Goal: Task Accomplishment & Management: Use online tool/utility

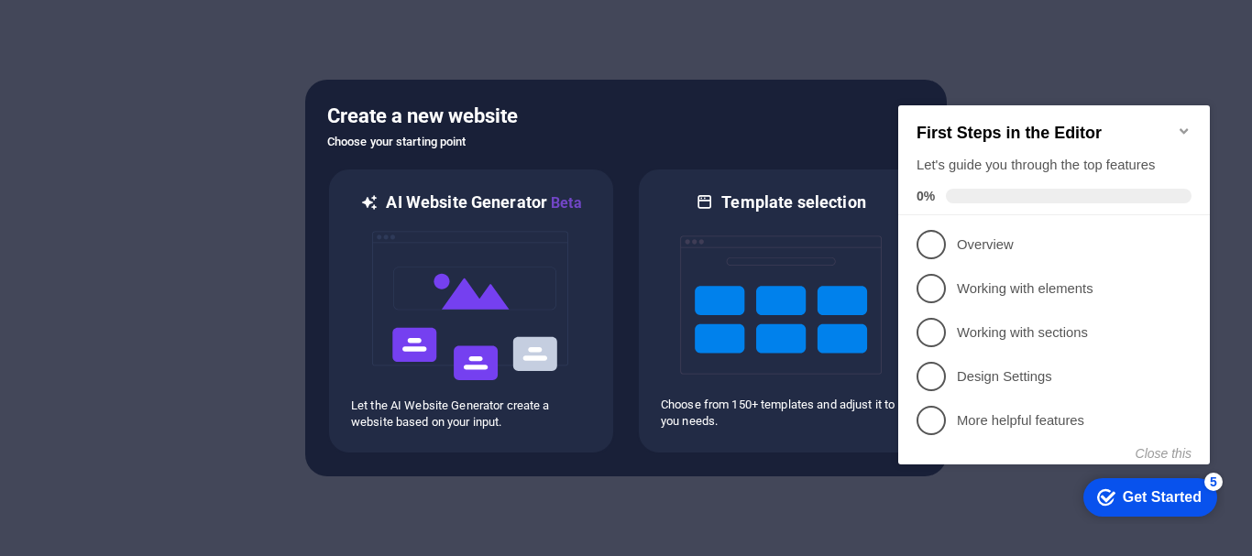
click at [1180, 128] on icon "Minimize checklist" at bounding box center [1184, 130] width 8 height 5
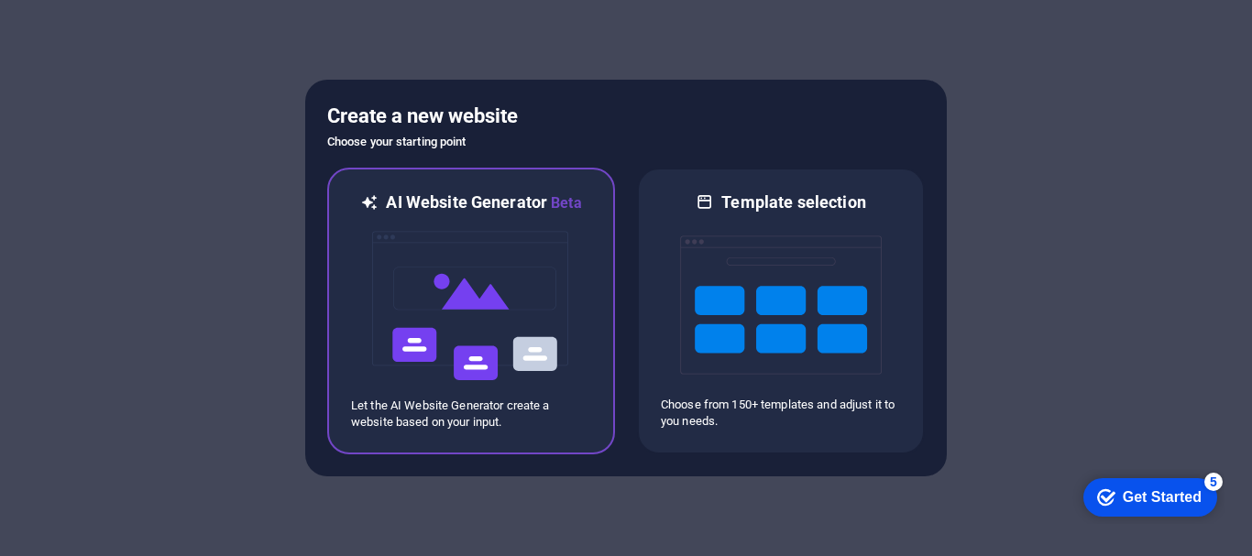
click at [474, 320] on img at bounding box center [471, 305] width 202 height 183
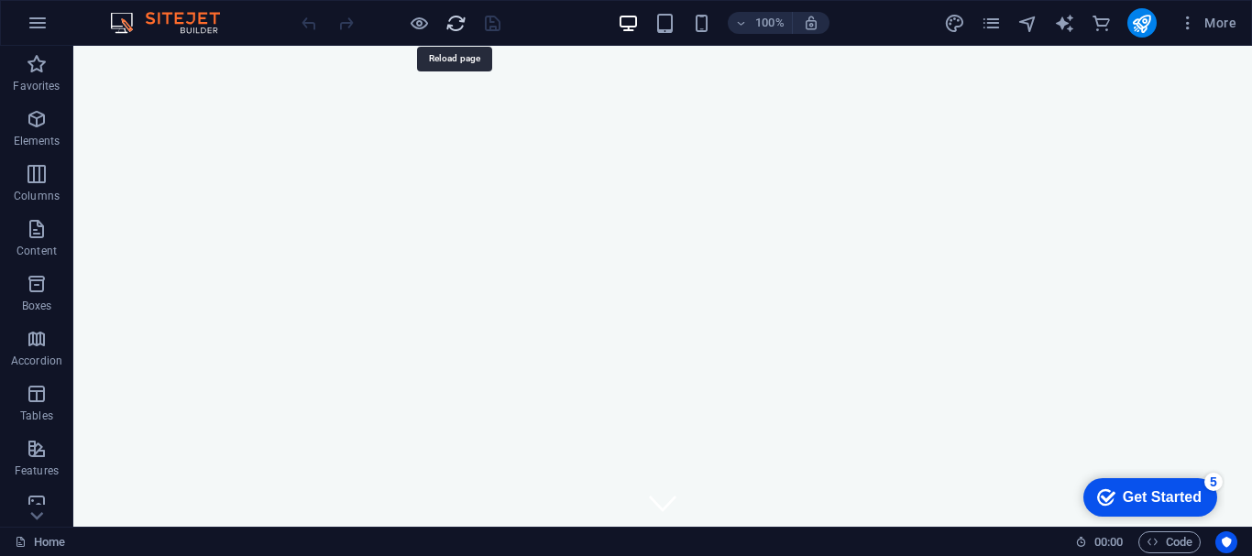
click at [447, 27] on icon "reload" at bounding box center [455, 23] width 21 height 21
click at [192, 26] on img at bounding box center [173, 23] width 137 height 22
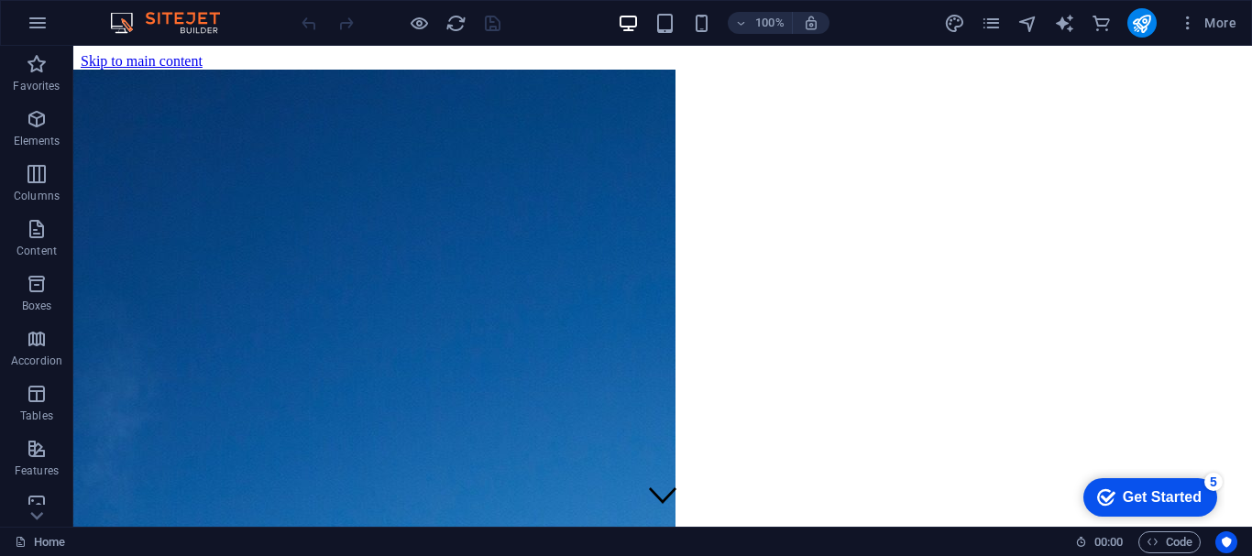
click at [192, 26] on img at bounding box center [173, 23] width 137 height 22
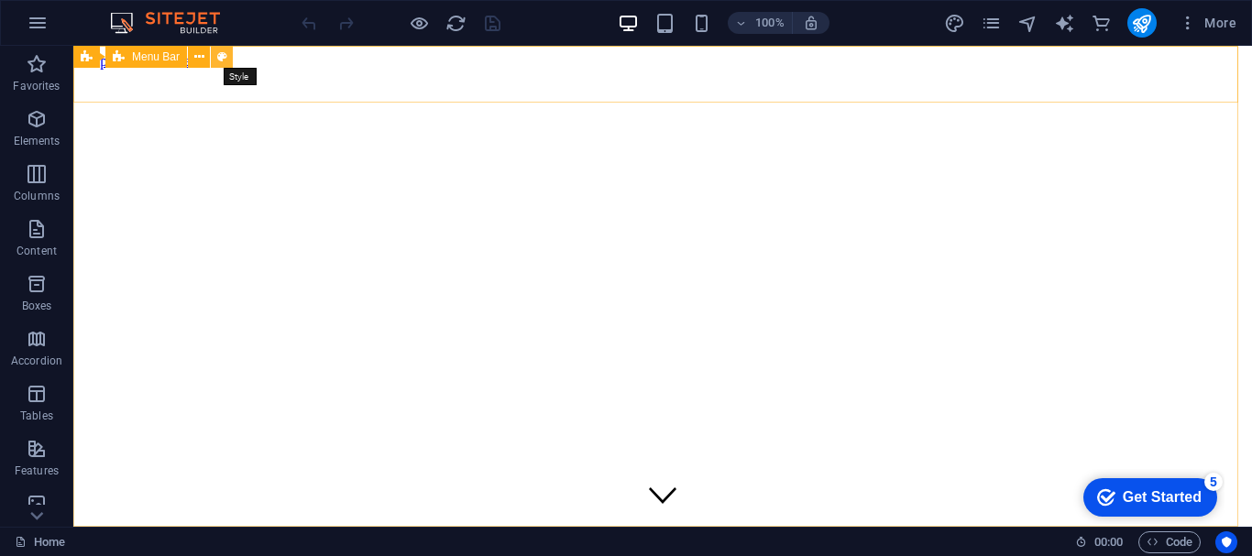
click at [225, 57] on icon at bounding box center [222, 57] width 10 height 19
select select "rem"
select select "preset-menu-v2-home-hero-logo-nav-h1-slogan-menu"
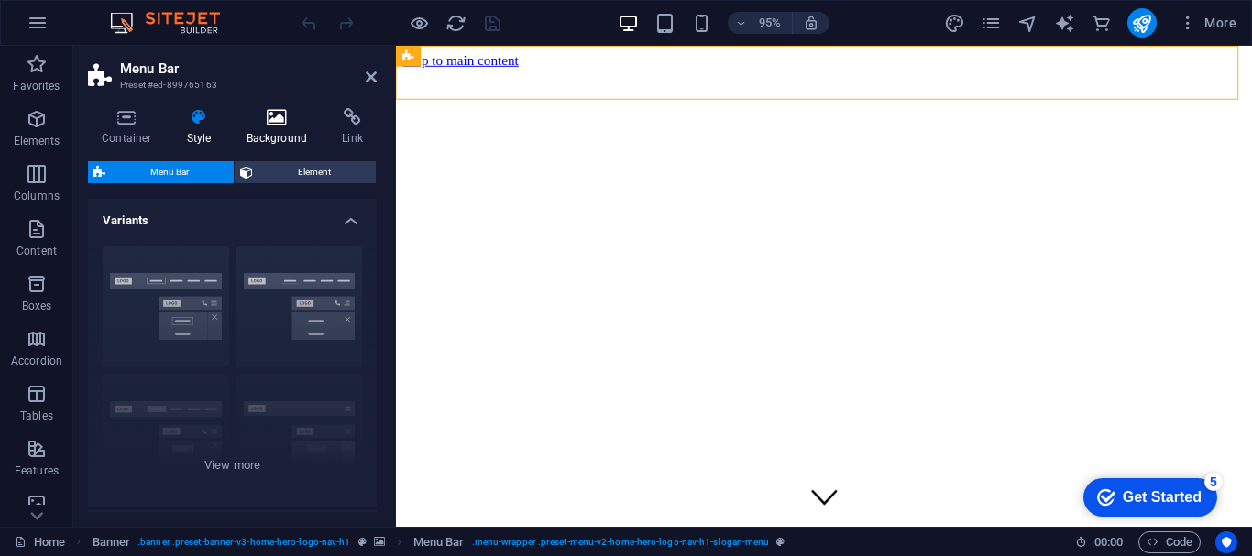
click at [269, 123] on icon at bounding box center [277, 117] width 89 height 18
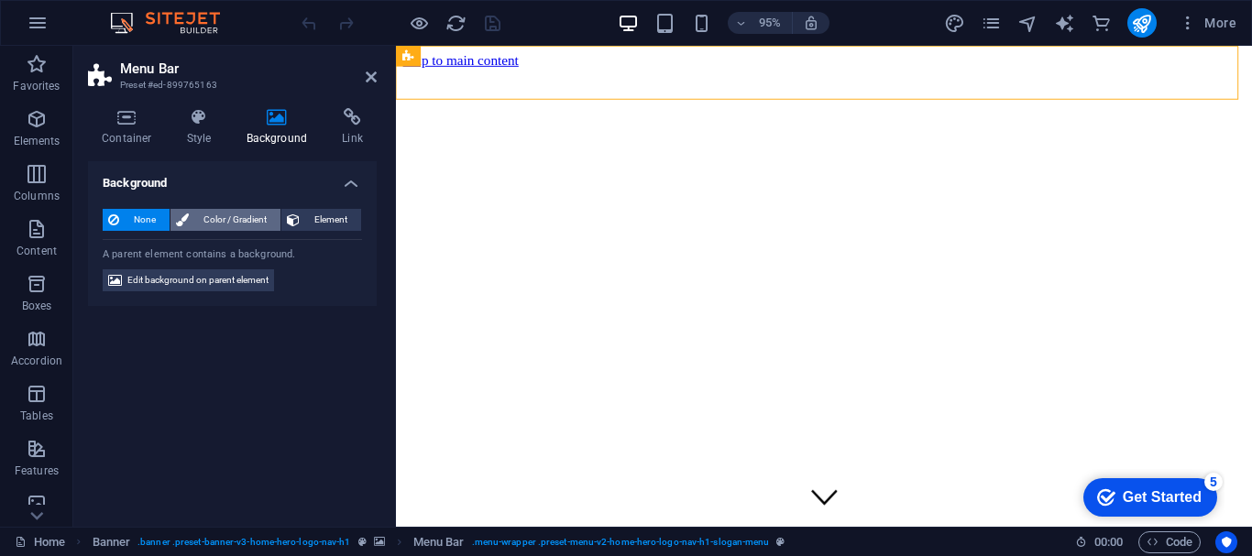
click at [203, 218] on span "Color / Gradient" at bounding box center [234, 220] width 81 height 22
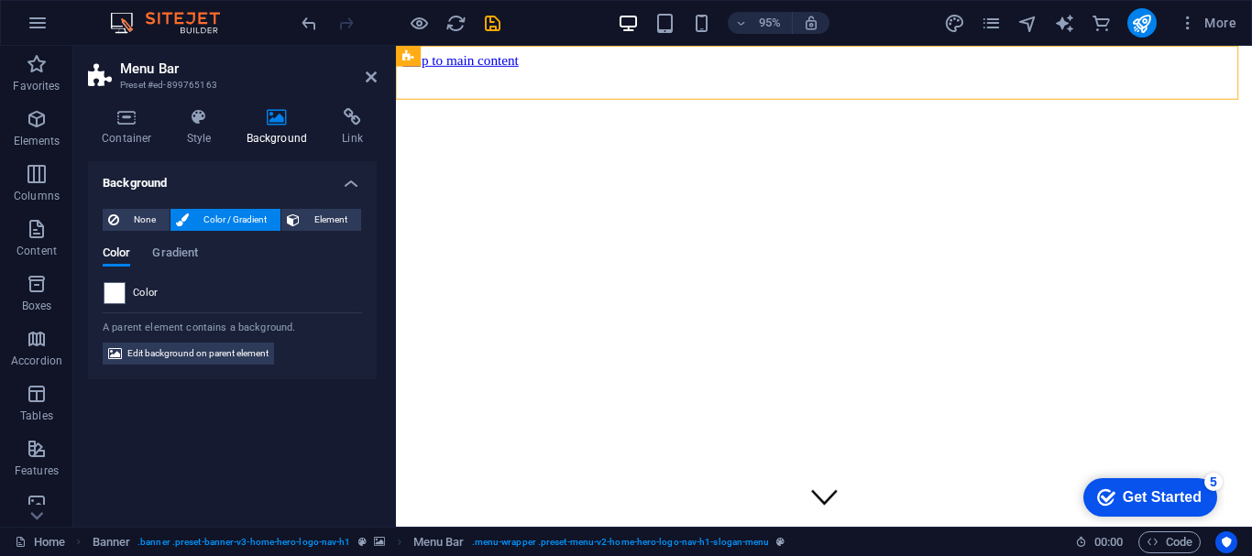
click at [203, 218] on span "Color / Gradient" at bounding box center [234, 220] width 81 height 22
click at [194, 218] on span "Color / Gradient" at bounding box center [234, 220] width 81 height 22
click at [194, 219] on span "Color / Gradient" at bounding box center [234, 220] width 81 height 22
click at [155, 215] on span "None" at bounding box center [144, 220] width 39 height 22
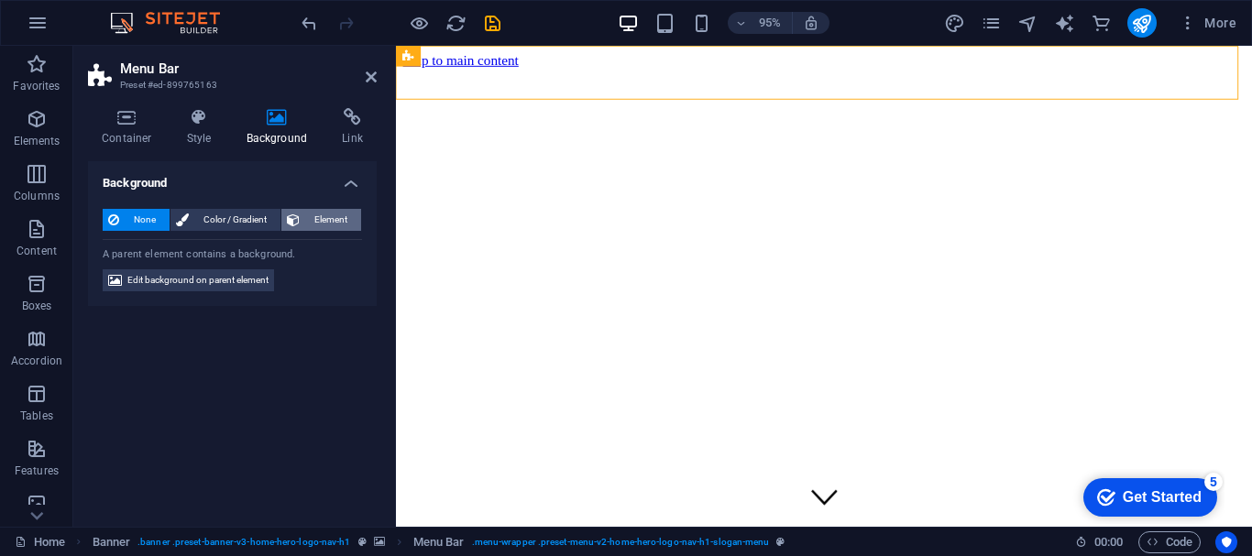
click at [334, 210] on span "Element" at bounding box center [330, 220] width 50 height 22
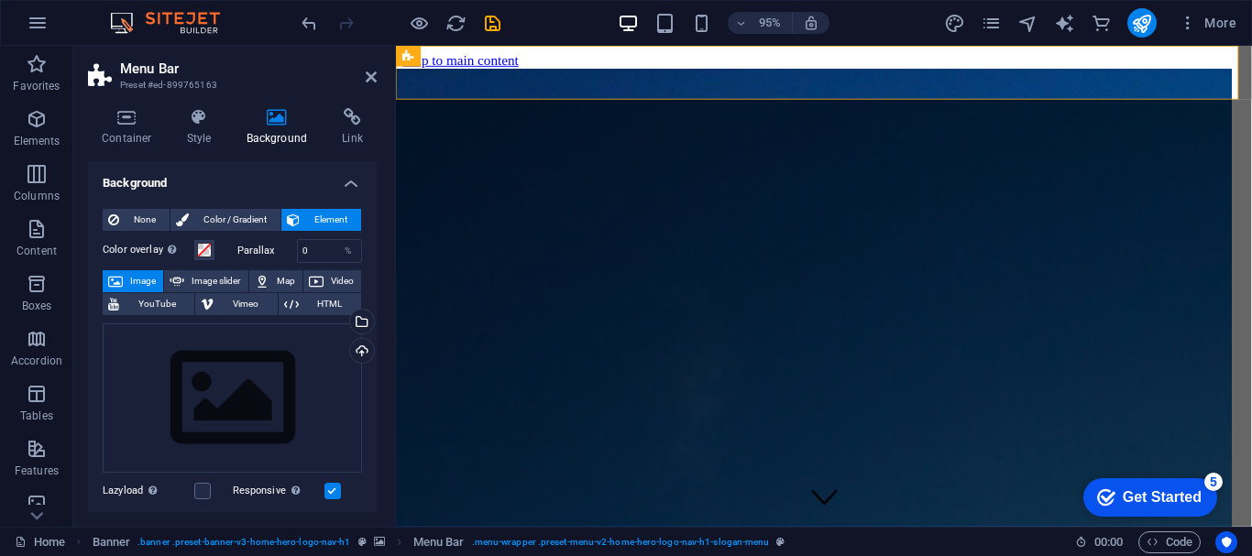
click at [334, 210] on span "Element" at bounding box center [330, 220] width 50 height 22
click at [140, 215] on span "None" at bounding box center [144, 220] width 39 height 22
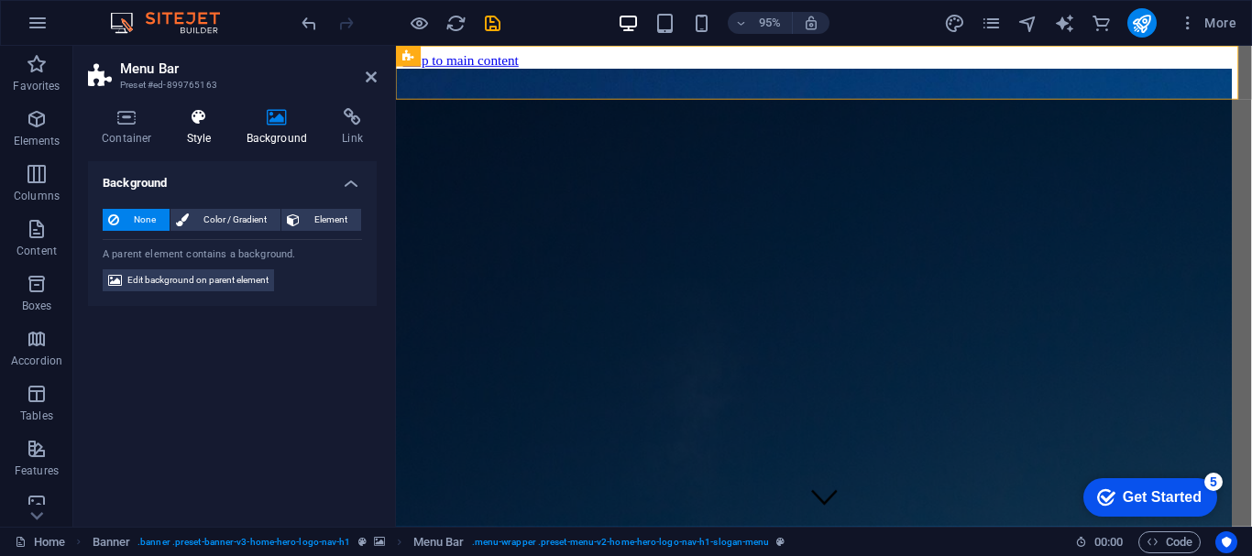
click at [187, 132] on h4 "Style" at bounding box center [203, 127] width 60 height 38
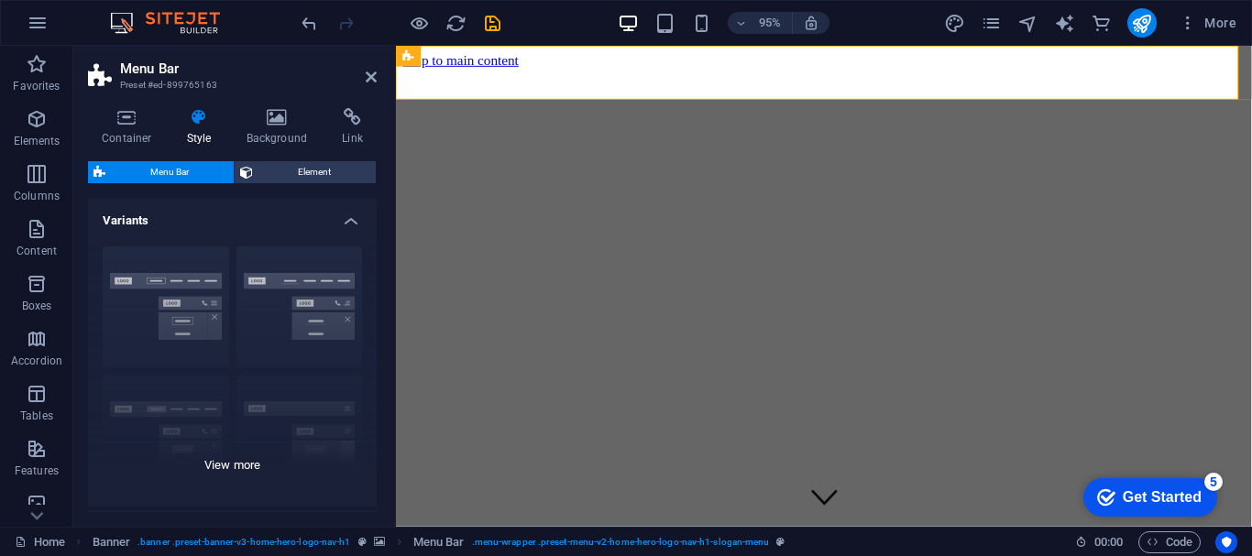
click at [203, 282] on div "Border Centered Default Fixed Loki Trigger Wide XXL" at bounding box center [232, 369] width 289 height 275
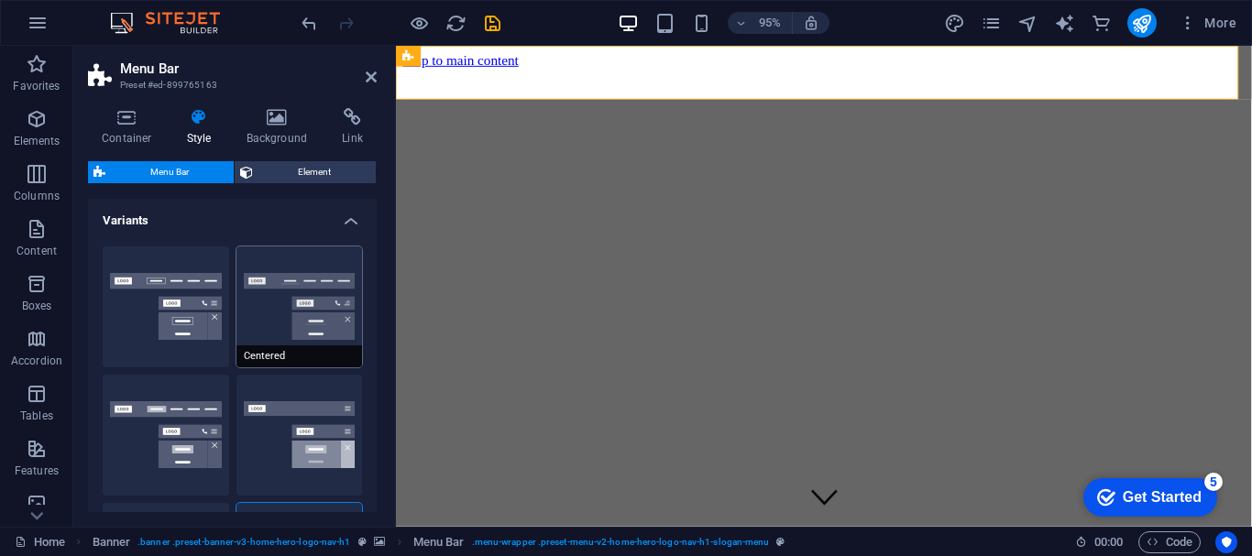
click at [269, 311] on button "Centered" at bounding box center [299, 307] width 126 height 121
click at [126, 125] on icon at bounding box center [127, 117] width 78 height 18
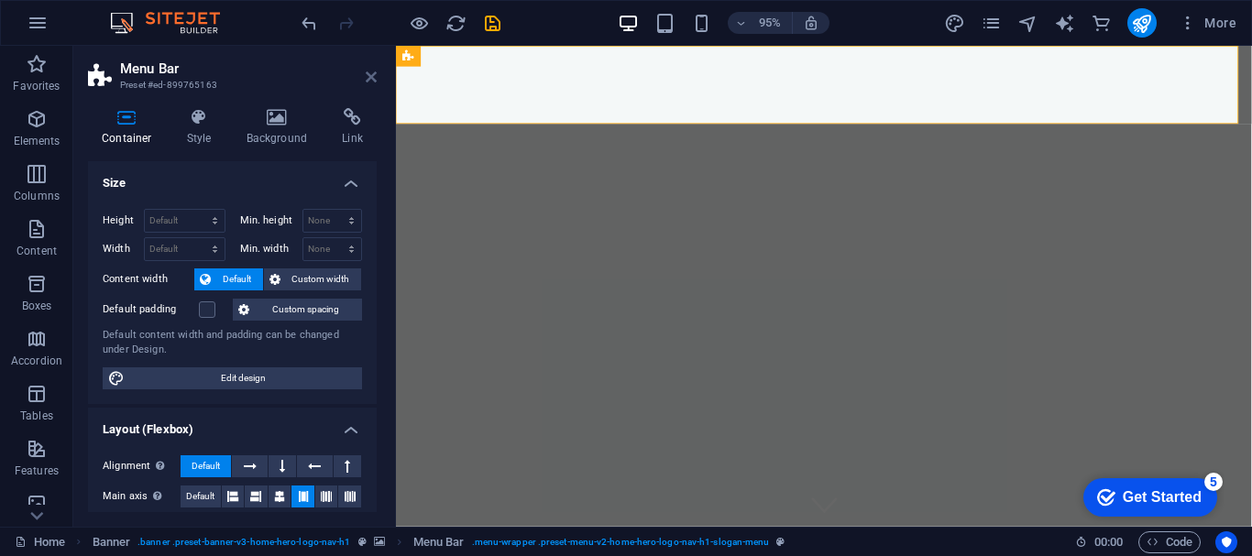
click at [368, 78] on header "Menu Bar Preset #ed-899765163" at bounding box center [232, 70] width 289 height 48
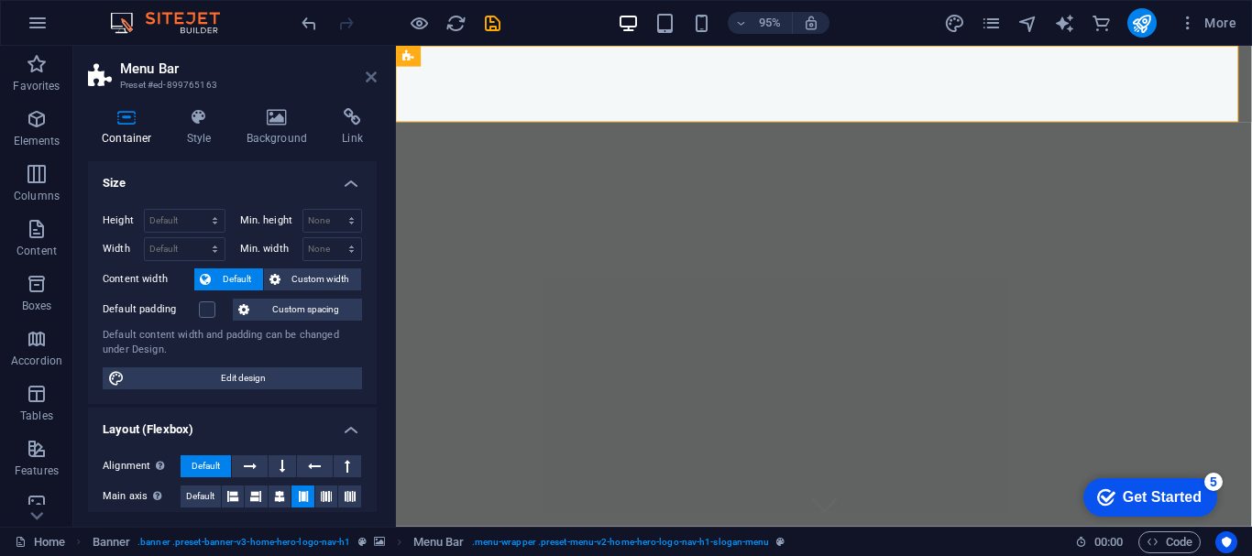
click at [368, 78] on icon at bounding box center [371, 77] width 11 height 15
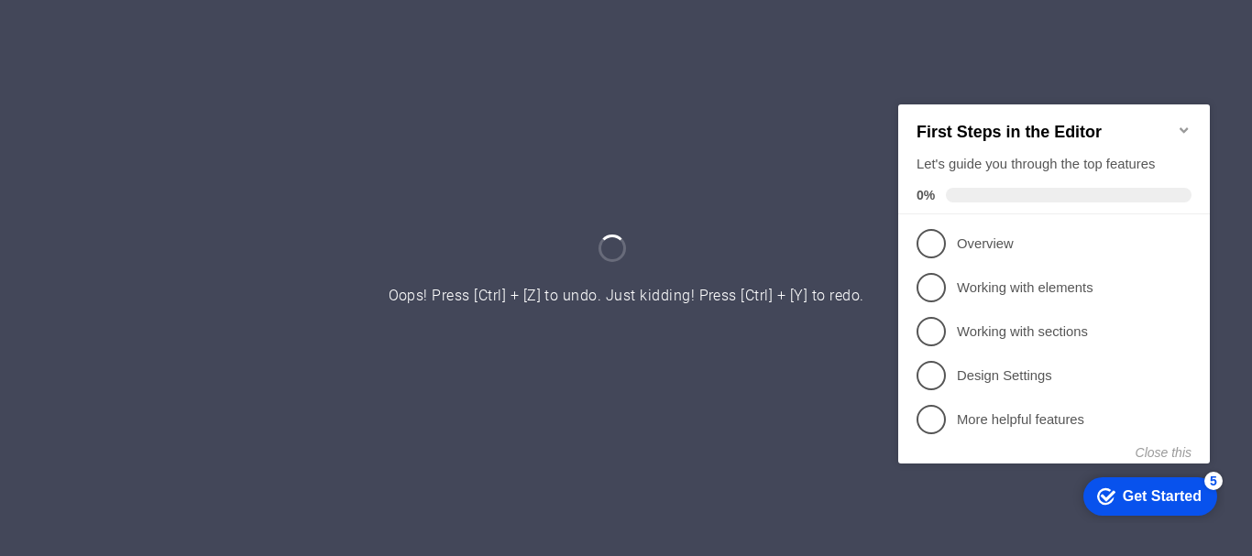
click at [1182, 122] on icon "Minimize checklist" at bounding box center [1184, 129] width 15 height 15
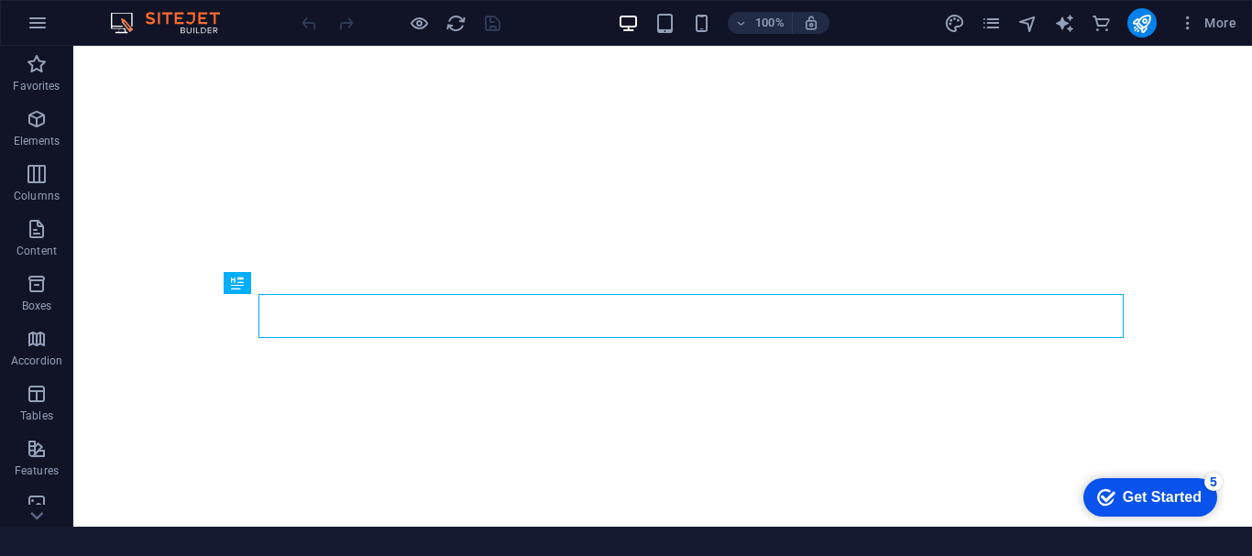
click div "checkmark Get Started 5 First Steps in the Editor Let's guide you through the t…"
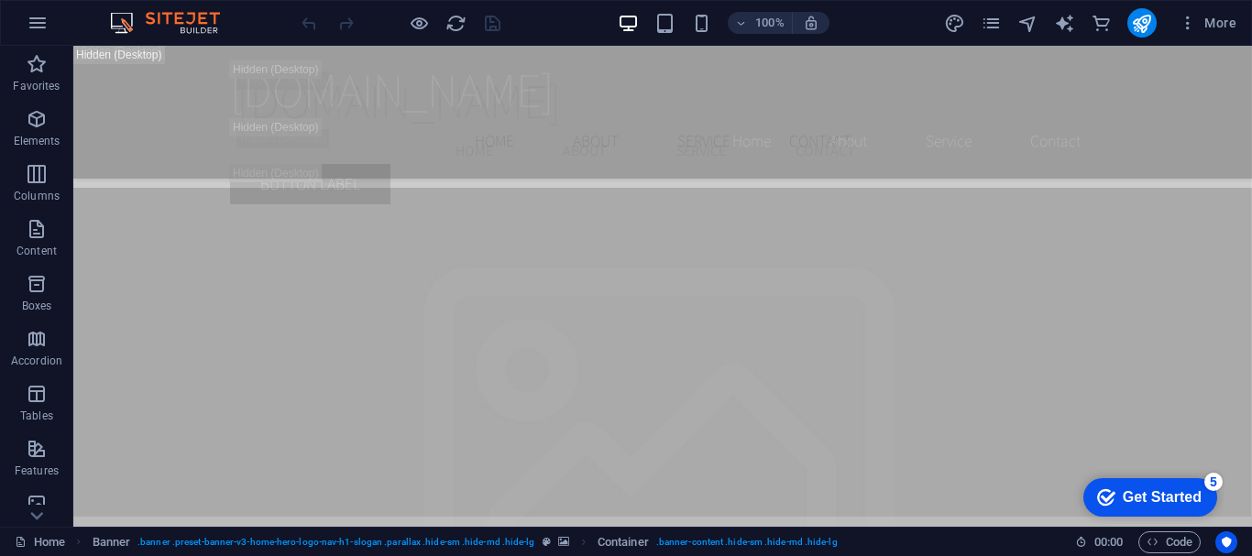
scroll to position [5137, 0]
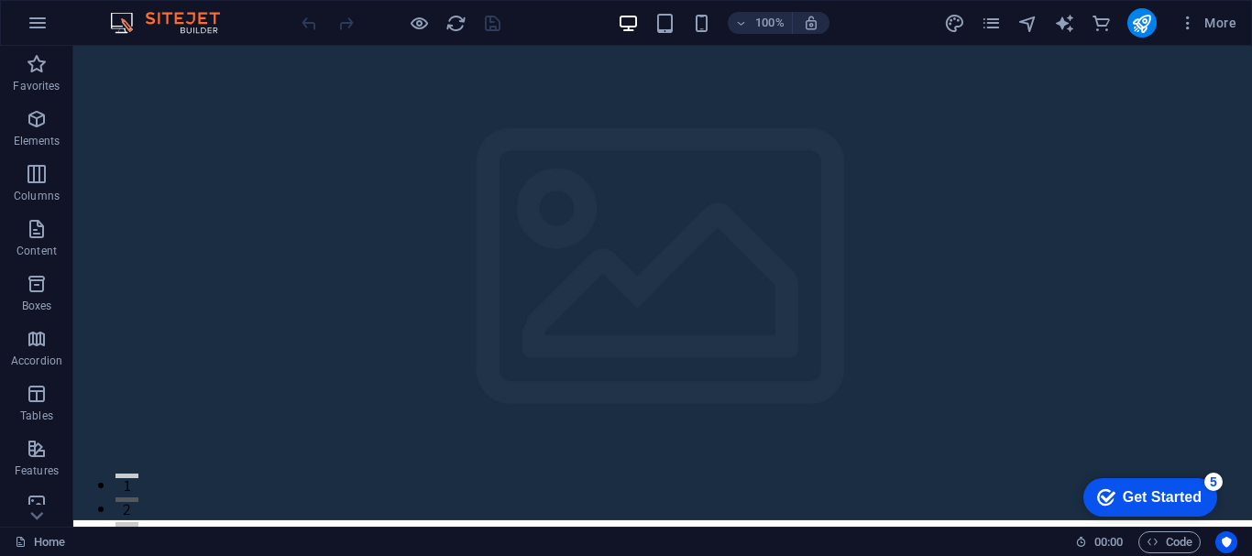
drag, startPoint x: 1251, startPoint y: 151, endPoint x: 1323, endPoint y: 63, distance: 113.9
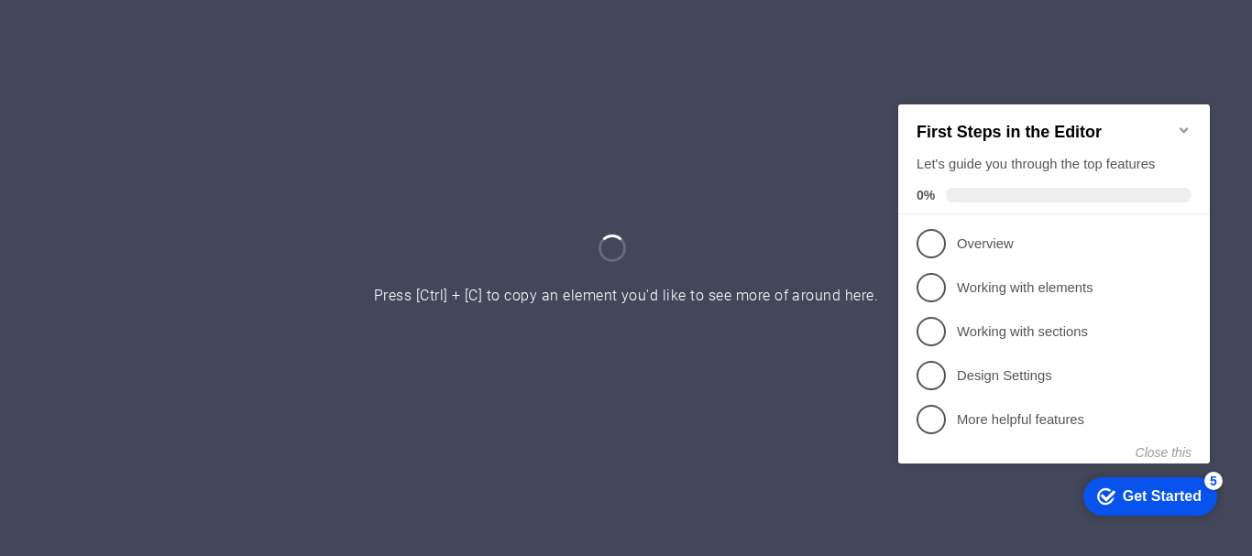
click at [1186, 126] on icon "Minimize checklist" at bounding box center [1184, 128] width 8 height 5
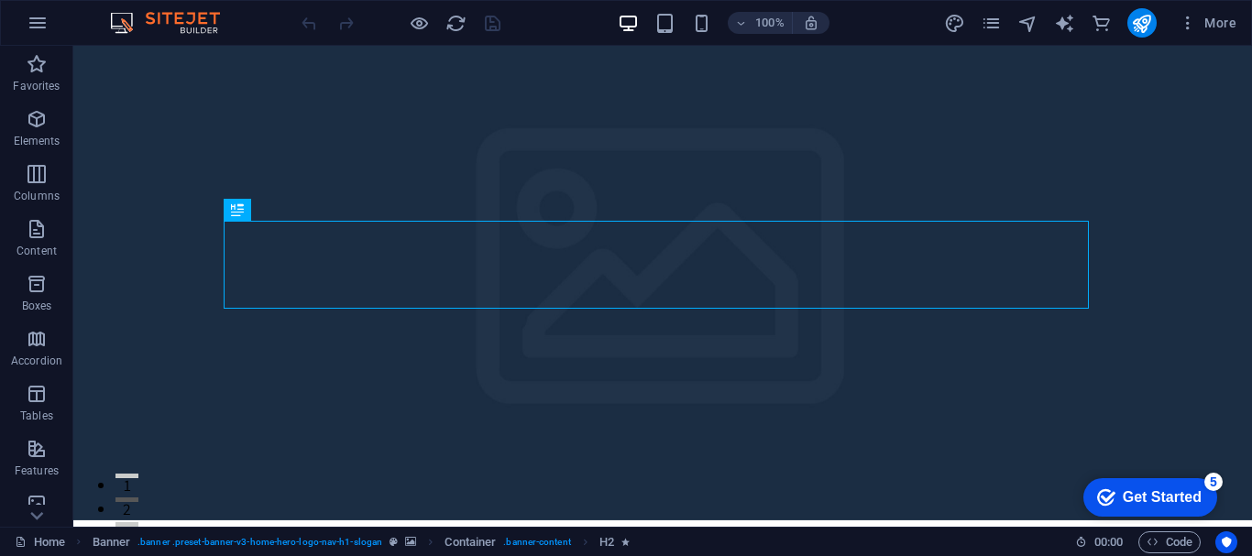
click at [673, 37] on div "100%" at bounding box center [724, 22] width 212 height 29
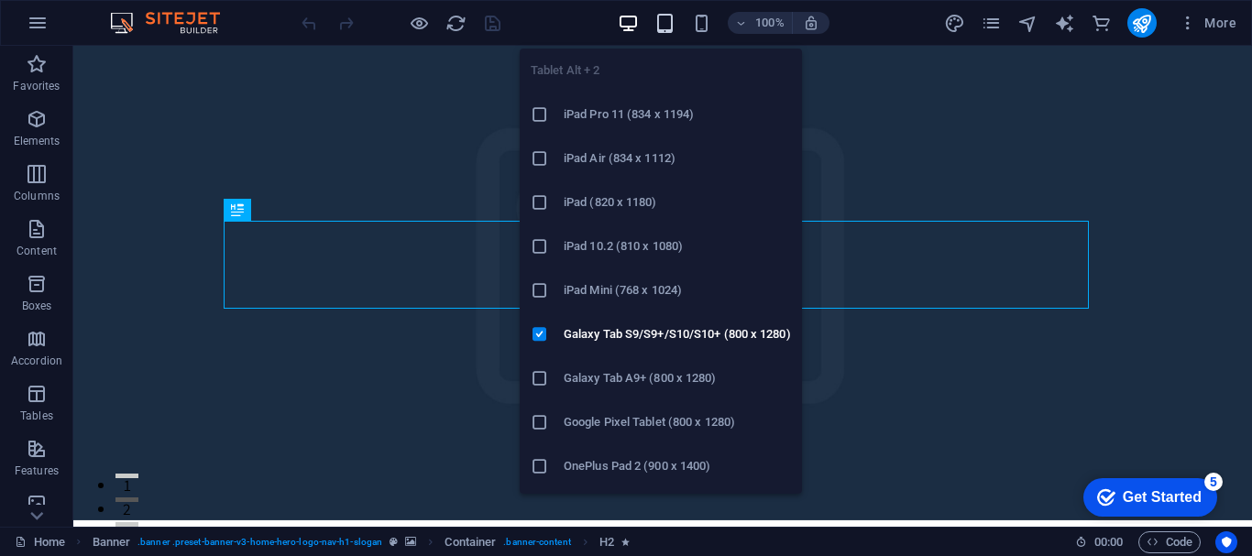
click at [661, 27] on icon "button" at bounding box center [664, 23] width 21 height 21
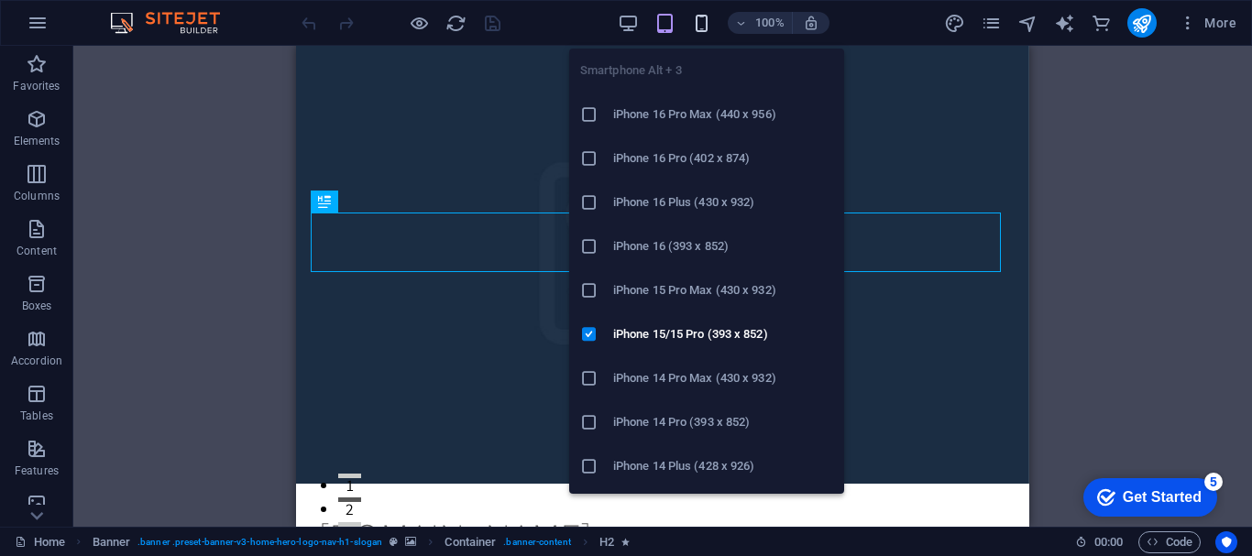
click at [707, 23] on icon "button" at bounding box center [701, 23] width 21 height 21
click at [705, 23] on icon "button" at bounding box center [701, 23] width 21 height 21
click at [678, 292] on h6 "iPhone 15 Pro Max (430 x 932)" at bounding box center [723, 291] width 220 height 22
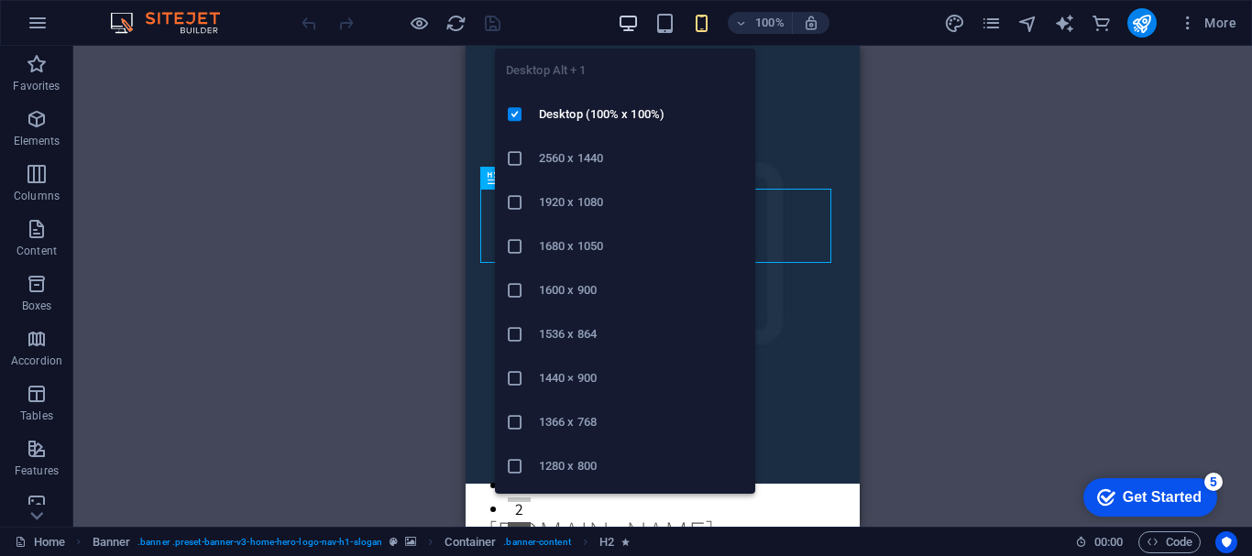
click at [633, 22] on icon "button" at bounding box center [628, 23] width 21 height 21
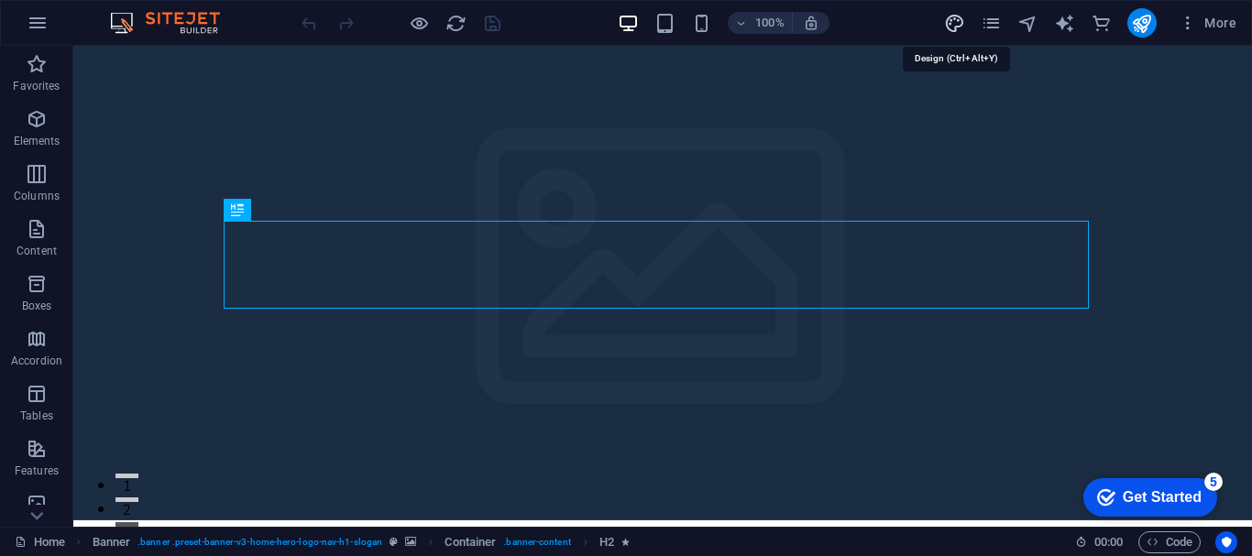
click at [949, 25] on icon "design" at bounding box center [954, 23] width 21 height 21
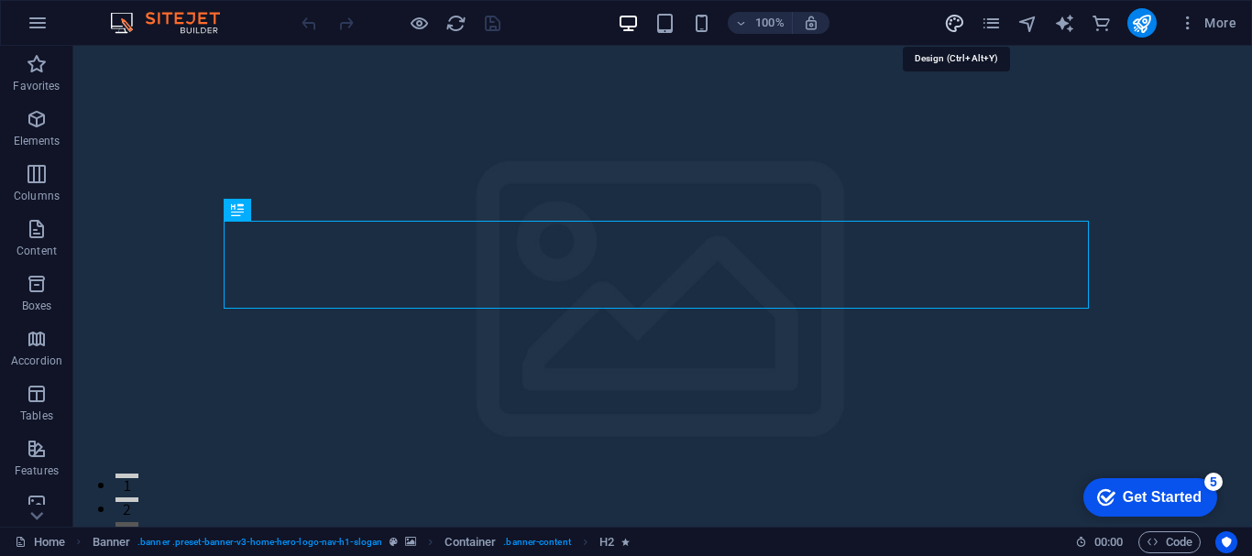
select select "rem"
select select "200"
select select "px"
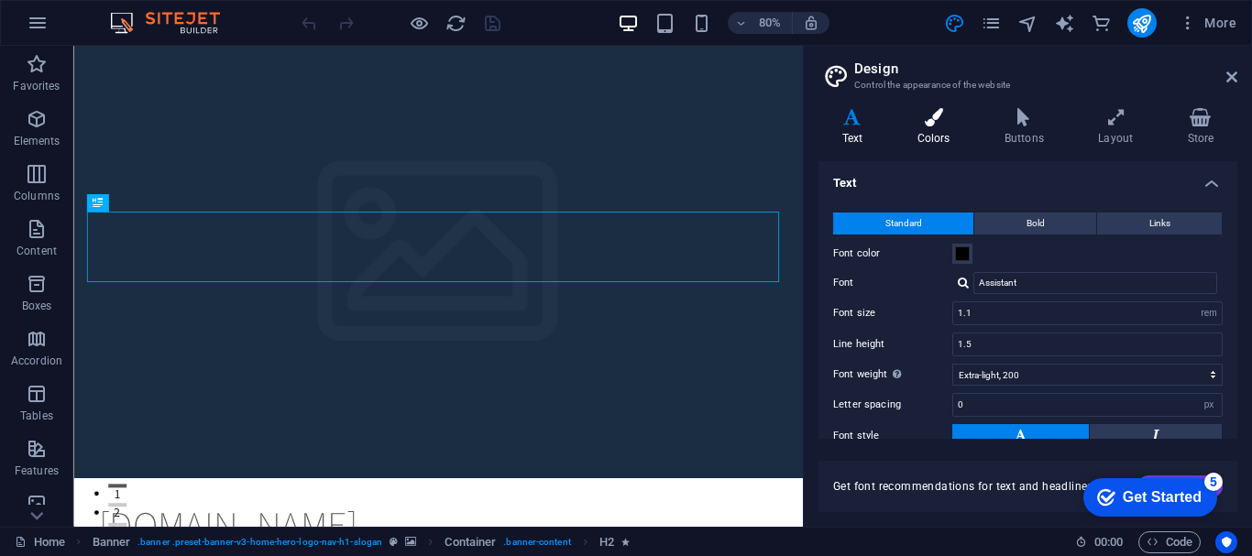
click at [934, 131] on h4 "Colors" at bounding box center [937, 127] width 87 height 38
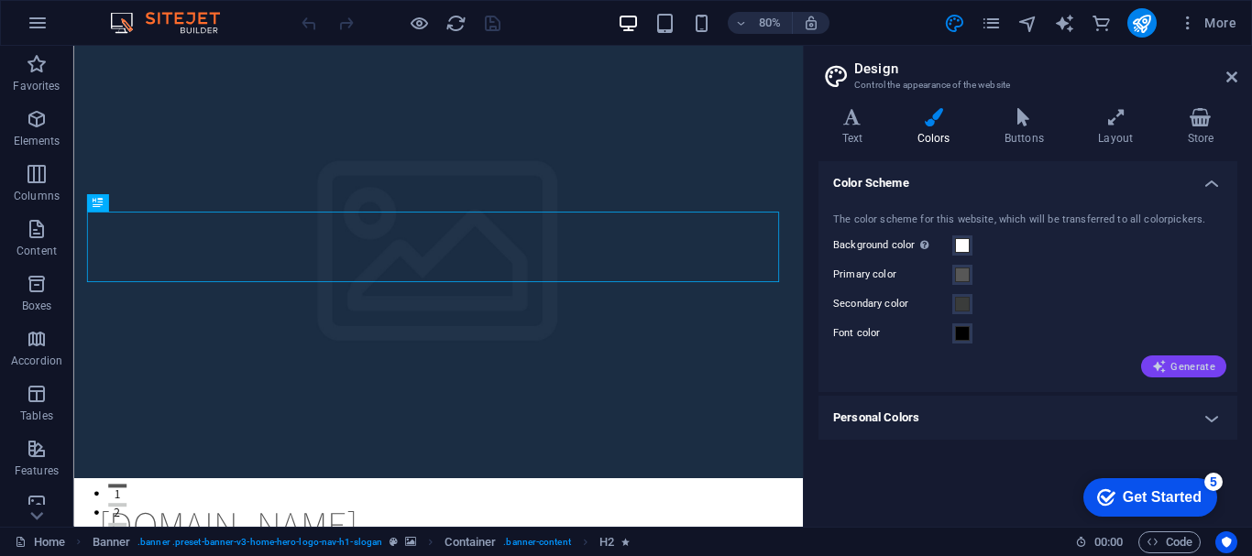
click at [1169, 362] on span "Generate" at bounding box center [1183, 366] width 63 height 15
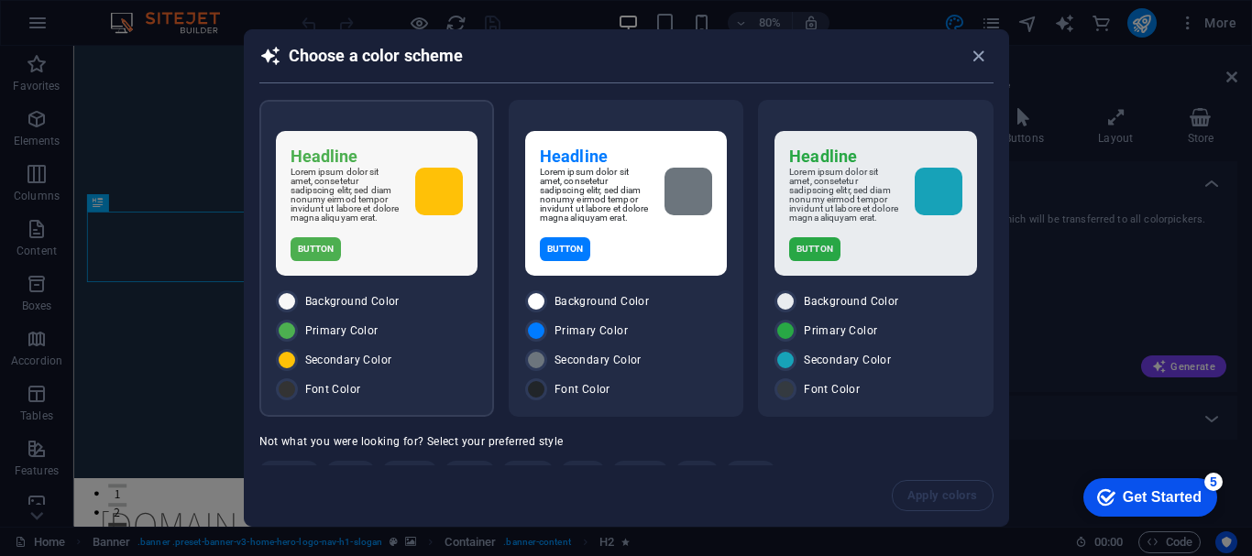
click at [382, 365] on span "Secondary Color" at bounding box center [348, 360] width 87 height 15
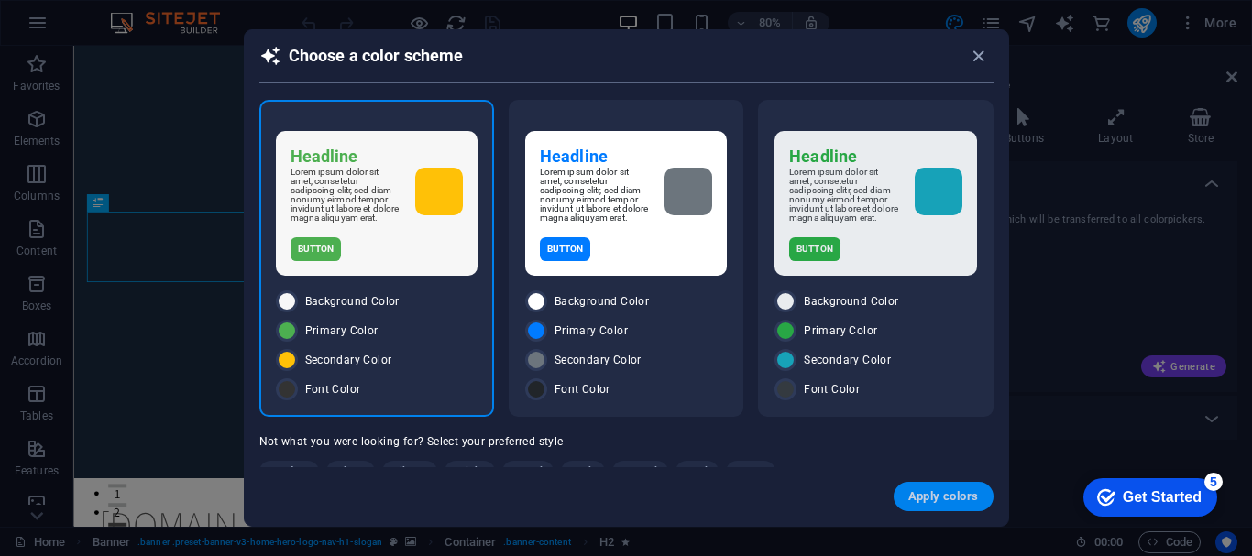
click at [931, 498] on span "Apply colors" at bounding box center [943, 496] width 71 height 15
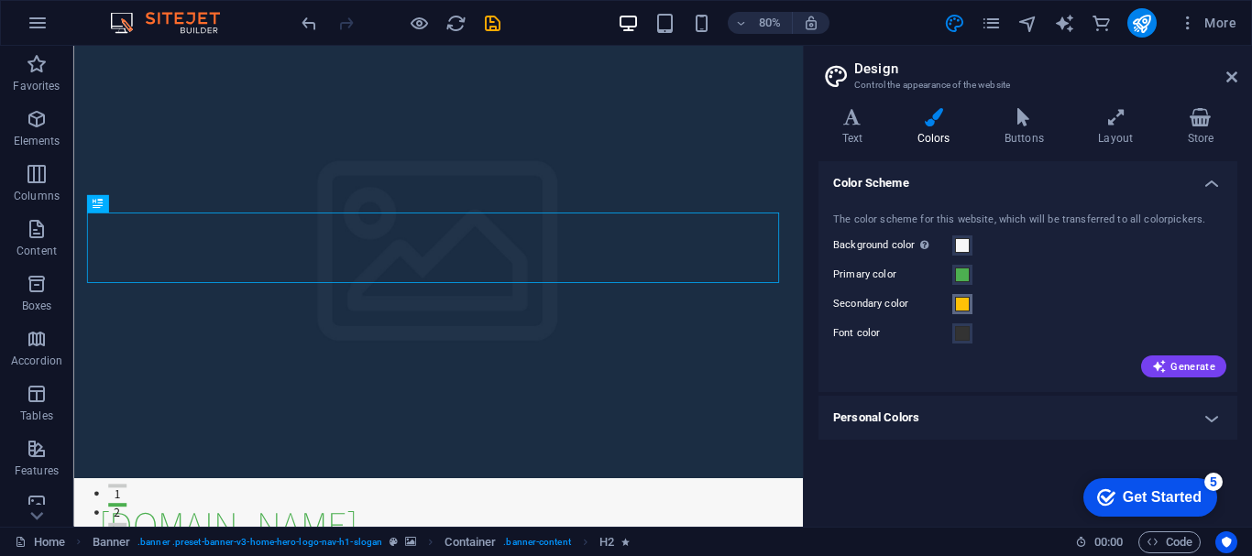
click at [964, 298] on span at bounding box center [962, 304] width 15 height 15
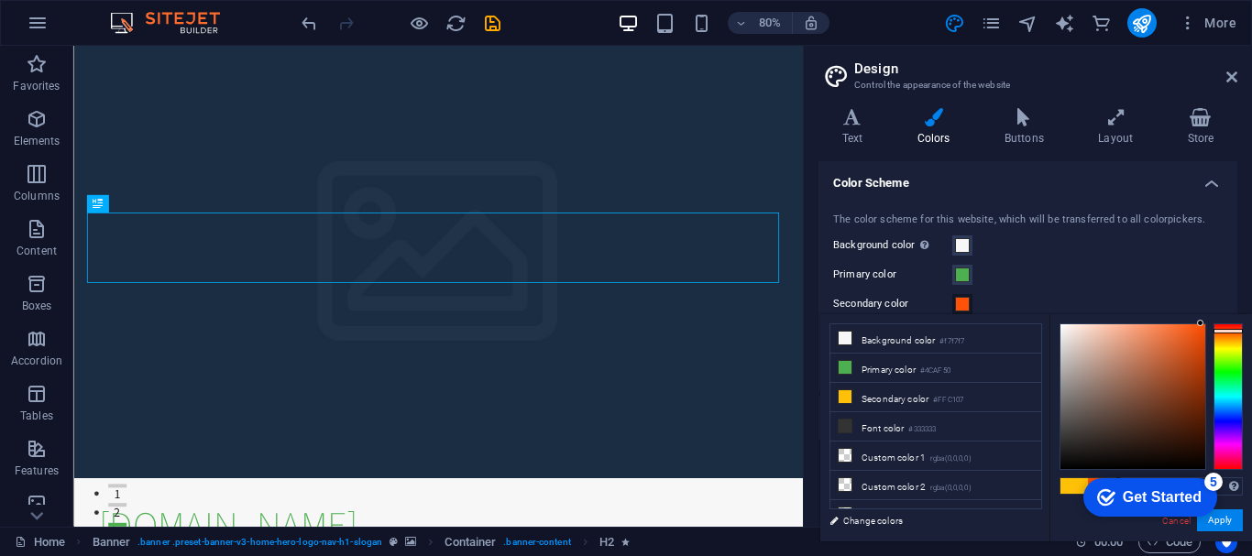
click at [1223, 331] on div at bounding box center [1227, 397] width 29 height 147
click at [874, 340] on li "Background color #f7f7f7" at bounding box center [935, 338] width 211 height 29
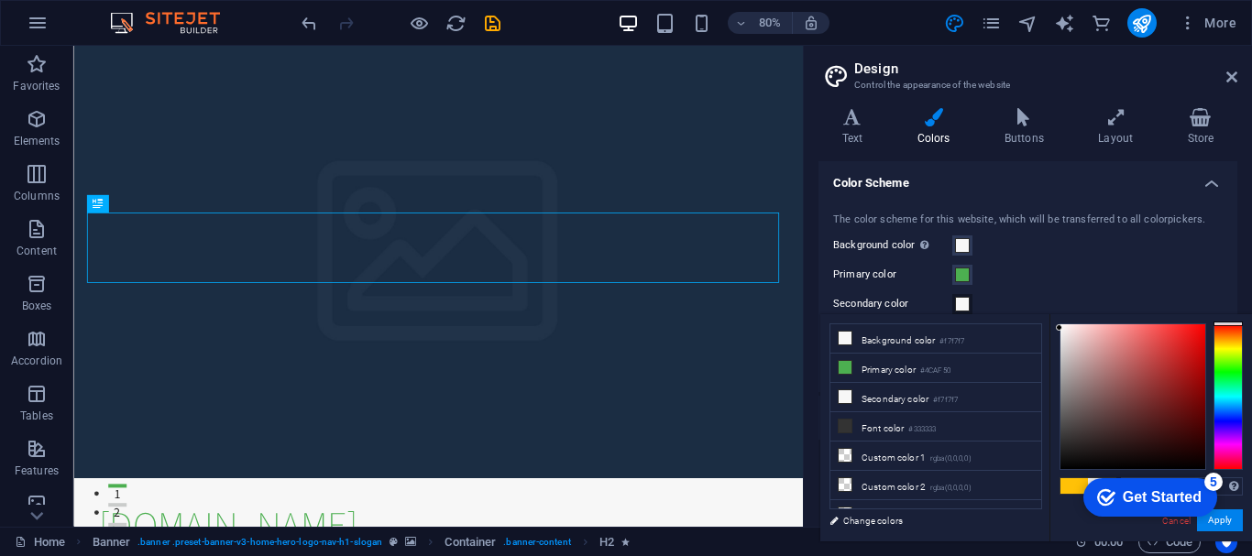
click at [1235, 347] on div at bounding box center [1227, 397] width 29 height 147
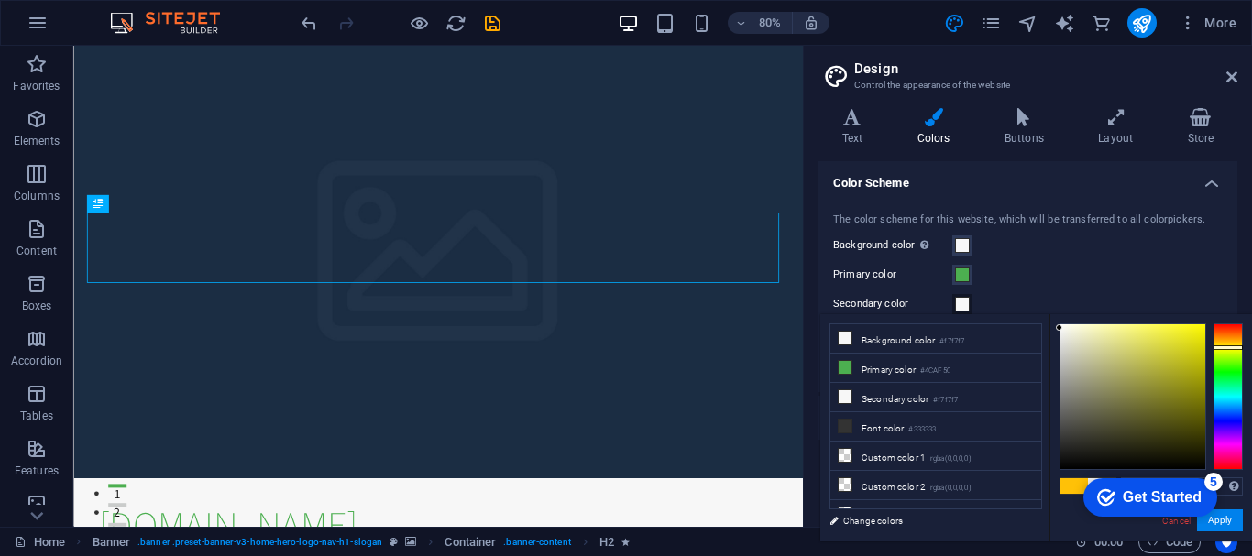
click at [1187, 342] on div at bounding box center [1132, 396] width 145 height 145
click at [1187, 342] on div at bounding box center [1186, 341] width 6 height 6
type input "#e0de3d"
click at [1165, 341] on div at bounding box center [1132, 396] width 145 height 145
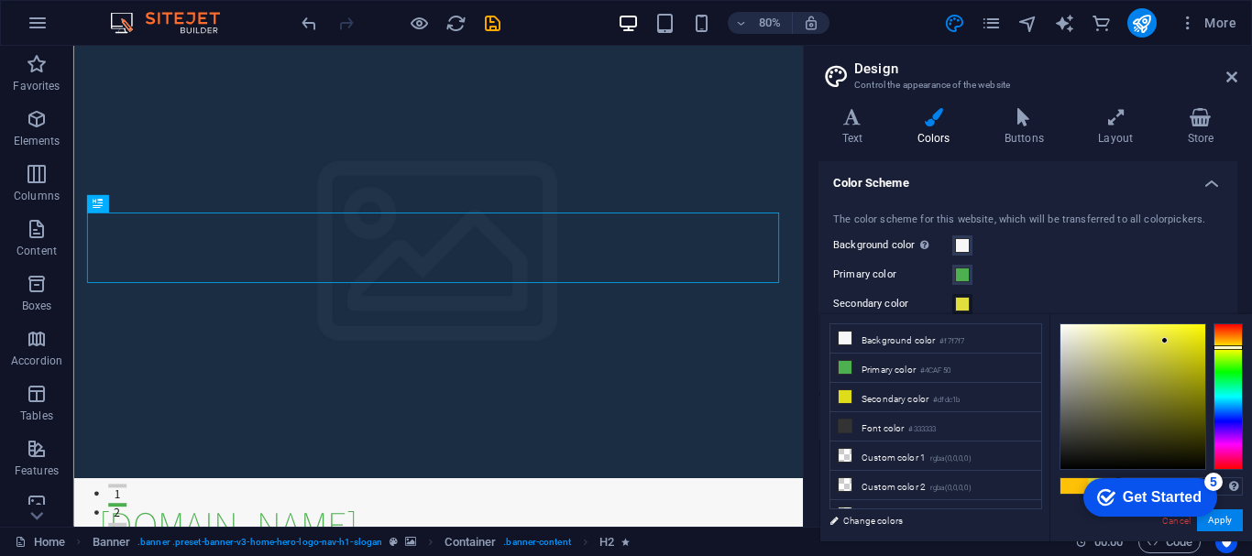
click at [1165, 341] on div at bounding box center [1164, 340] width 6 height 6
click div "checkmark Get Started 5 First Steps in the Editor Let's guide you through the t…"
drag, startPoint x: 964, startPoint y: 255, endPoint x: 962, endPoint y: 241, distance: 13.9
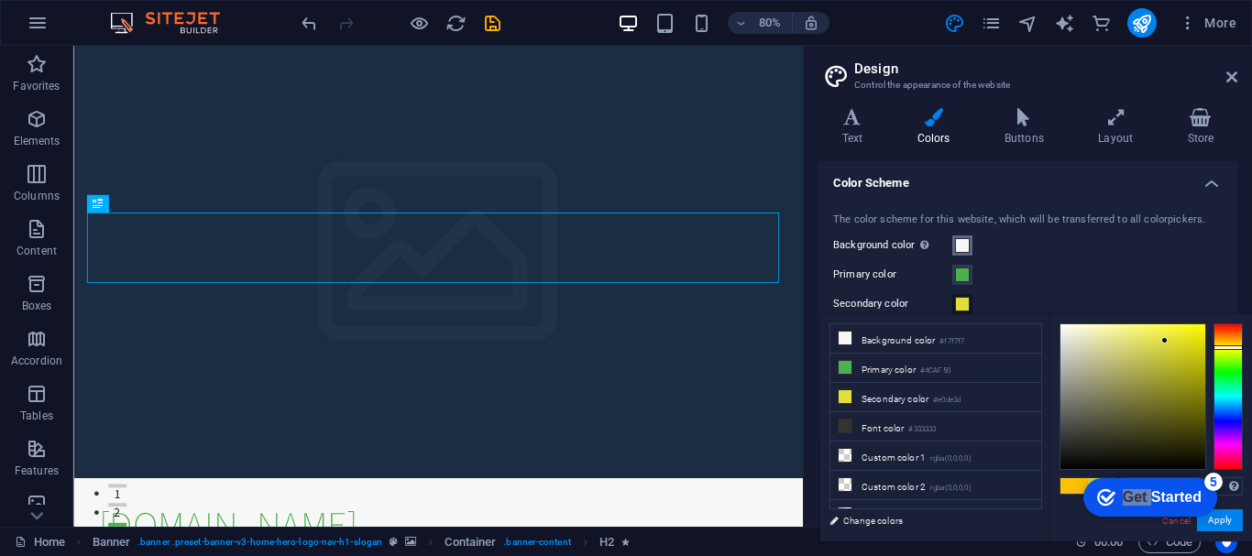
click at [962, 241] on button "Background color Only visible if it is not covered by other backgrounds." at bounding box center [962, 246] width 20 height 20
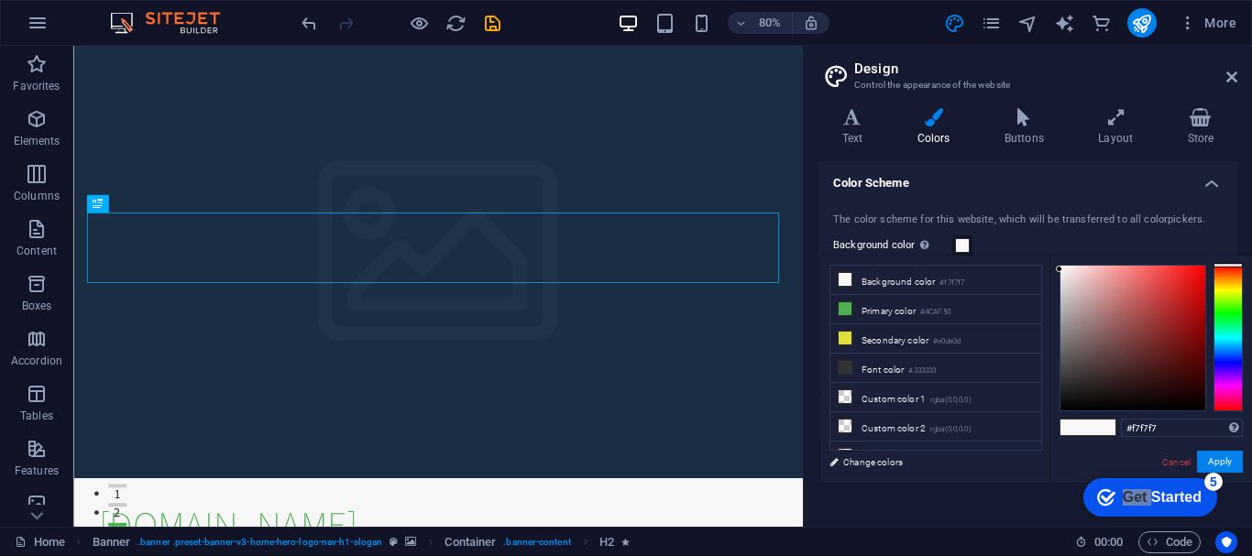
click at [962, 241] on span at bounding box center [962, 245] width 15 height 15
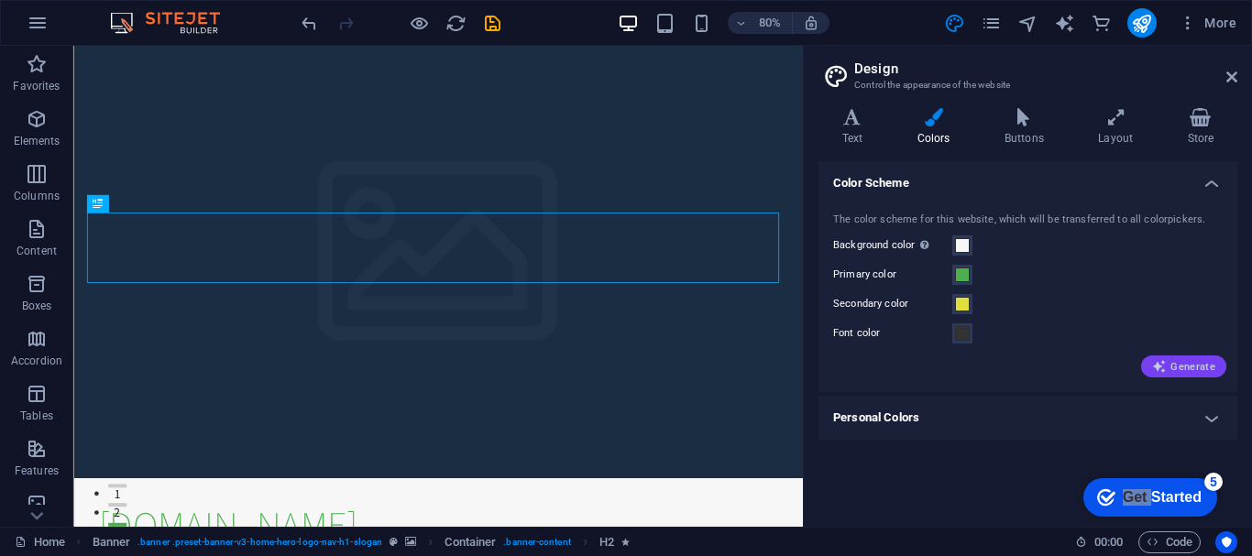
click at [1149, 361] on button "Generate" at bounding box center [1183, 367] width 85 height 22
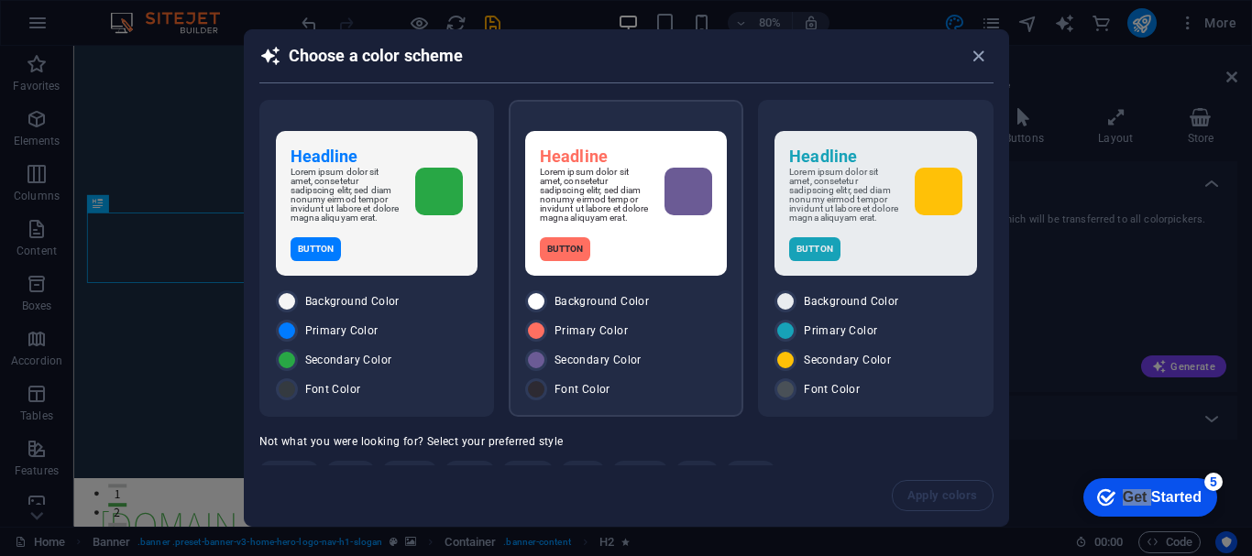
click at [584, 261] on p "Button" at bounding box center [565, 249] width 51 height 24
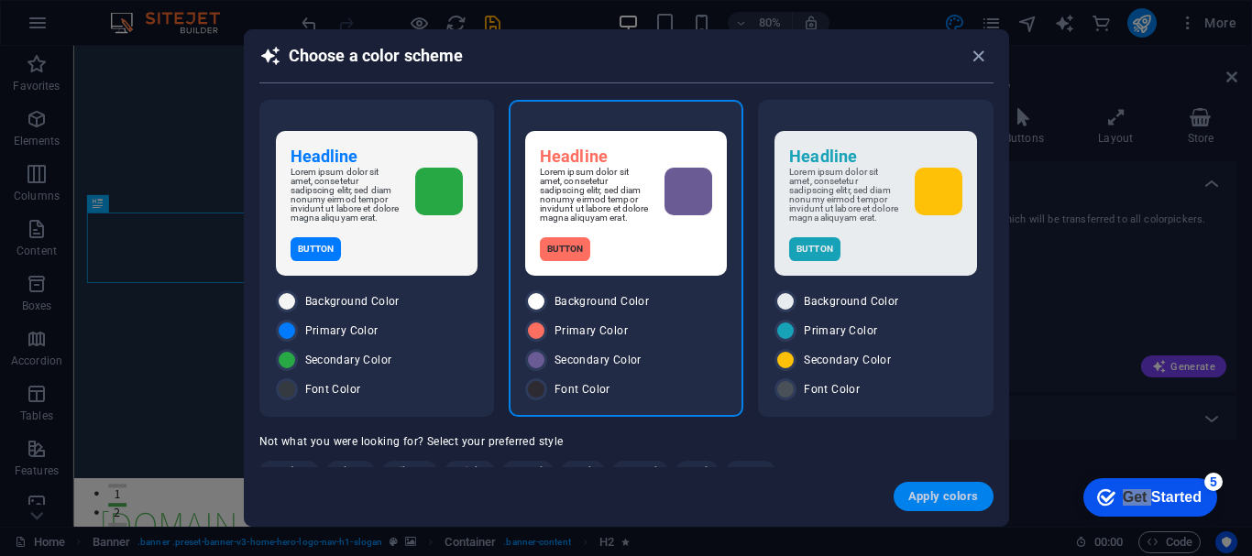
click at [915, 488] on button "Apply colors" at bounding box center [944, 496] width 100 height 29
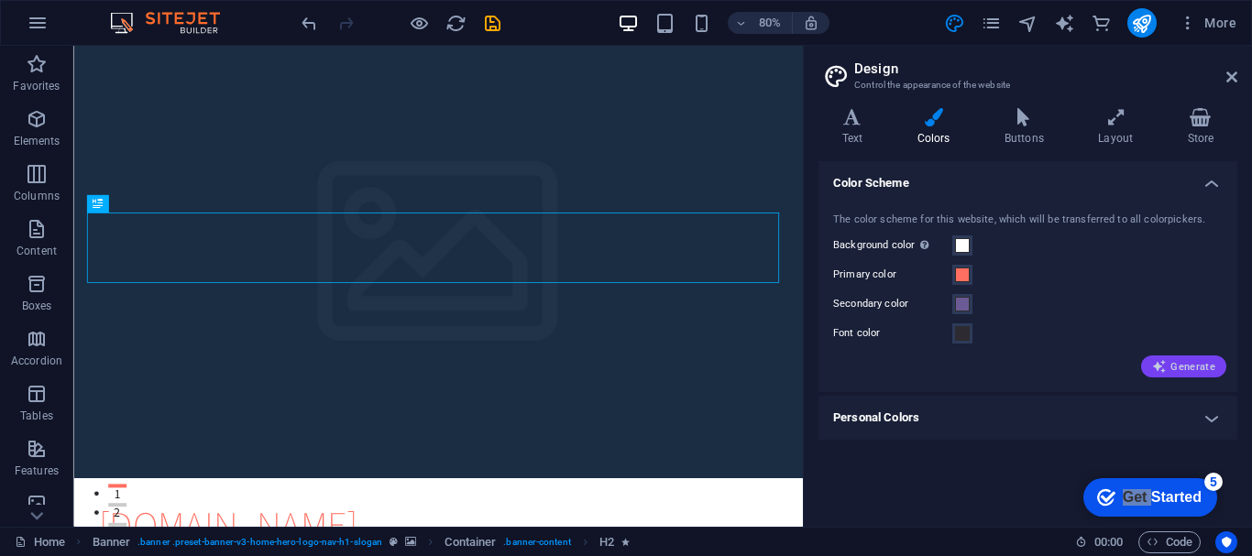
click at [1162, 360] on icon "button" at bounding box center [1159, 366] width 15 height 15
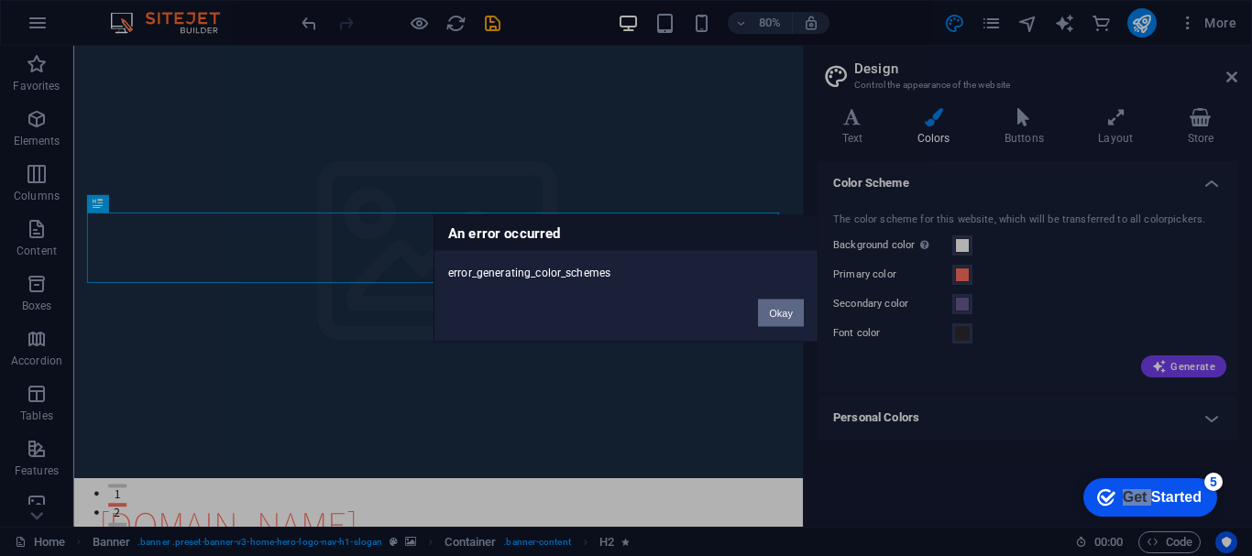
click at [774, 307] on button "Okay" at bounding box center [781, 312] width 46 height 27
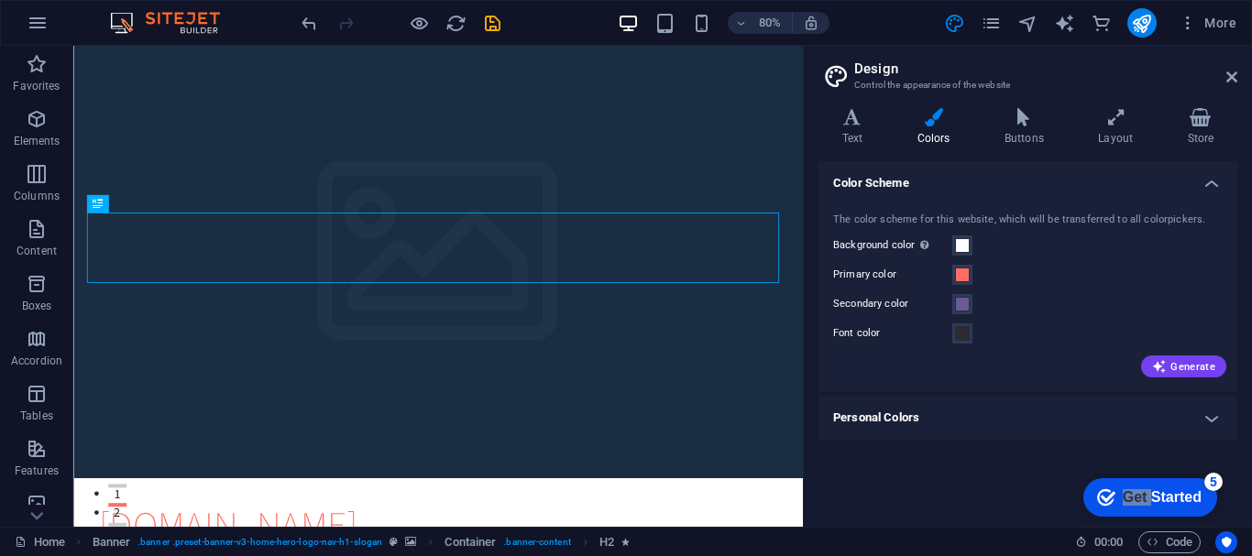
click at [1087, 409] on h4 "Personal Colors" at bounding box center [1027, 418] width 419 height 44
drag, startPoint x: 1237, startPoint y: 266, endPoint x: 1232, endPoint y: 279, distance: 14.0
click at [1232, 279] on div "Variants Text Colors Buttons Layout Store Text Standard Bold Links Font color F…" at bounding box center [1028, 310] width 448 height 434
drag, startPoint x: 1232, startPoint y: 279, endPoint x: 1236, endPoint y: 288, distance: 10.2
click at [1236, 288] on div "Color Scheme The color scheme for this website, which will be transferred to al…" at bounding box center [1027, 336] width 419 height 351
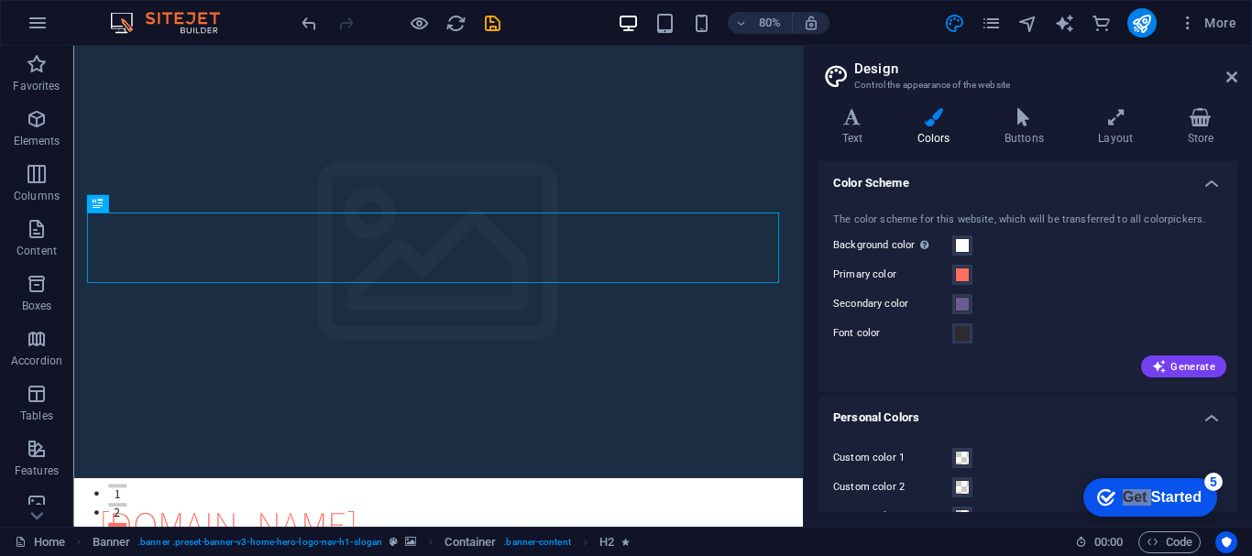
scroll to position [93, 0]
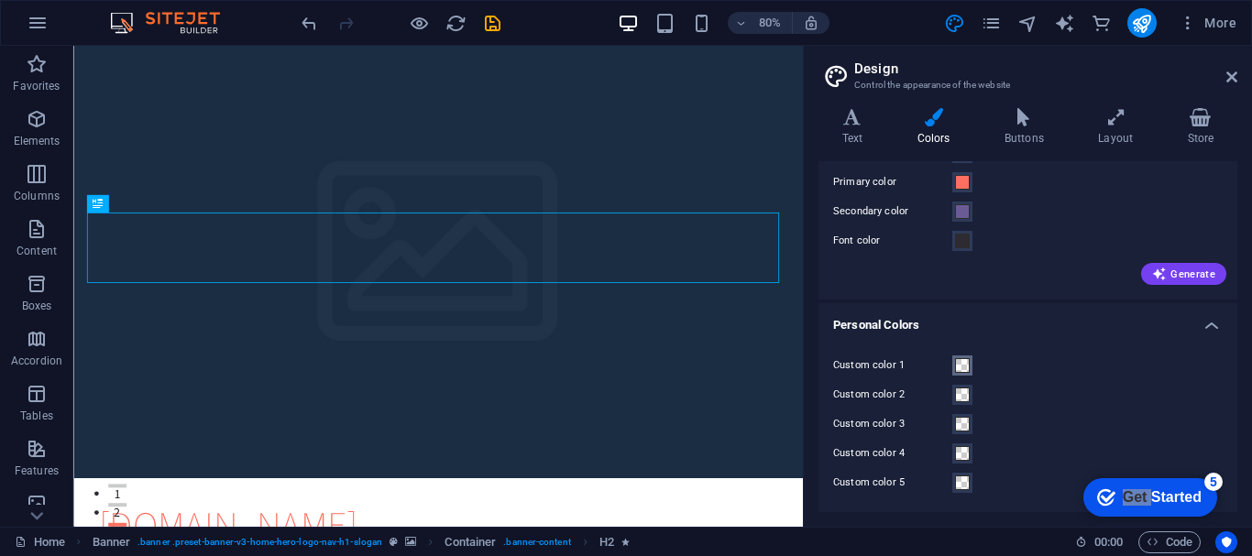
click at [955, 373] on span at bounding box center [962, 365] width 15 height 15
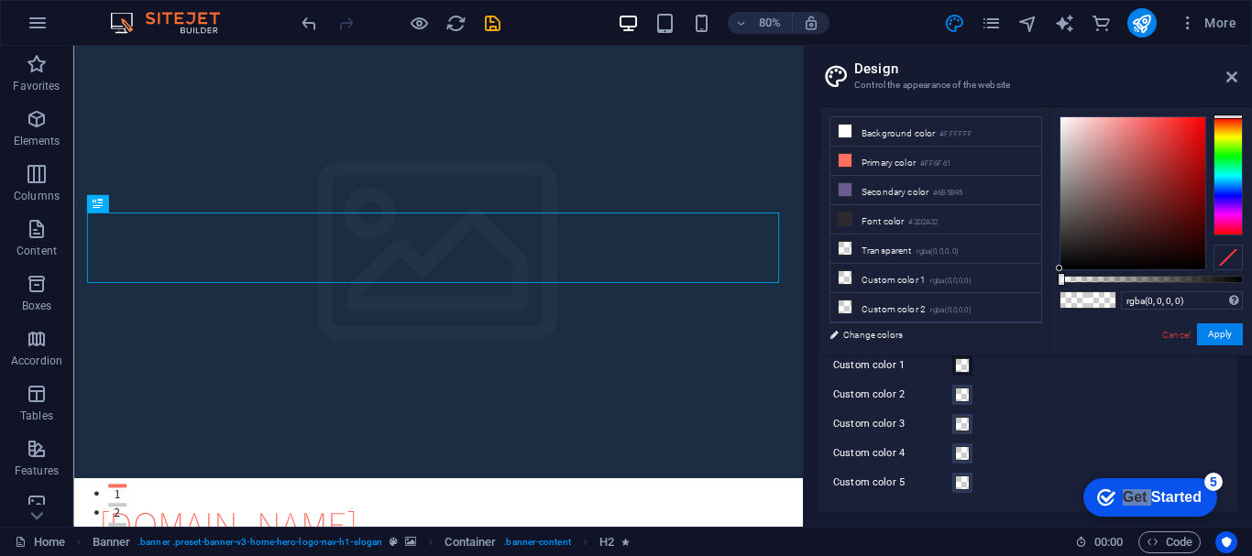
click at [1220, 136] on div at bounding box center [1227, 175] width 29 height 119
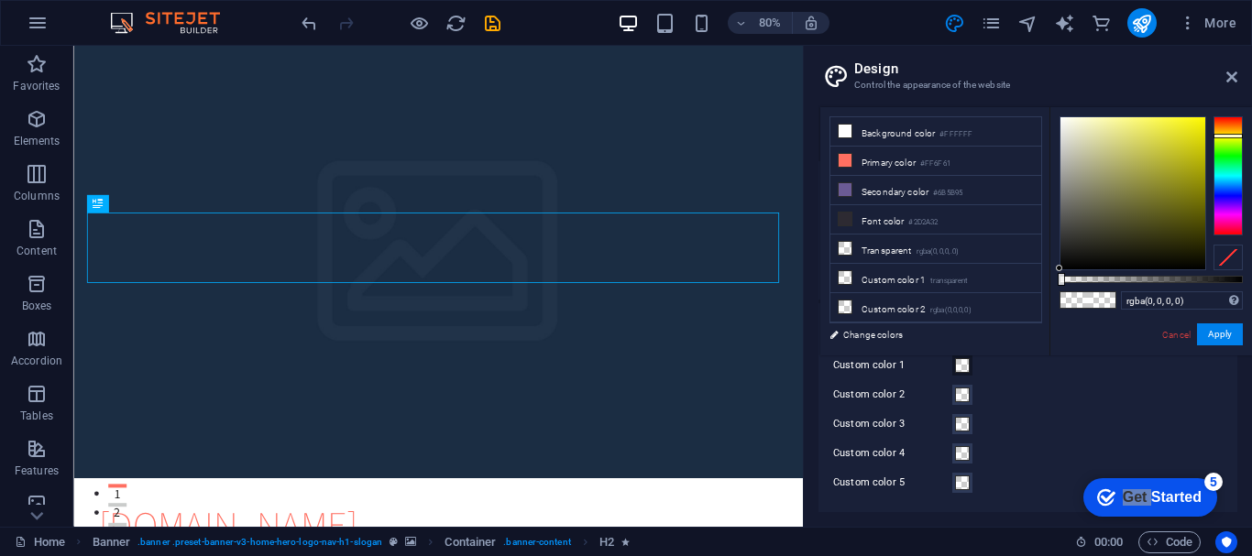
click at [1142, 134] on div at bounding box center [1132, 193] width 145 height 152
type input "rgba(226, 223, 97, 0.95)"
click at [1234, 279] on div at bounding box center [1150, 279] width 183 height 7
click at [963, 401] on span at bounding box center [962, 395] width 15 height 15
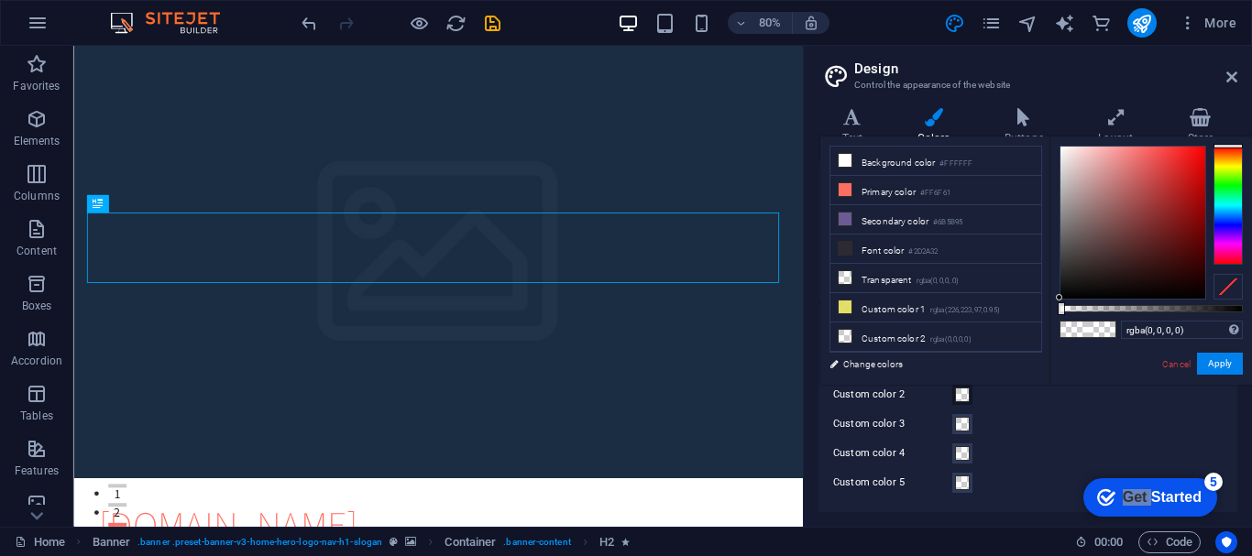
click at [963, 391] on span at bounding box center [962, 395] width 15 height 15
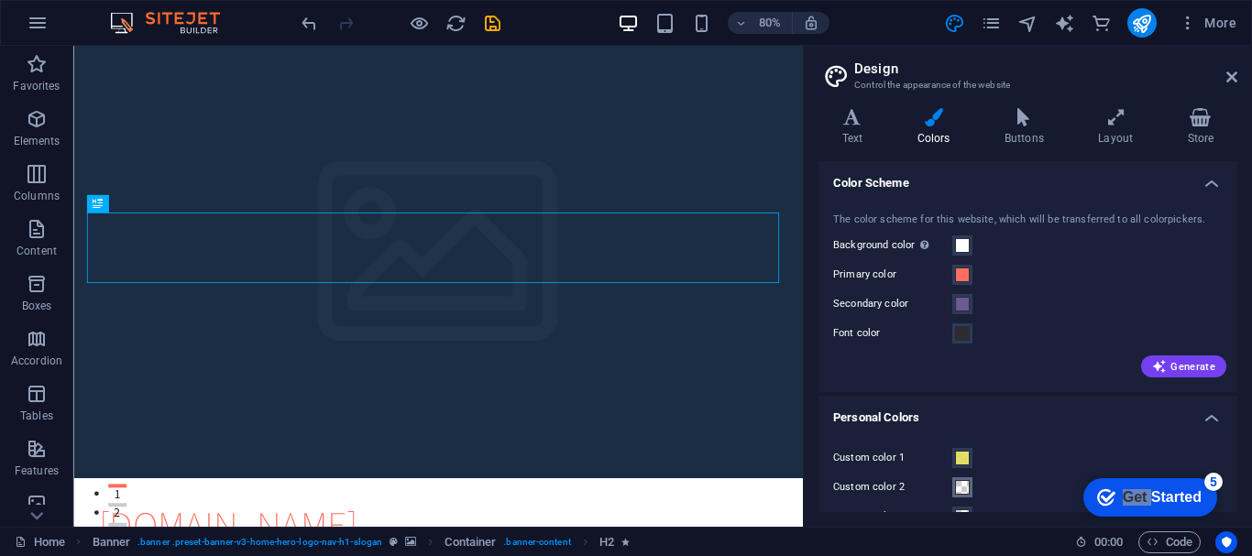
scroll to position [9, 0]
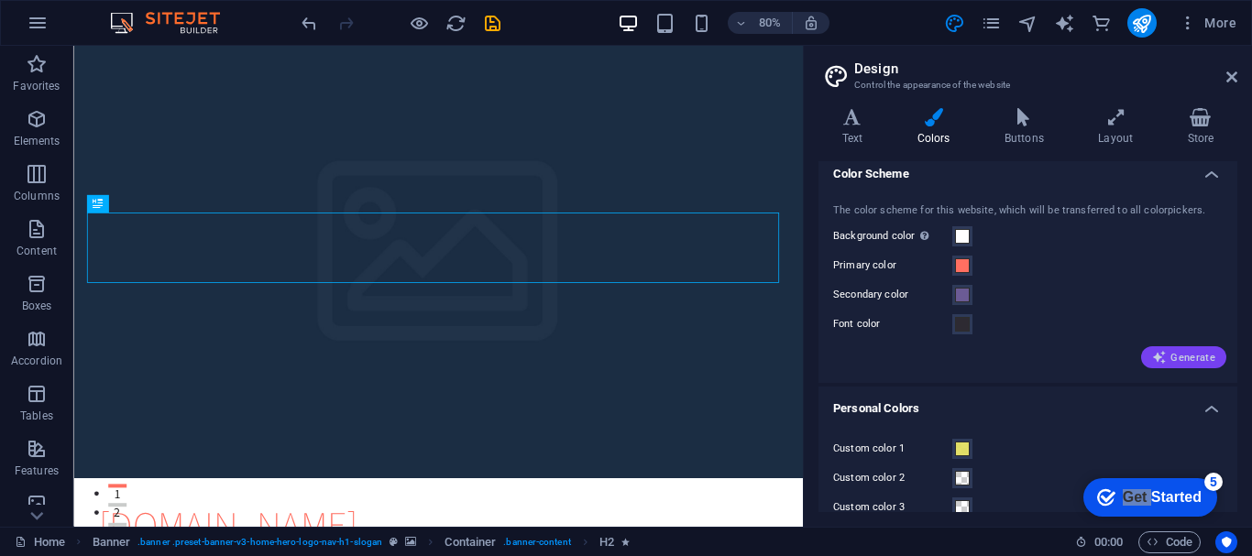
click at [1159, 349] on button "Generate" at bounding box center [1183, 357] width 85 height 22
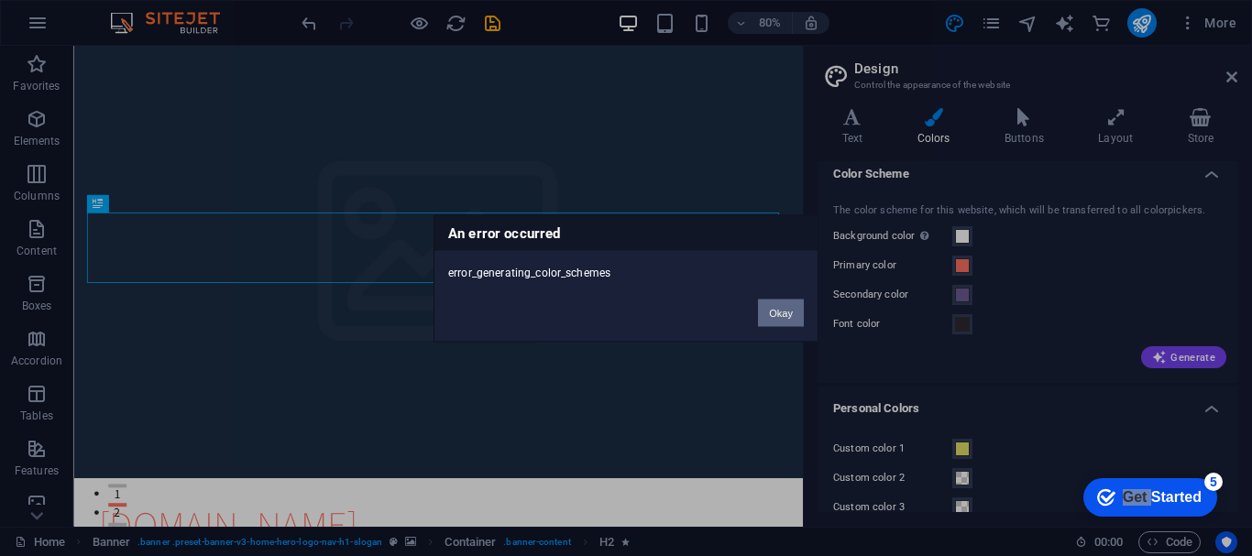
click at [785, 315] on button "Okay" at bounding box center [781, 312] width 46 height 27
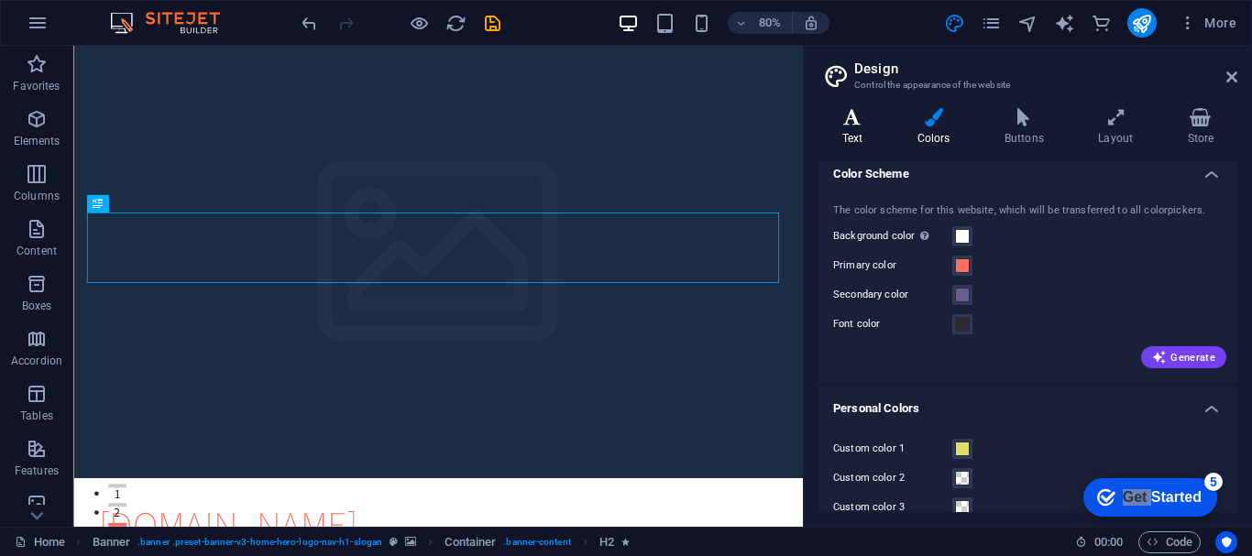
click at [853, 125] on icon at bounding box center [852, 117] width 68 height 18
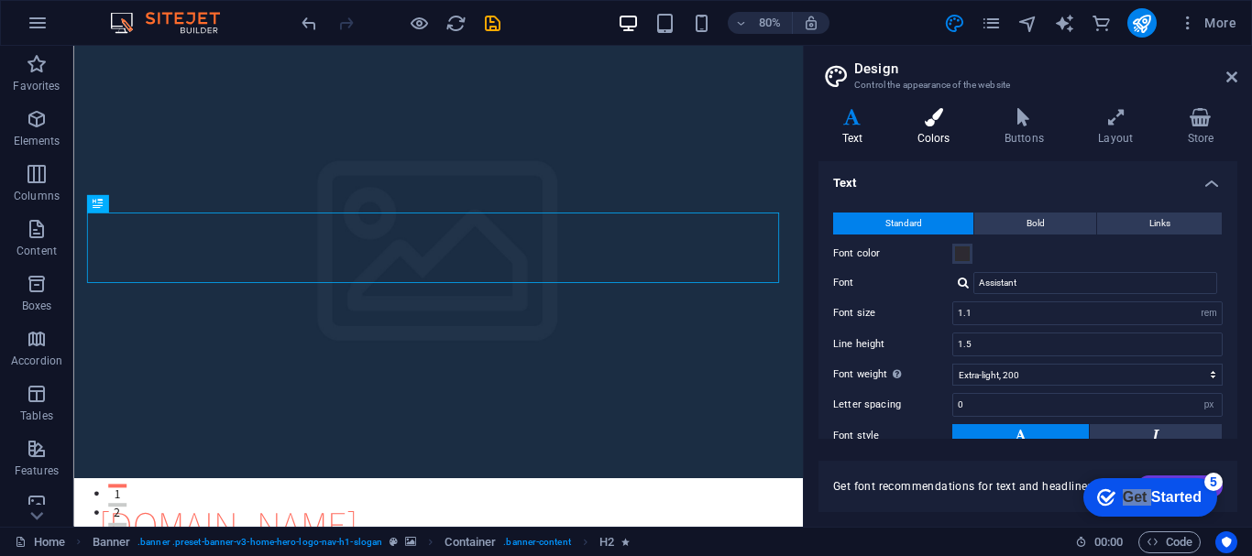
click at [940, 134] on h4 "Colors" at bounding box center [937, 127] width 87 height 38
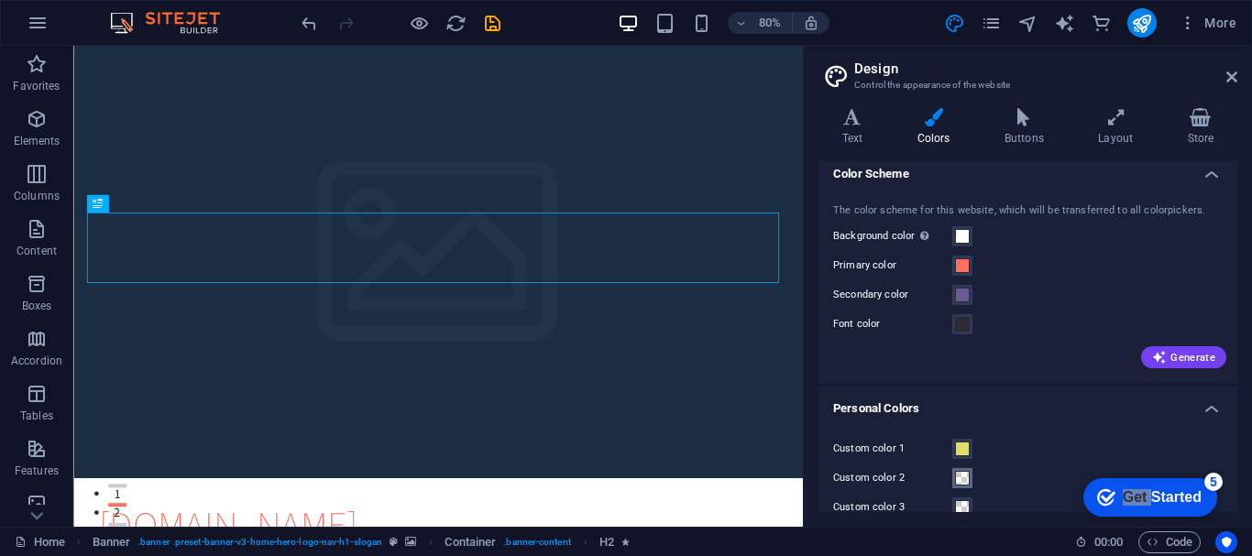
click at [962, 474] on span at bounding box center [962, 478] width 15 height 15
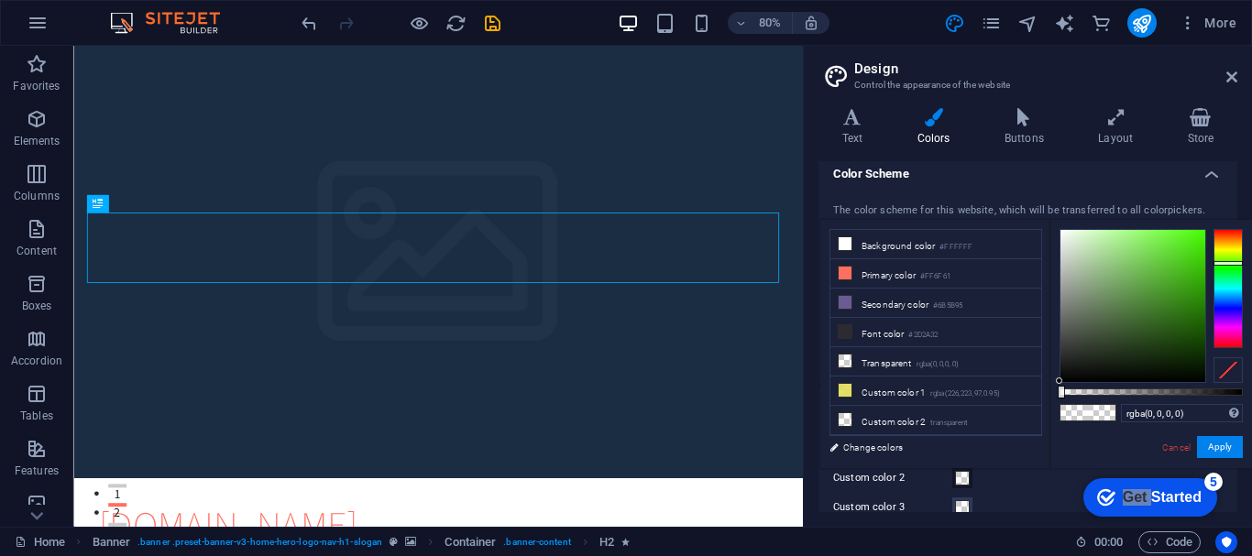
click at [1234, 263] on div at bounding box center [1227, 288] width 29 height 119
click at [1162, 259] on div at bounding box center [1132, 306] width 145 height 152
click at [1208, 449] on button "Apply" at bounding box center [1220, 447] width 46 height 22
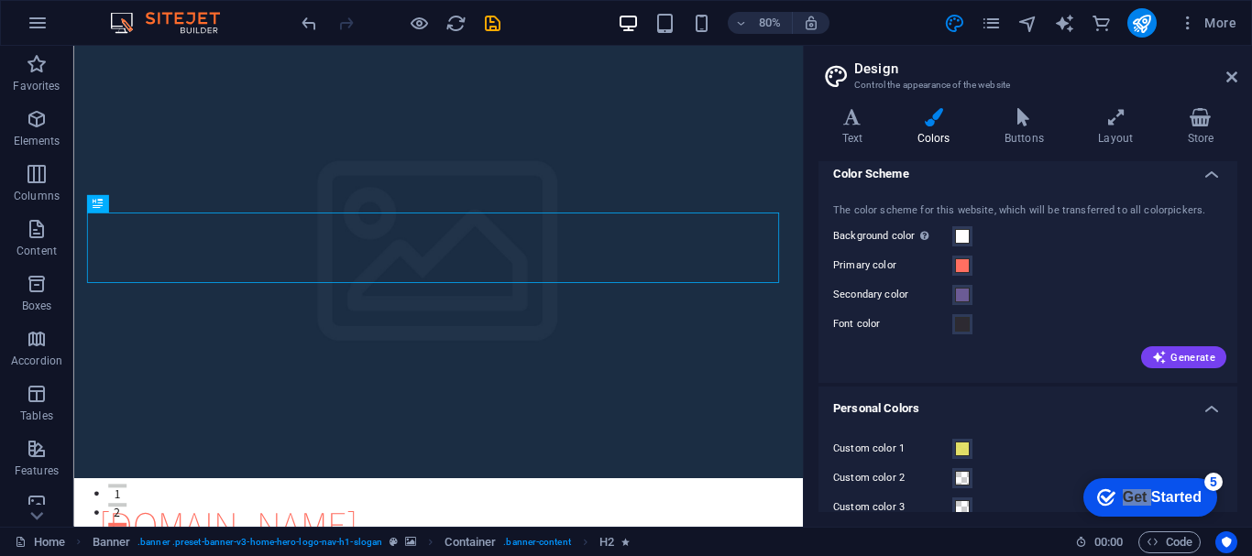
scroll to position [93, 0]
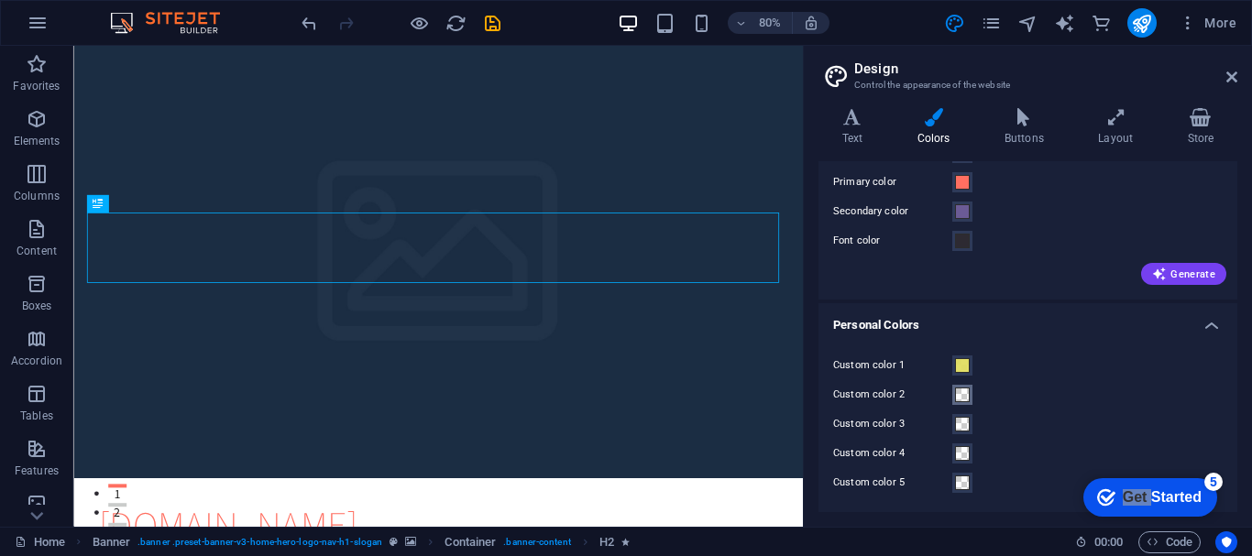
click at [961, 395] on span at bounding box center [962, 395] width 15 height 15
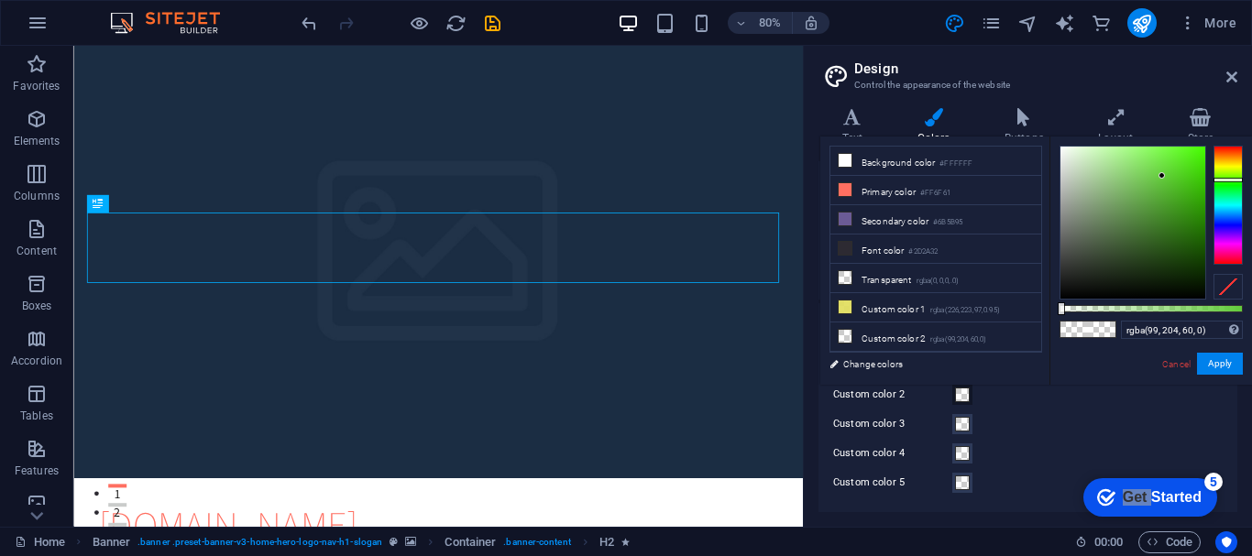
click at [1164, 190] on div at bounding box center [1132, 223] width 145 height 152
click at [1220, 370] on button "Apply" at bounding box center [1220, 364] width 46 height 22
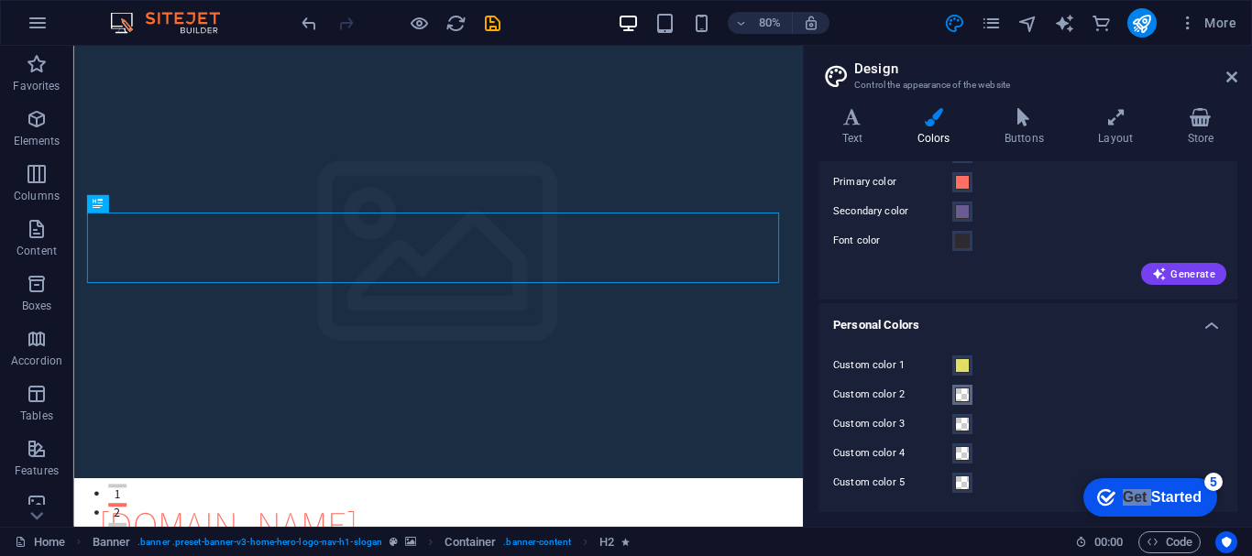
click at [963, 392] on span at bounding box center [962, 395] width 15 height 15
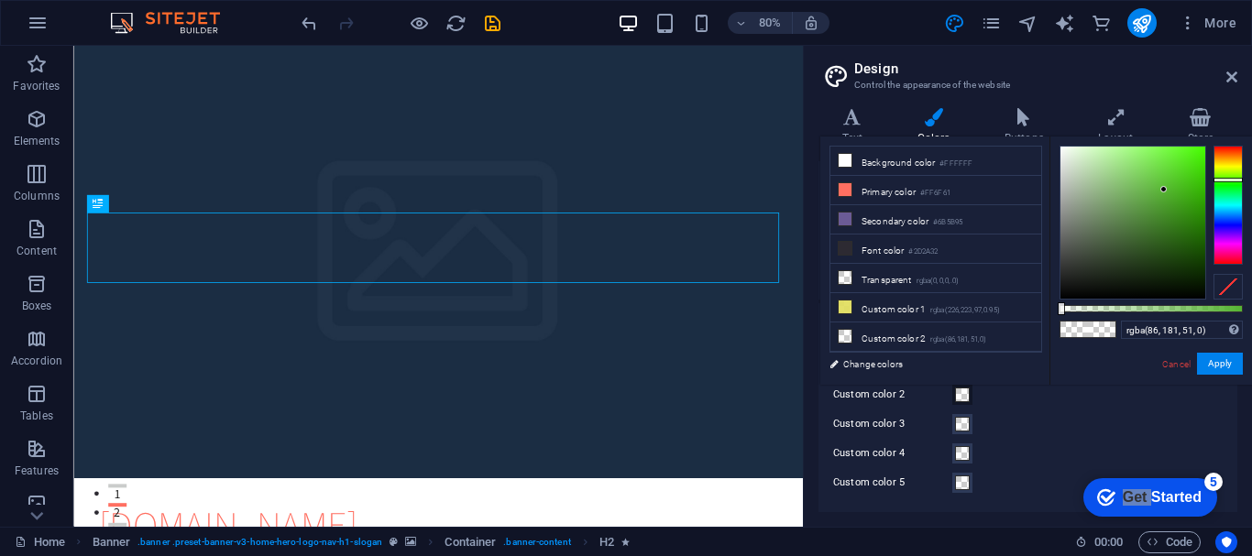
click at [963, 392] on span at bounding box center [962, 395] width 15 height 15
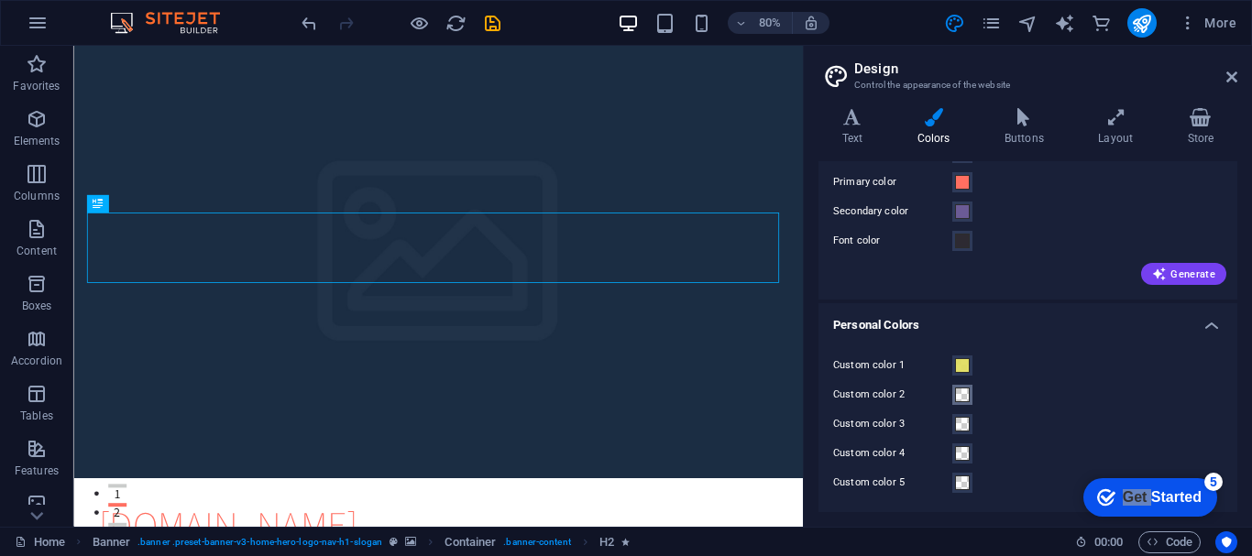
click at [963, 392] on span at bounding box center [962, 395] width 15 height 15
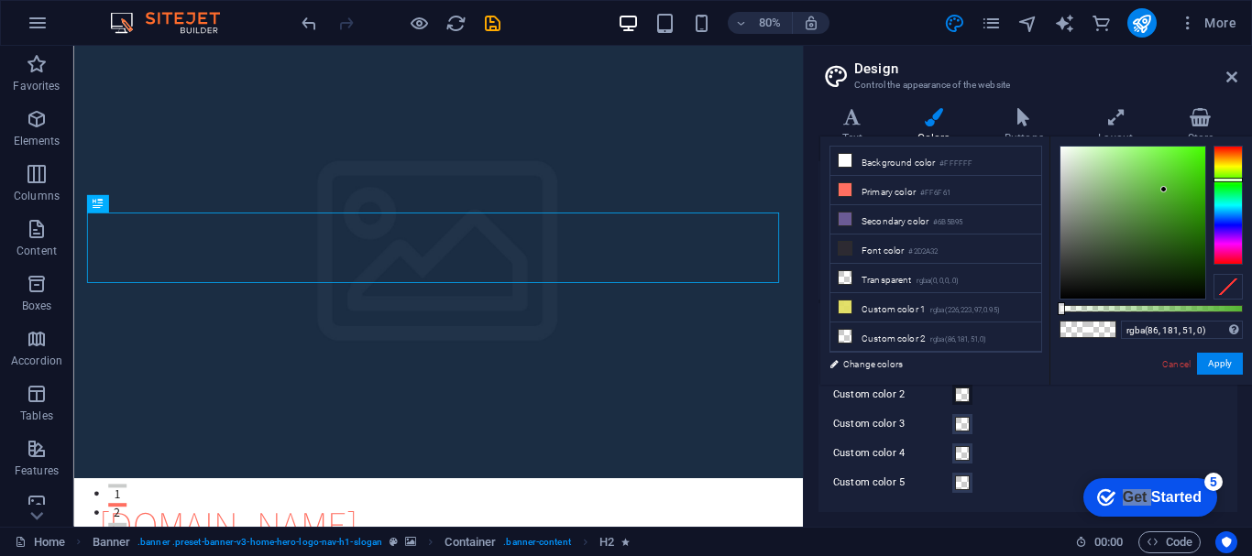
click at [963, 392] on span at bounding box center [962, 395] width 15 height 15
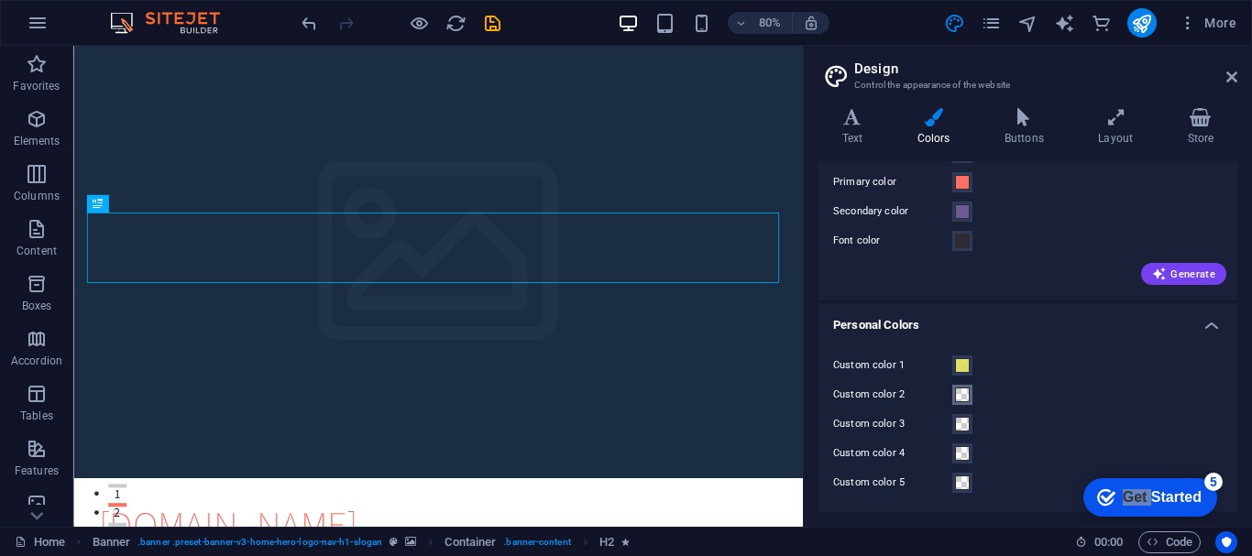
click at [963, 392] on span at bounding box center [962, 395] width 15 height 15
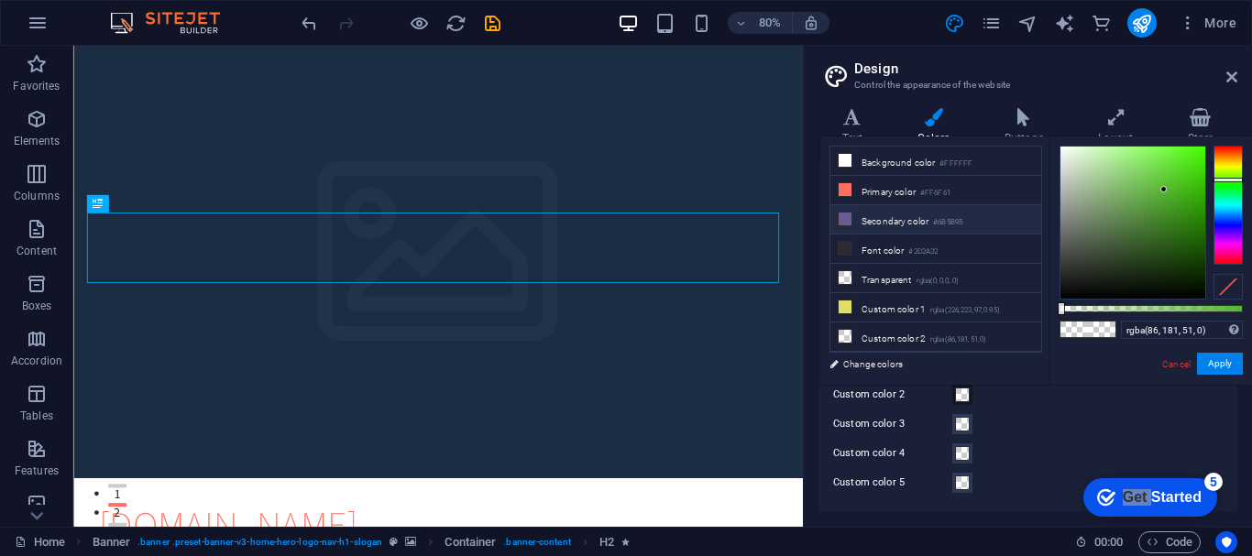
drag, startPoint x: 913, startPoint y: 302, endPoint x: 908, endPoint y: 217, distance: 85.4
click at [908, 217] on ul "Background color #FFFFFF Primary color #FF6F61 Secondary color #6B5B95 Font col…" at bounding box center [935, 249] width 213 height 207
drag, startPoint x: 850, startPoint y: 304, endPoint x: 850, endPoint y: 159, distance: 144.8
click at [850, 159] on ul "Background color #FFFFFF Primary color #FF6F61 Secondary color #6B5B95 Font col…" at bounding box center [935, 249] width 213 height 207
click at [851, 159] on icon at bounding box center [845, 160] width 13 height 13
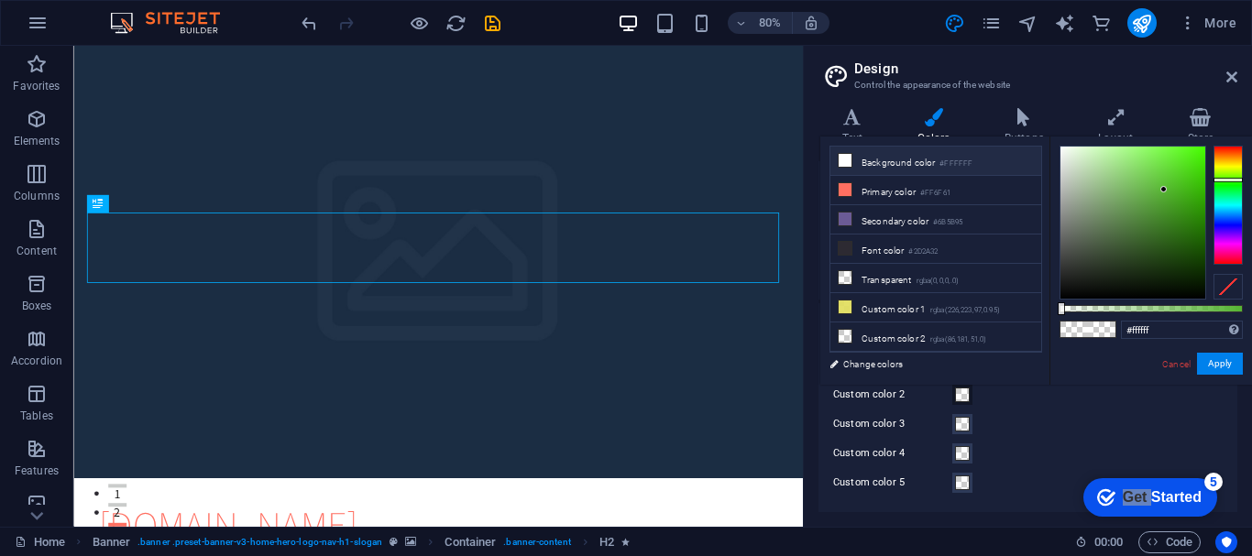
click at [851, 159] on icon at bounding box center [845, 160] width 13 height 13
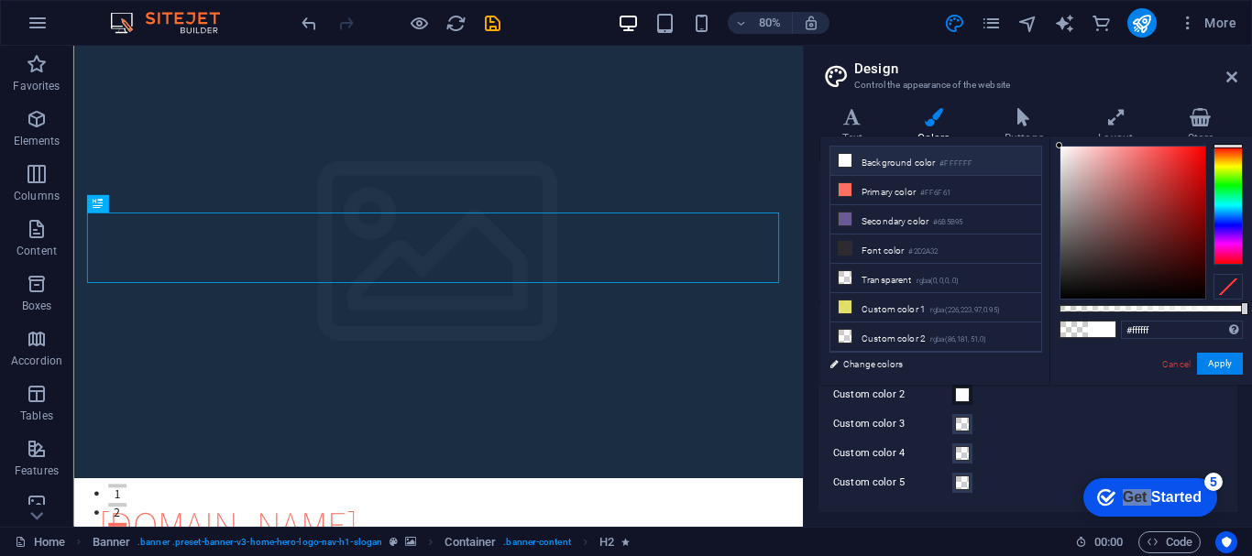
click at [894, 159] on li "Background color #FFFFFF" at bounding box center [935, 161] width 211 height 29
click at [1227, 166] on div at bounding box center [1227, 205] width 29 height 119
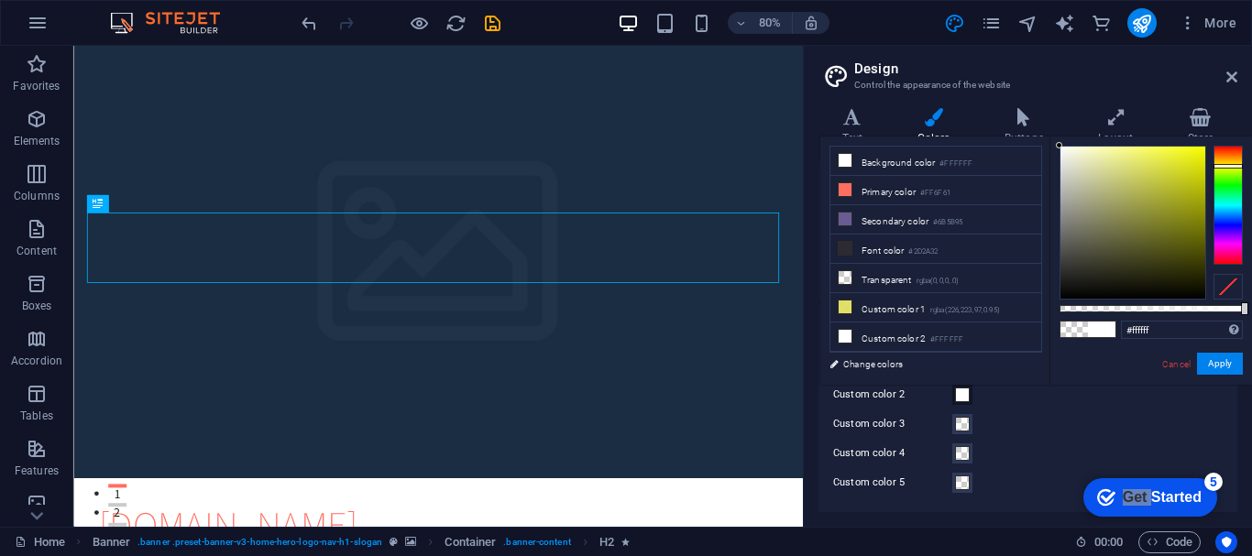
click at [1227, 166] on div at bounding box center [1227, 166] width 29 height 5
click at [1118, 160] on div at bounding box center [1132, 223] width 145 height 152
click at [1146, 190] on div at bounding box center [1132, 223] width 145 height 152
click at [1159, 179] on div at bounding box center [1132, 223] width 145 height 152
type input "#c4c83e"
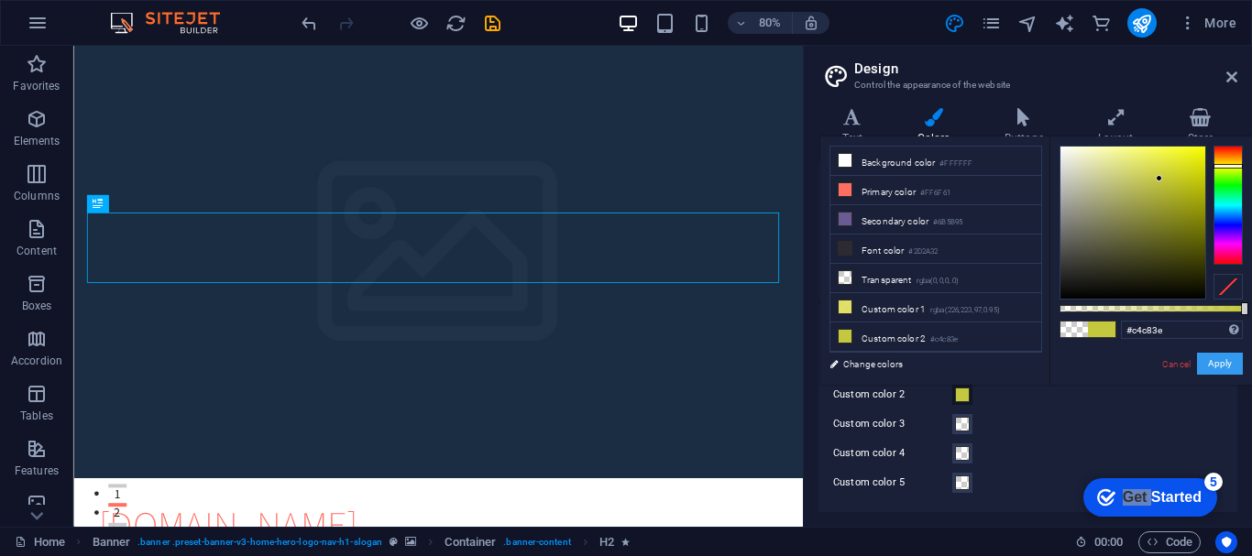
click at [1212, 363] on button "Apply" at bounding box center [1220, 364] width 46 height 22
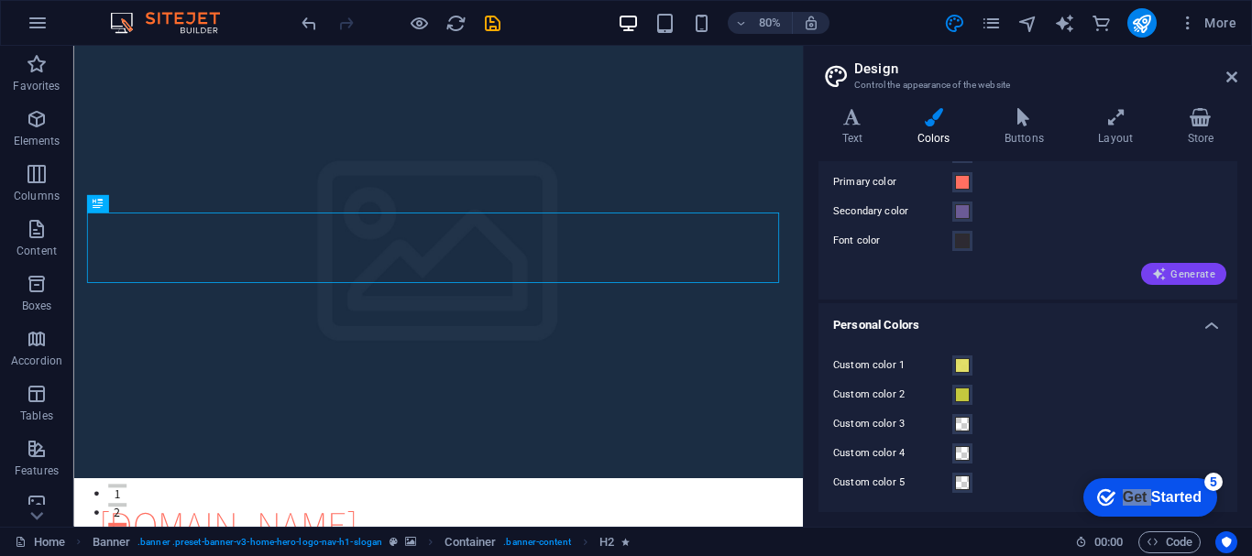
click at [1195, 283] on button "Generate" at bounding box center [1183, 274] width 85 height 22
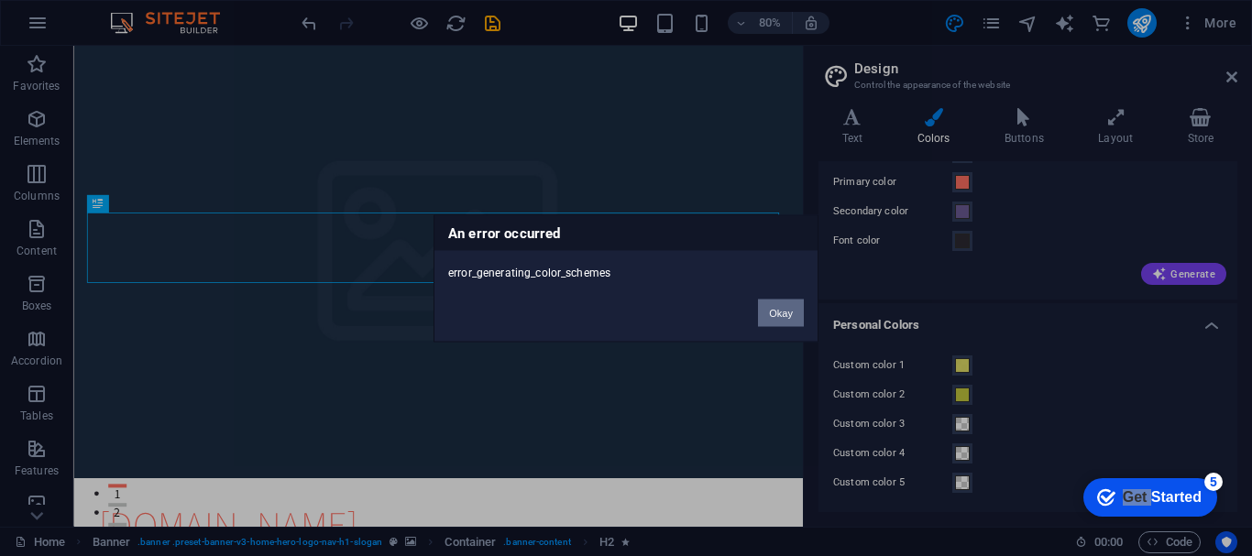
click at [779, 314] on button "Okay" at bounding box center [781, 312] width 46 height 27
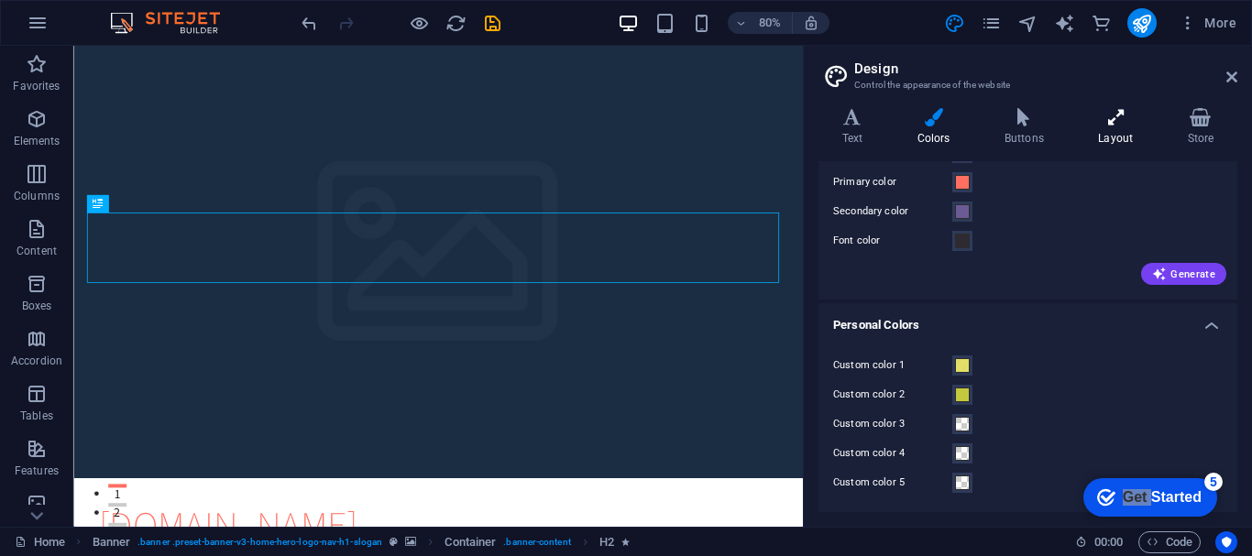
click at [1133, 121] on icon at bounding box center [1116, 117] width 82 height 18
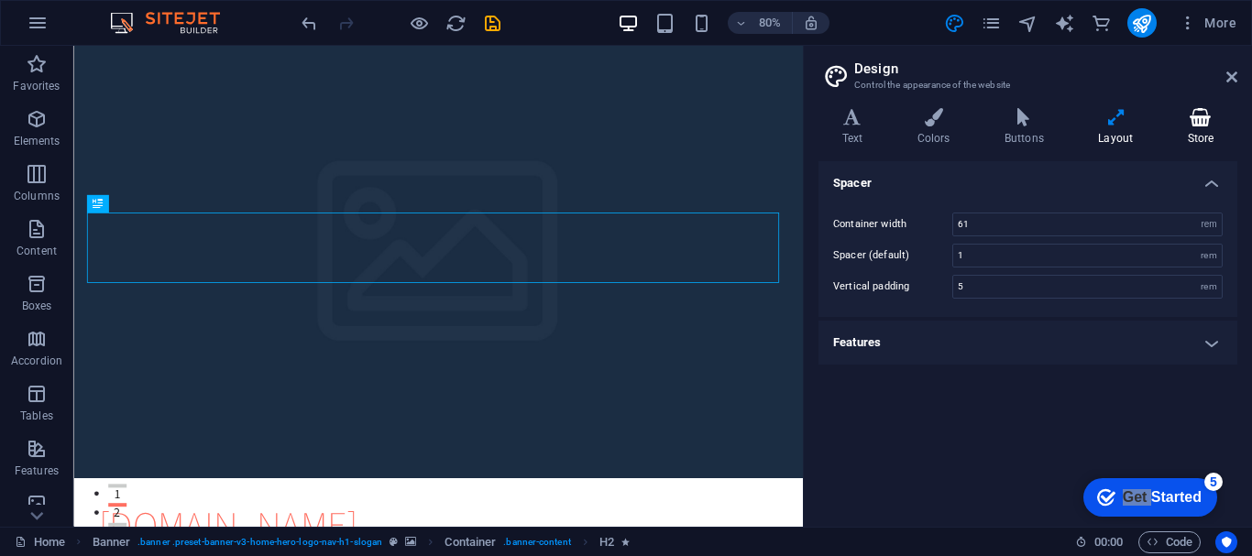
click at [1192, 110] on icon at bounding box center [1200, 117] width 73 height 18
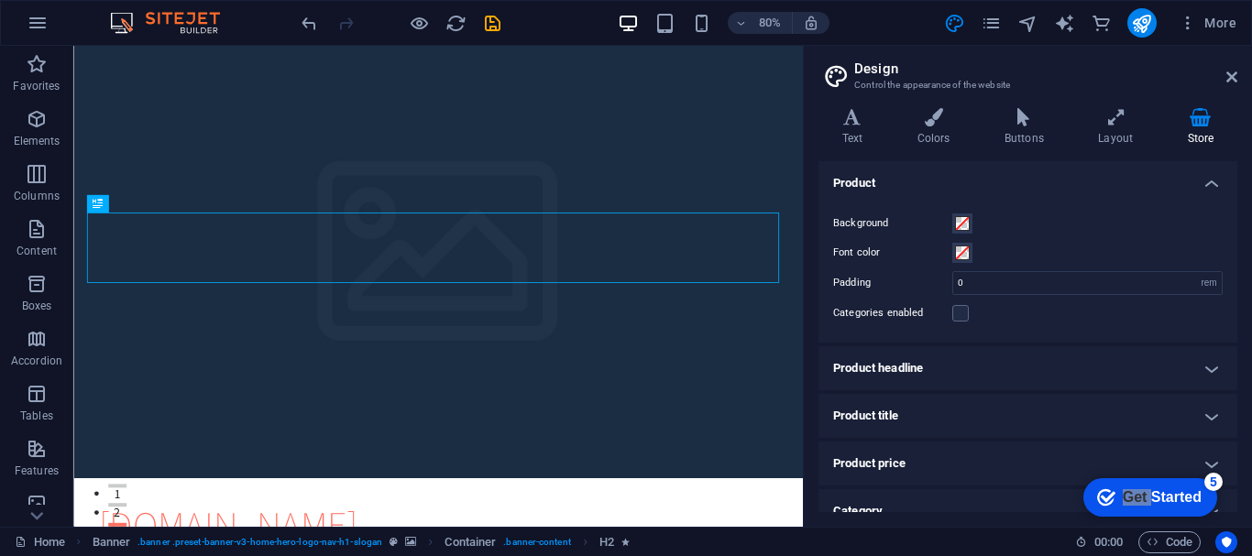
drag, startPoint x: 1243, startPoint y: 201, endPoint x: 1235, endPoint y: 231, distance: 31.3
click at [1235, 231] on div "Variants Text Colors Buttons Layout Store Text Standard Bold Links Font color F…" at bounding box center [1028, 310] width 448 height 434
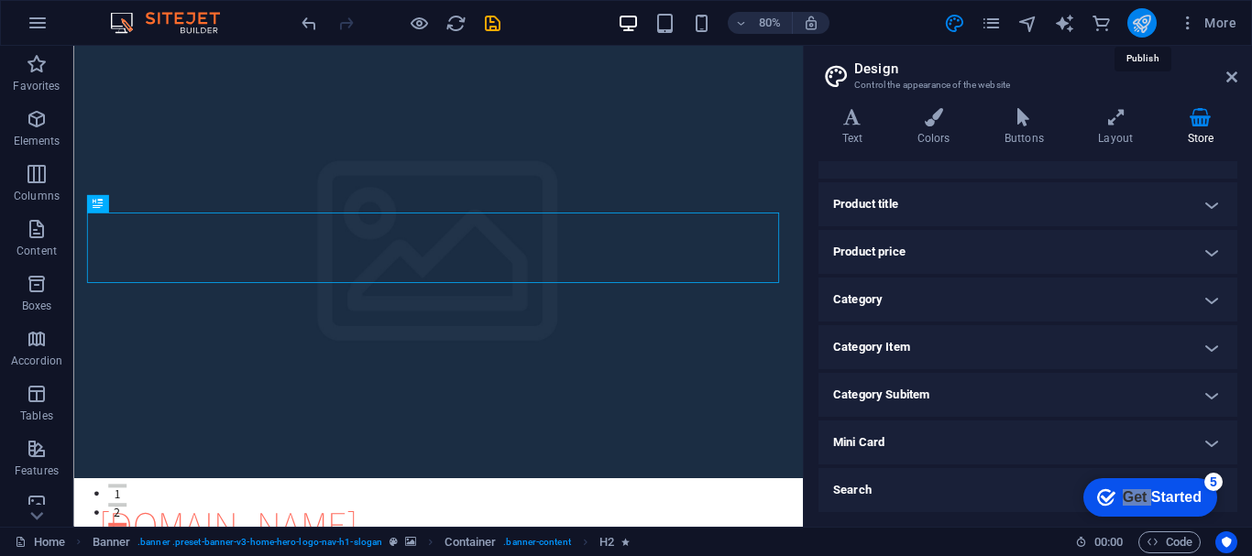
click at [1144, 13] on icon "publish" at bounding box center [1141, 23] width 21 height 21
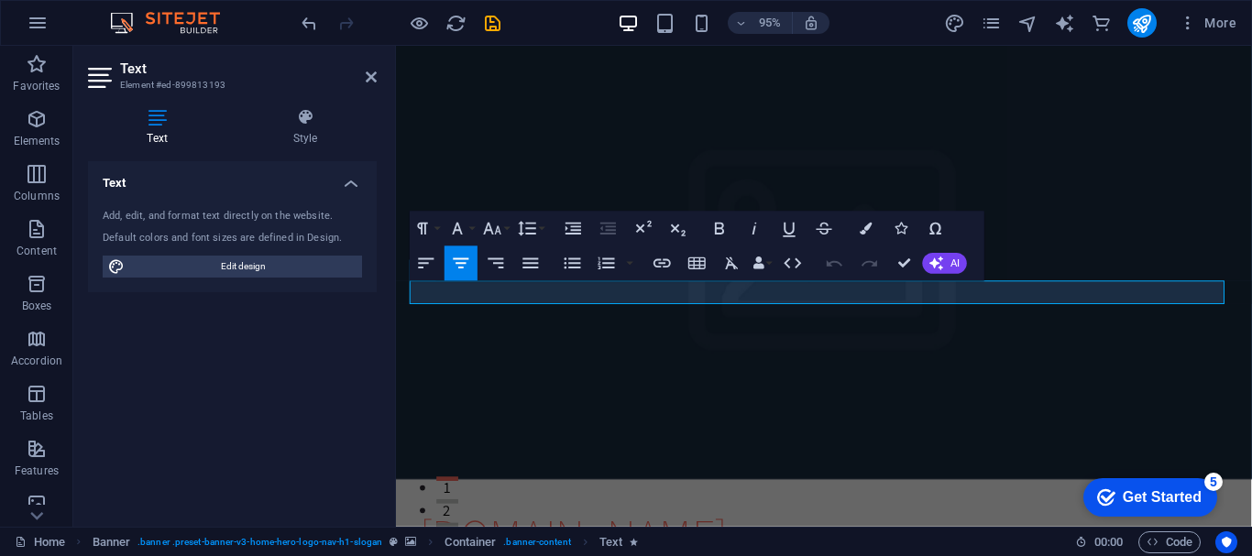
drag, startPoint x: 1143, startPoint y: 302, endPoint x: 687, endPoint y: 355, distance: 458.6
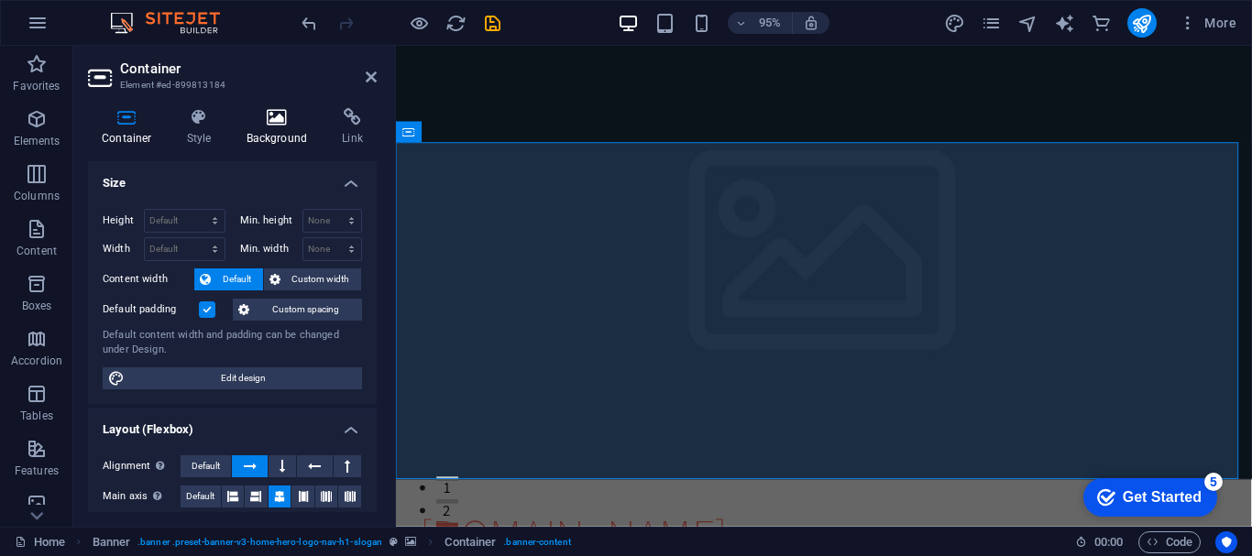
click at [265, 128] on h4 "Background" at bounding box center [281, 127] width 96 height 38
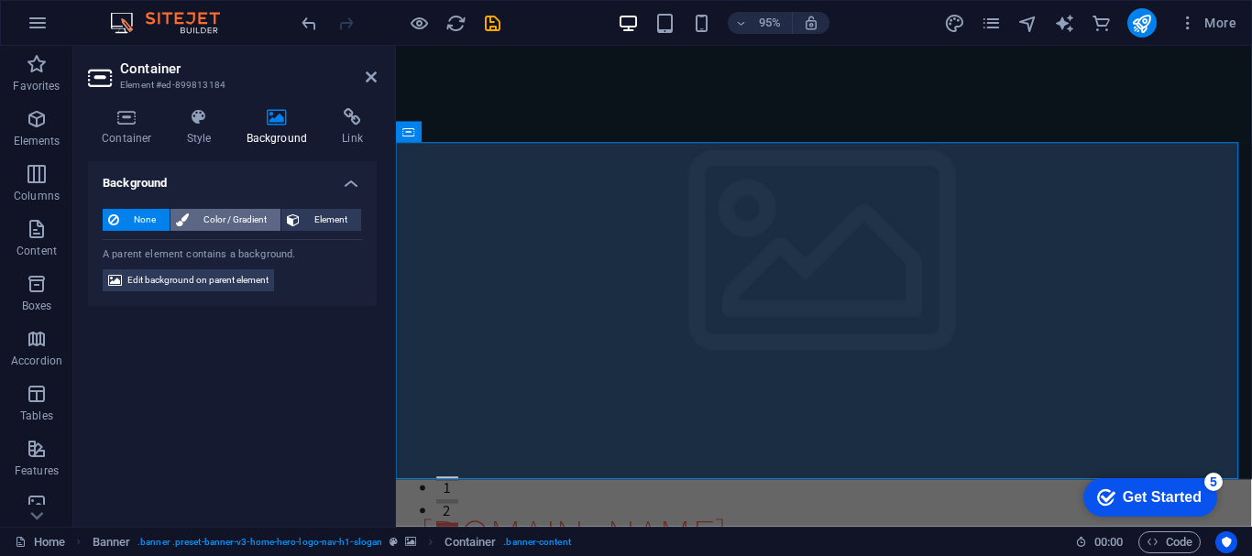
click at [247, 225] on span "Color / Gradient" at bounding box center [234, 220] width 81 height 22
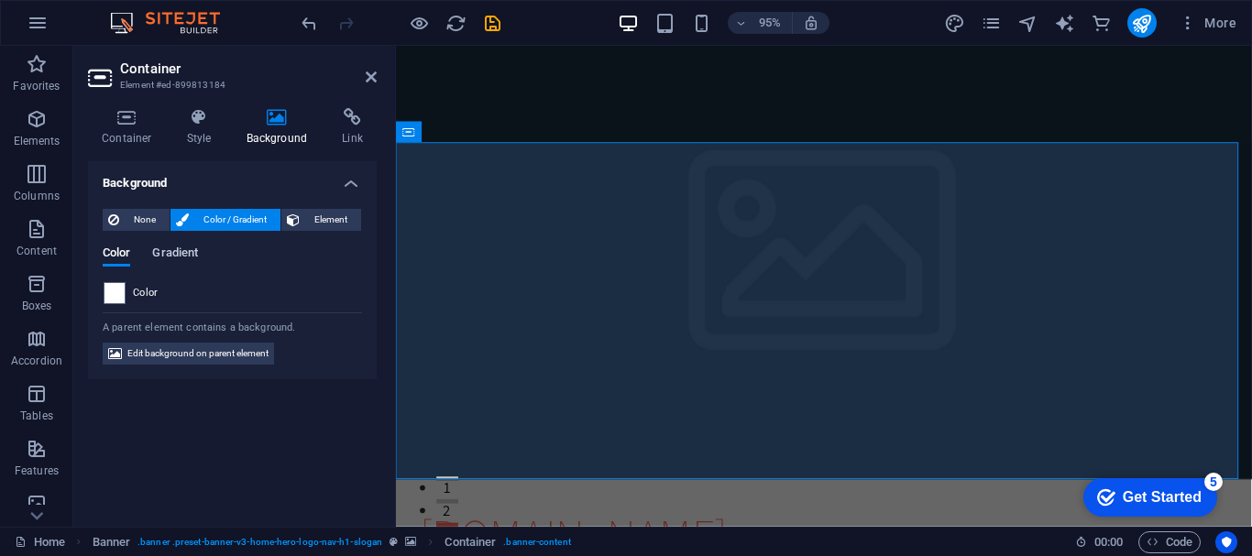
click at [159, 260] on span "Gradient" at bounding box center [175, 255] width 46 height 26
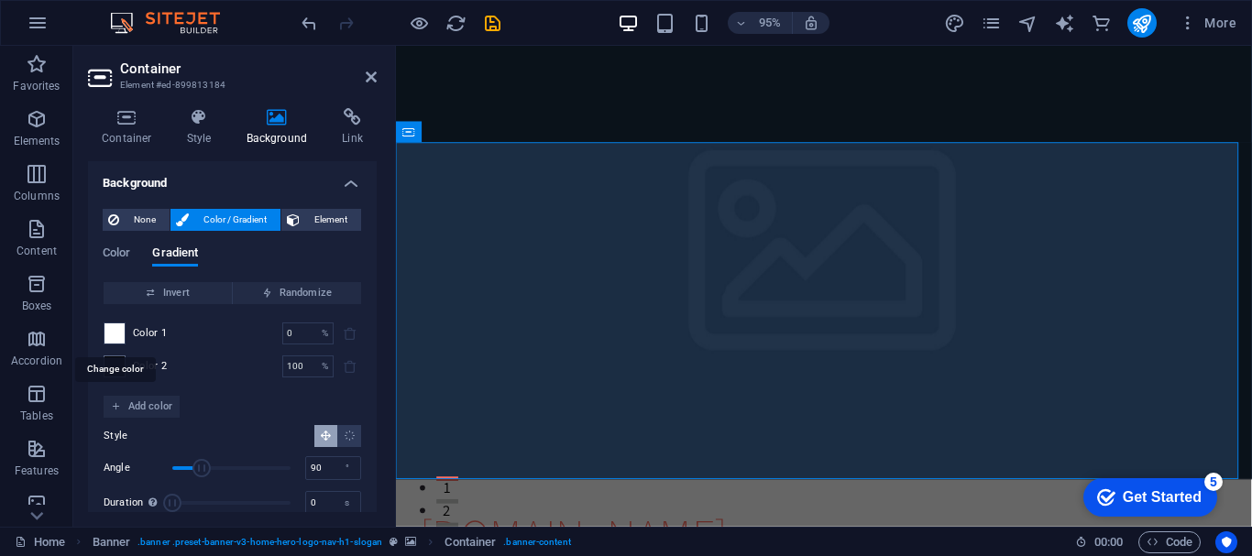
click at [118, 333] on span at bounding box center [114, 334] width 20 height 20
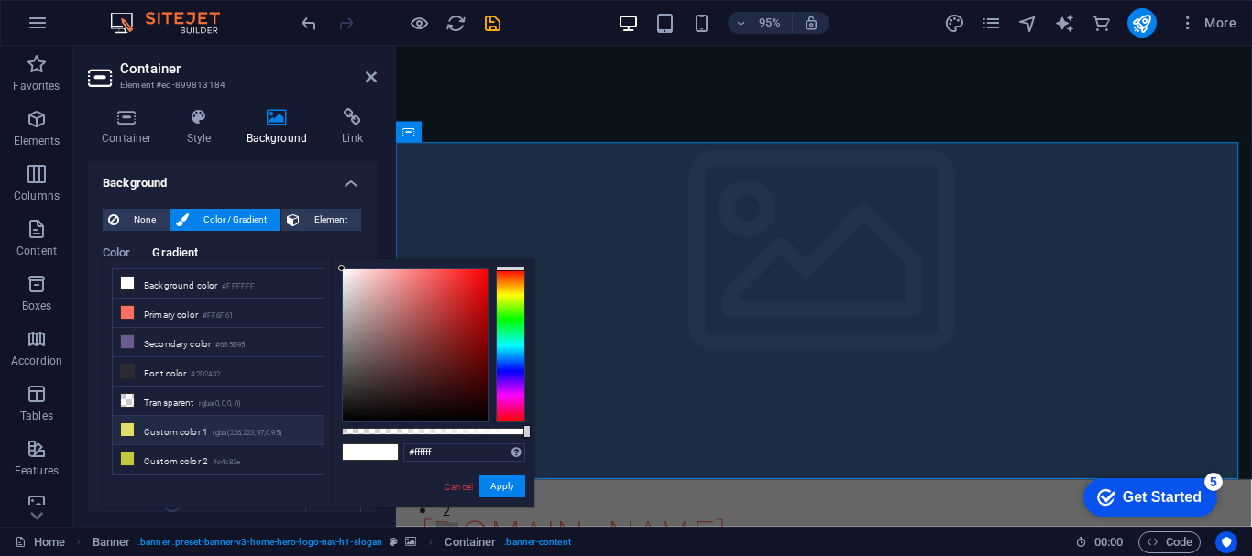
click at [135, 423] on li "Custom color 1 rgba(226,223,97,0.95)" at bounding box center [218, 430] width 211 height 29
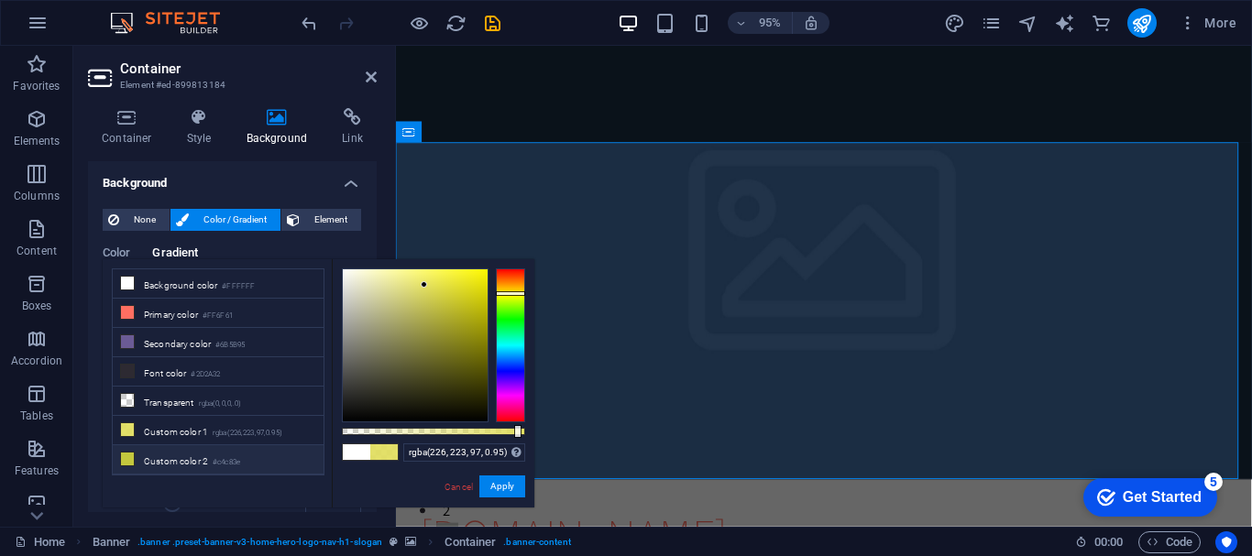
click at [184, 457] on li "Custom color 2 #c4c83e" at bounding box center [218, 459] width 211 height 29
click at [446, 434] on div at bounding box center [433, 431] width 183 height 7
click at [488, 432] on div at bounding box center [433, 431] width 183 height 7
type input "rgba(196, 200, 62, 0.83)"
click at [494, 432] on div at bounding box center [433, 431] width 183 height 7
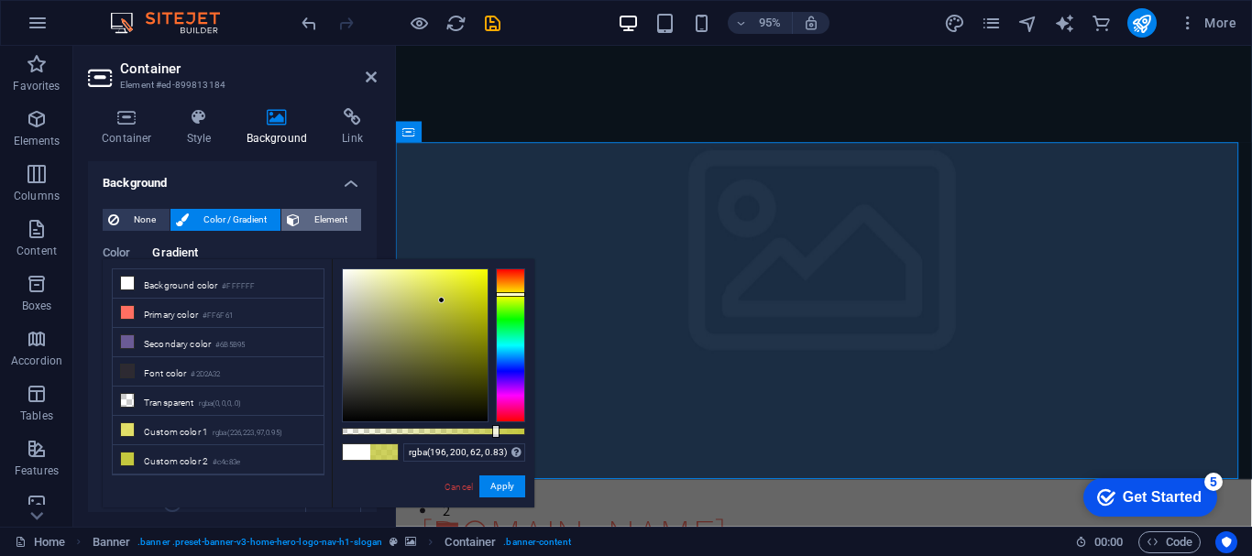
click at [338, 220] on span "Element" at bounding box center [330, 220] width 50 height 22
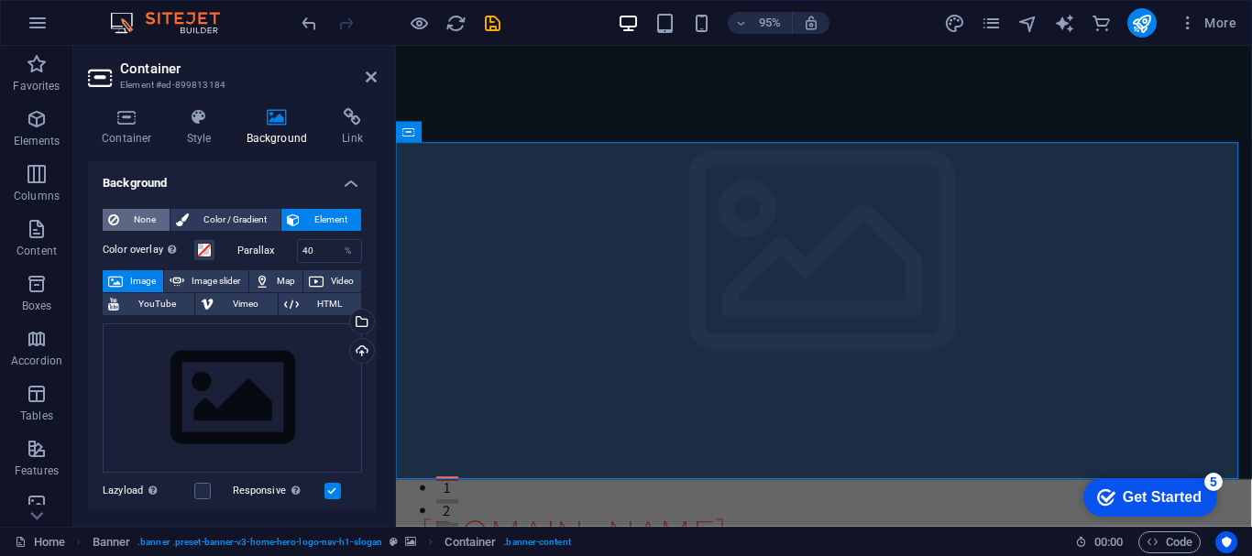
click at [148, 223] on span "None" at bounding box center [144, 220] width 39 height 22
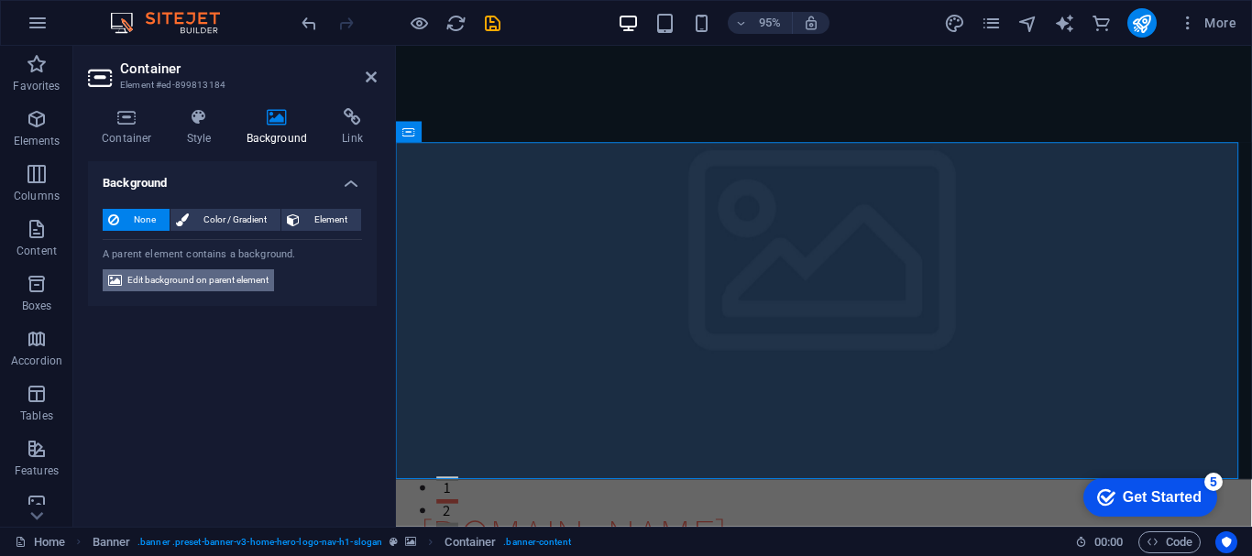
click at [154, 274] on span "Edit background on parent element" at bounding box center [197, 280] width 141 height 22
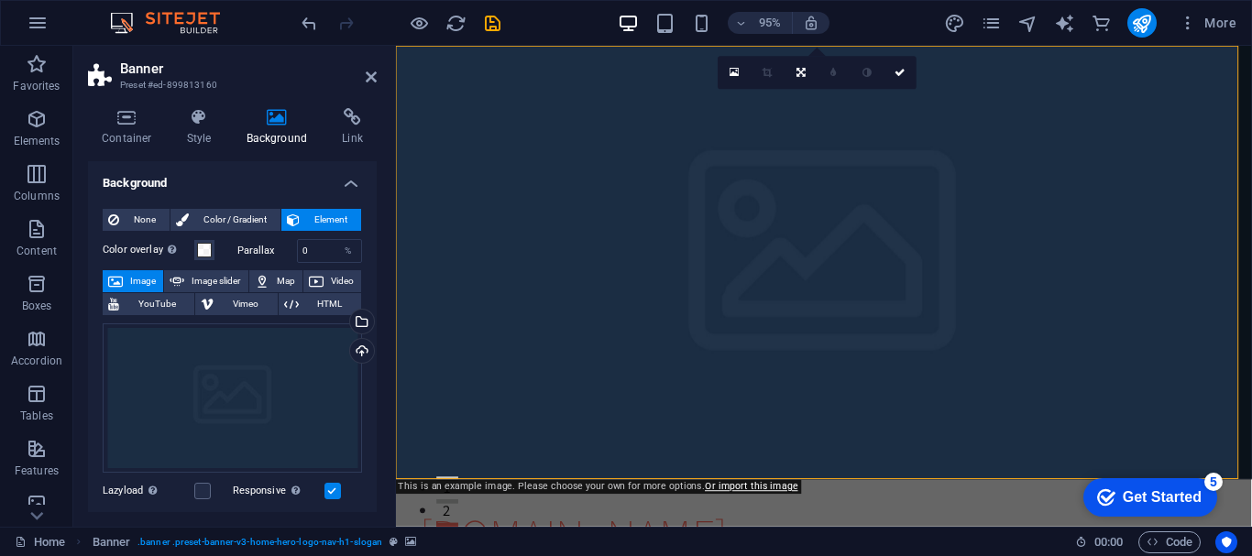
click at [136, 282] on span "Image" at bounding box center [142, 281] width 29 height 22
click at [131, 281] on span "Image" at bounding box center [142, 281] width 29 height 22
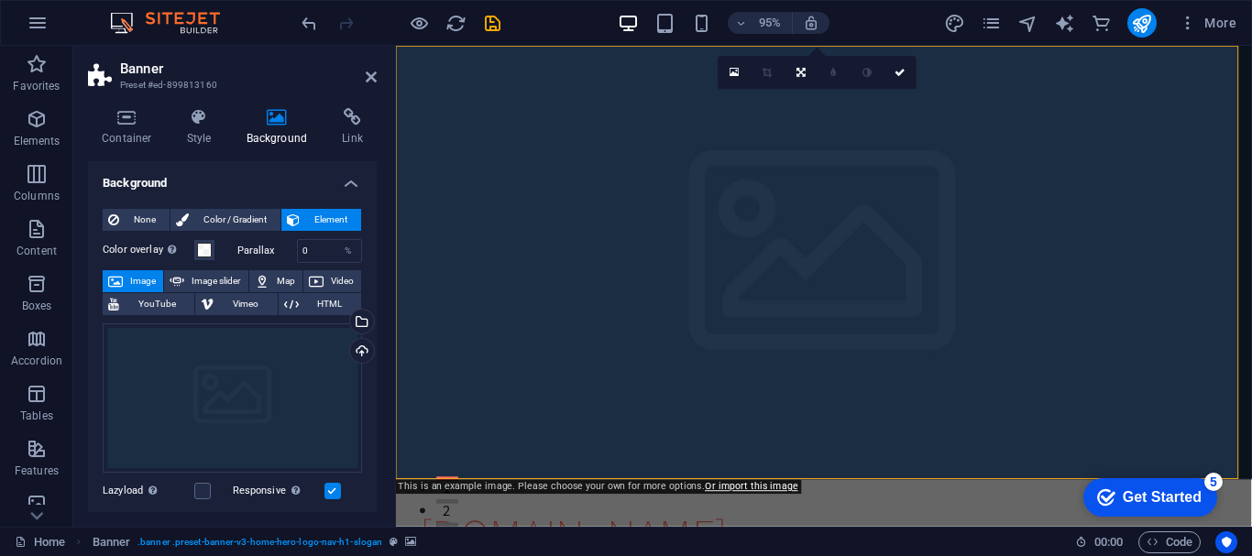
click at [131, 281] on span "Image" at bounding box center [142, 281] width 29 height 22
click at [309, 273] on icon at bounding box center [316, 281] width 15 height 22
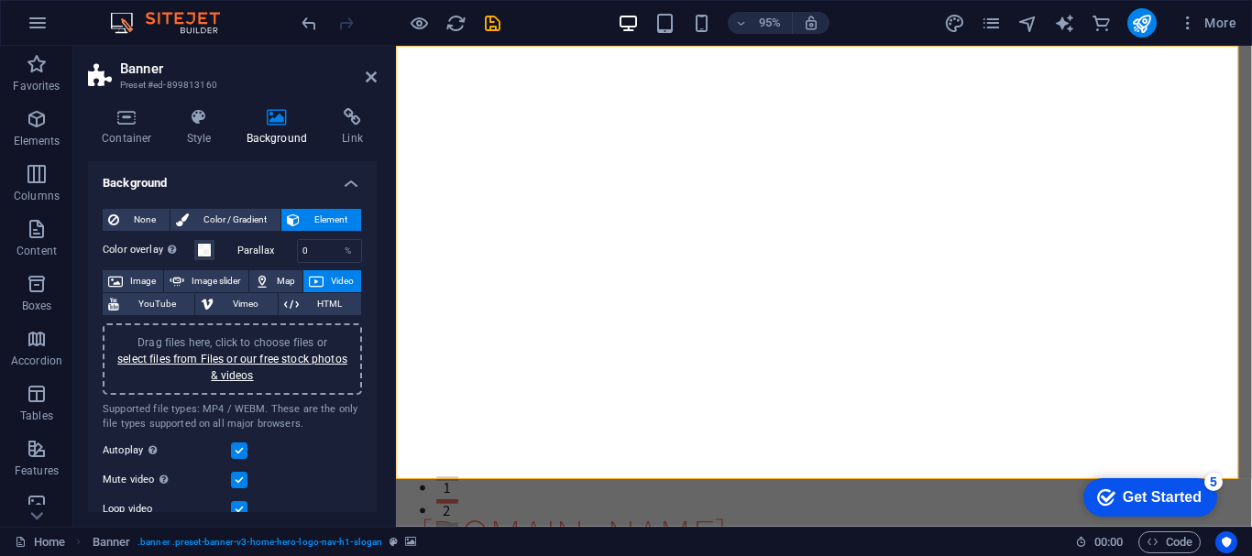
click at [322, 278] on button "Video" at bounding box center [332, 281] width 58 height 22
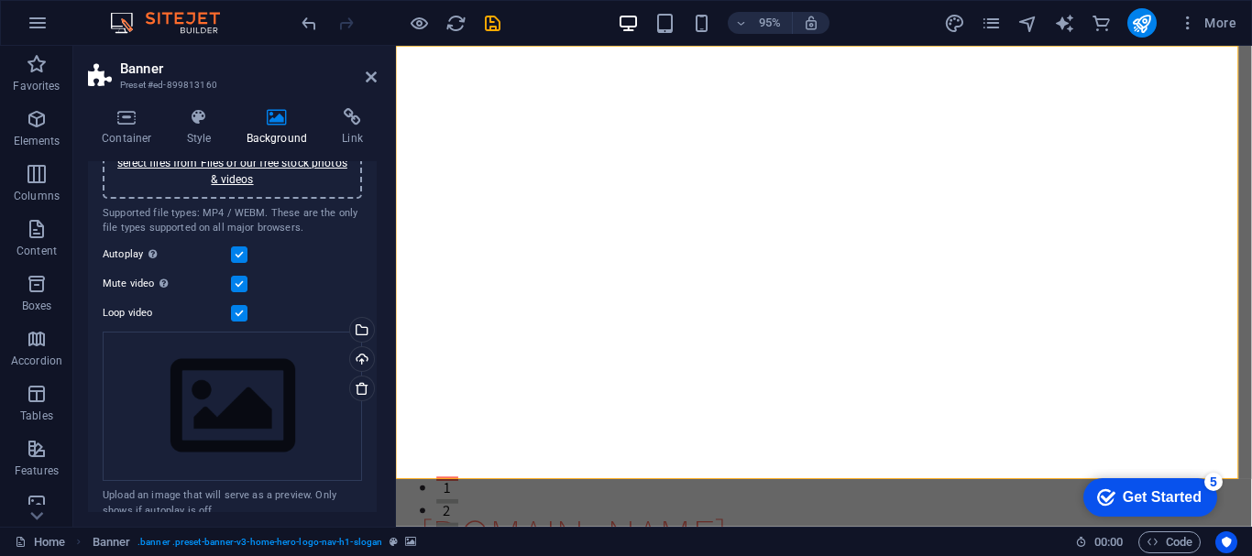
scroll to position [215, 0]
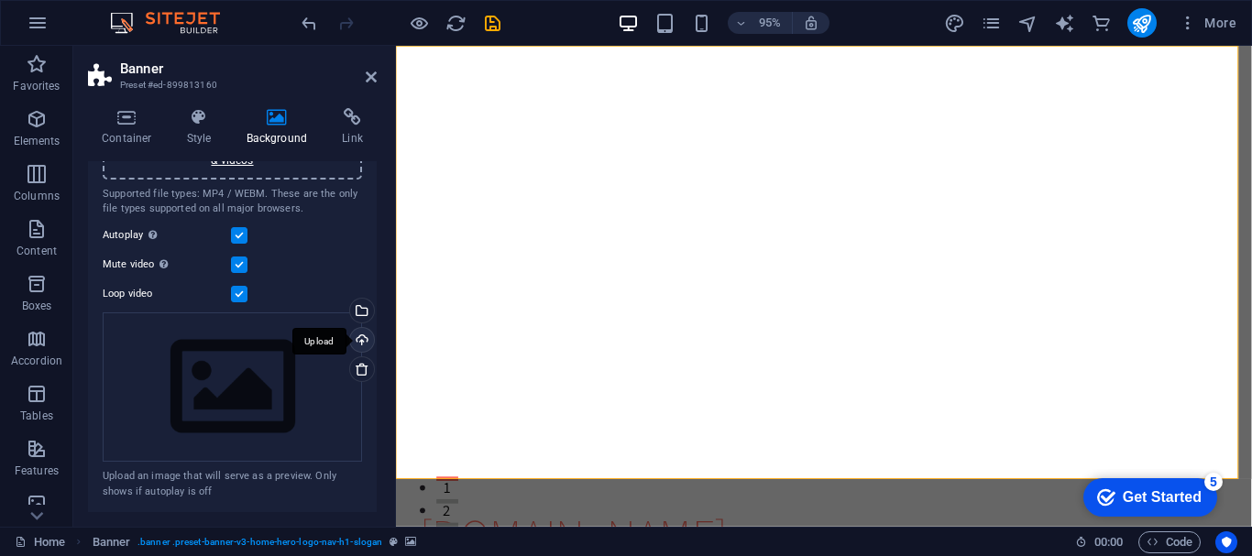
click at [360, 341] on div "Upload" at bounding box center [359, 341] width 27 height 27
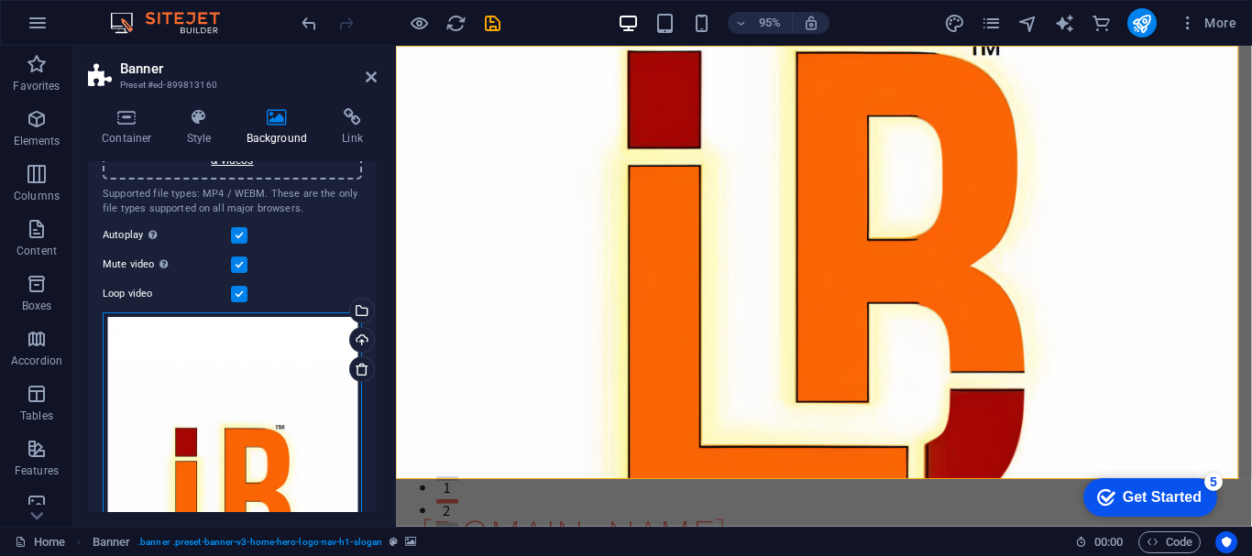
drag, startPoint x: 285, startPoint y: 412, endPoint x: 285, endPoint y: 326, distance: 86.2
click at [285, 326] on div "Drag files here, click to choose files or select files from Files or our free s…" at bounding box center [232, 491] width 259 height 356
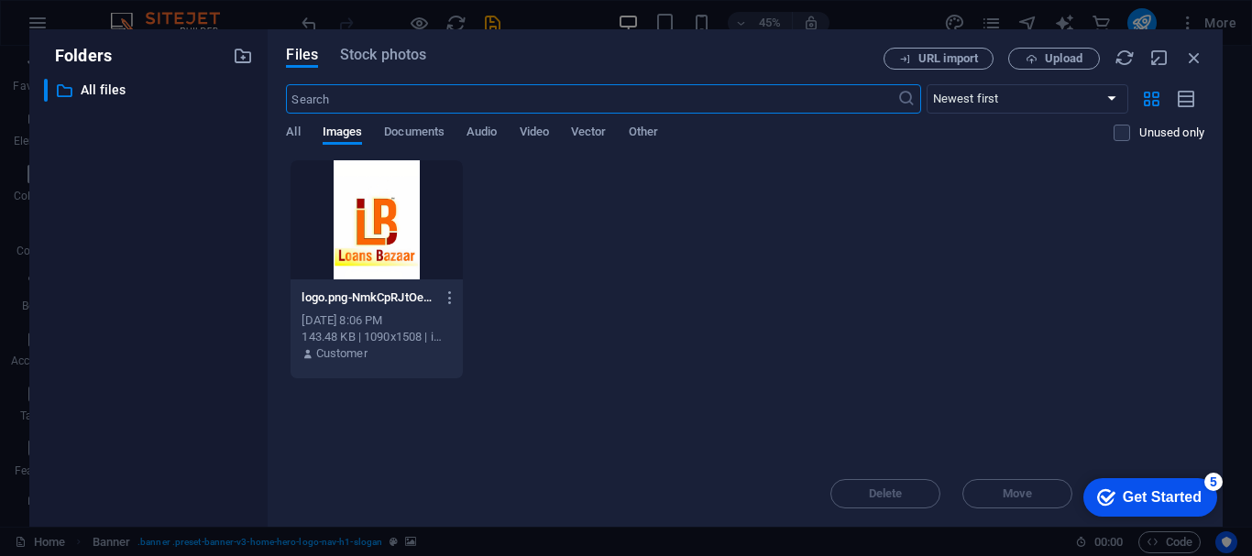
click at [404, 224] on div at bounding box center [376, 219] width 171 height 119
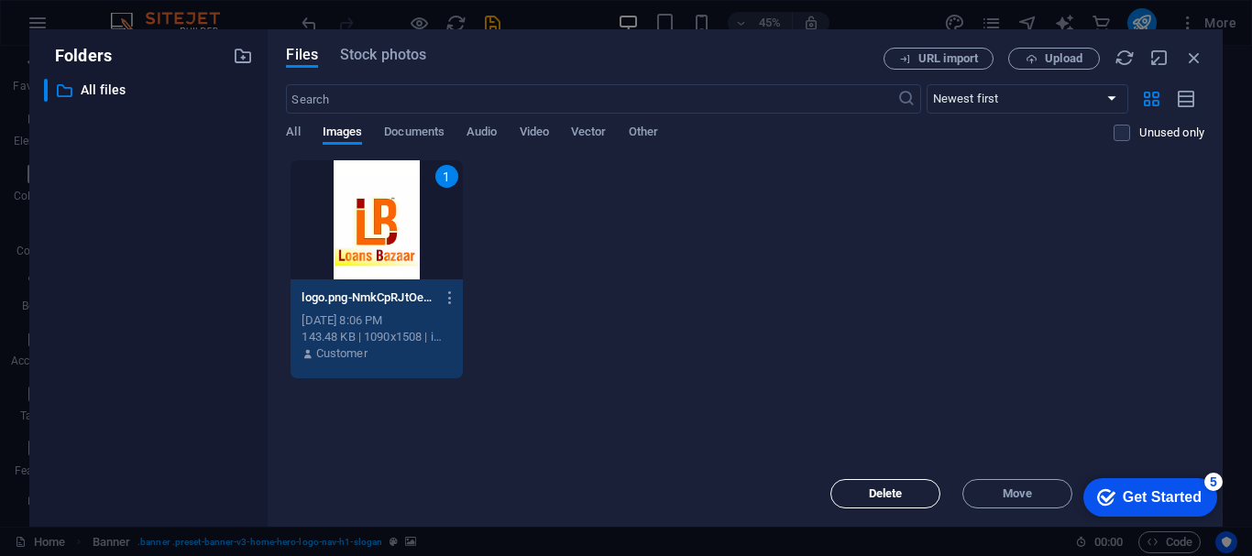
click at [883, 488] on span "Delete" at bounding box center [886, 493] width 34 height 11
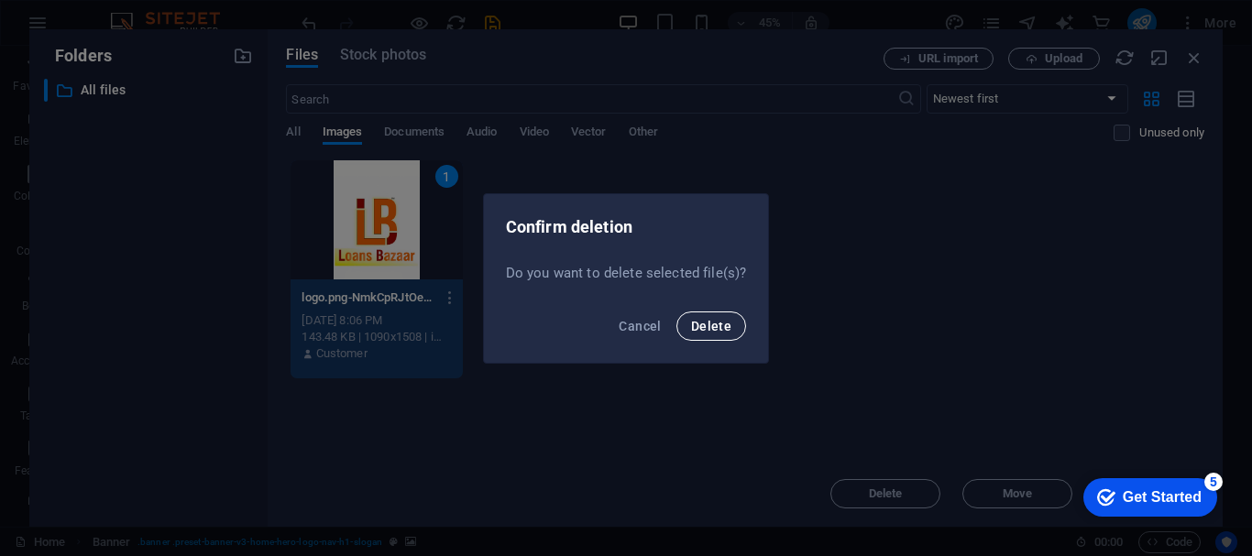
click at [703, 324] on span "Delete" at bounding box center [711, 326] width 40 height 15
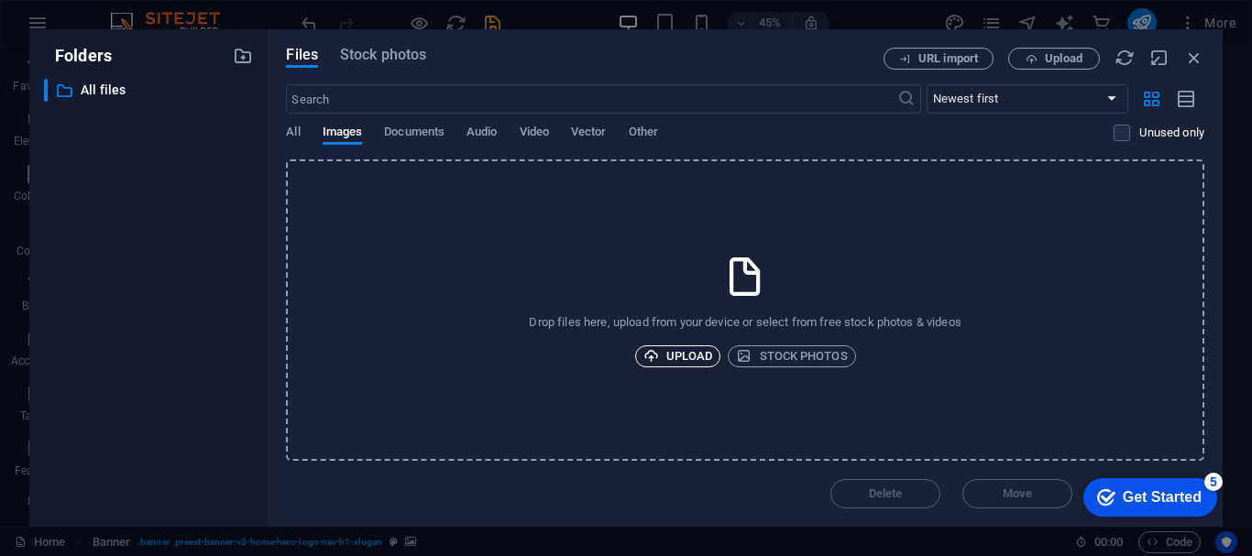
click at [672, 356] on span "Upload" at bounding box center [678, 357] width 70 height 22
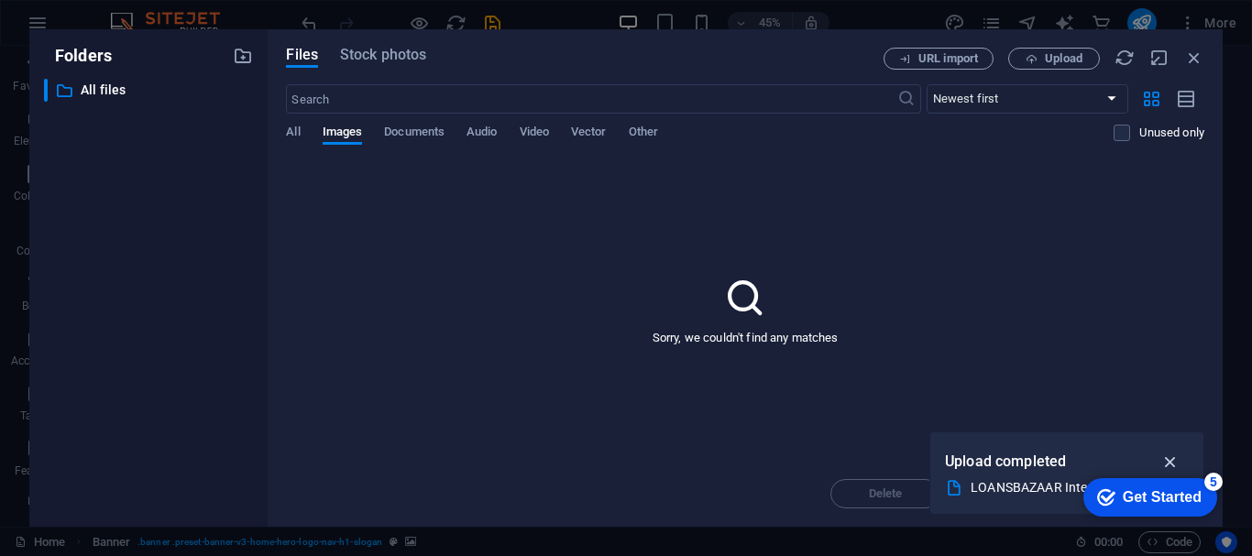
click at [1166, 462] on icon "button" at bounding box center [1170, 462] width 21 height 20
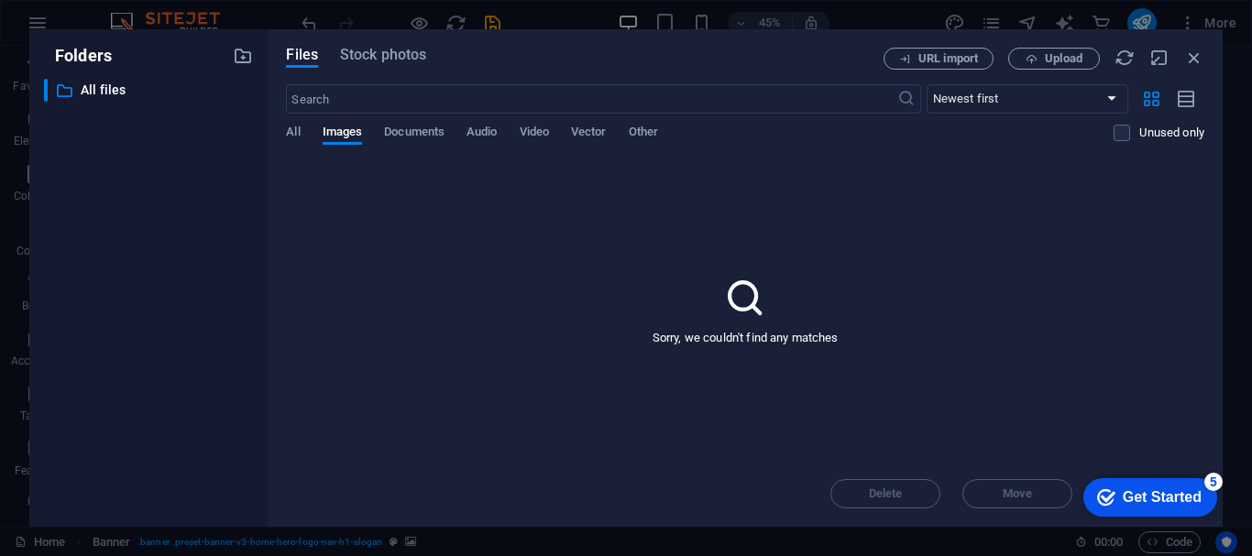
click at [894, 489] on div "Delete Move Insert" at bounding box center [745, 485] width 918 height 48
click at [297, 128] on span "All" at bounding box center [293, 134] width 14 height 26
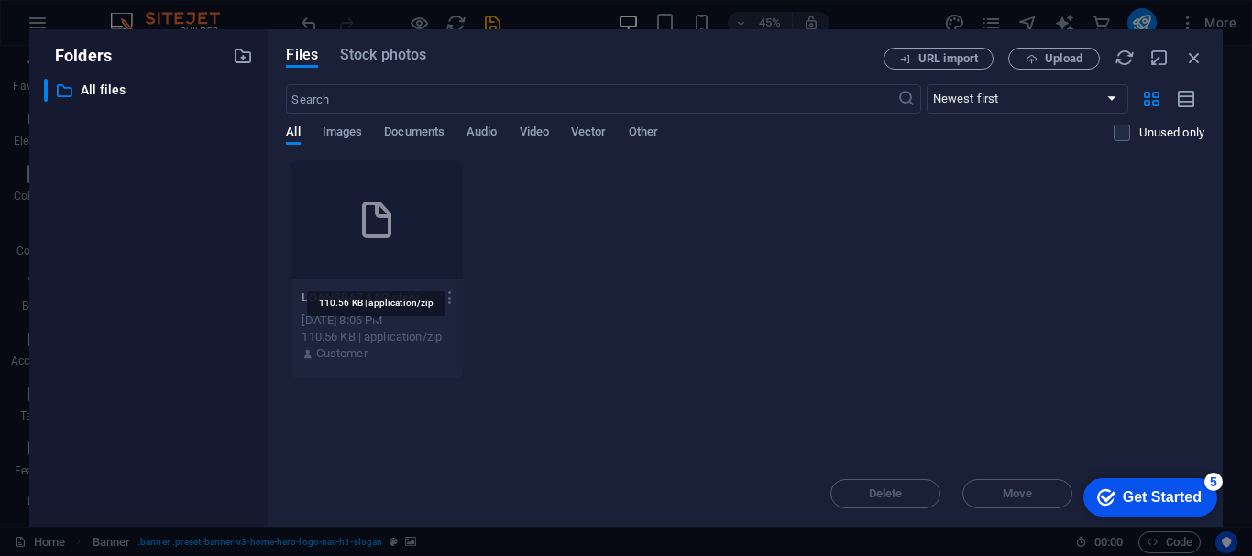
click at [406, 341] on div "110.56 KB | application/zip" at bounding box center [376, 337] width 149 height 16
click at [446, 304] on icon "button" at bounding box center [450, 298] width 17 height 16
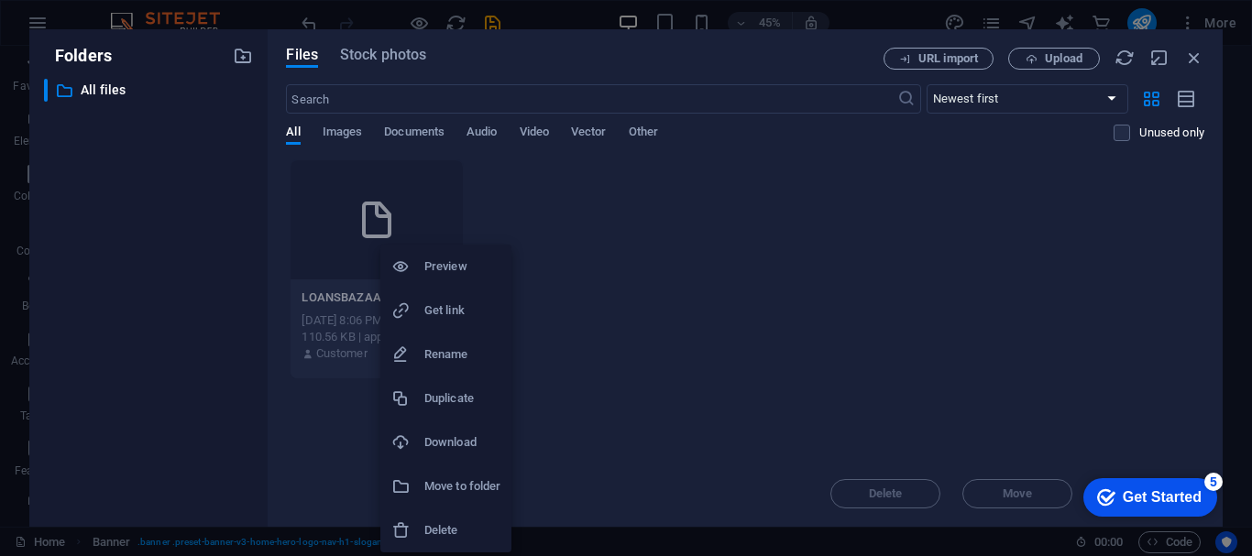
click at [435, 526] on h6 "Delete" at bounding box center [462, 531] width 76 height 22
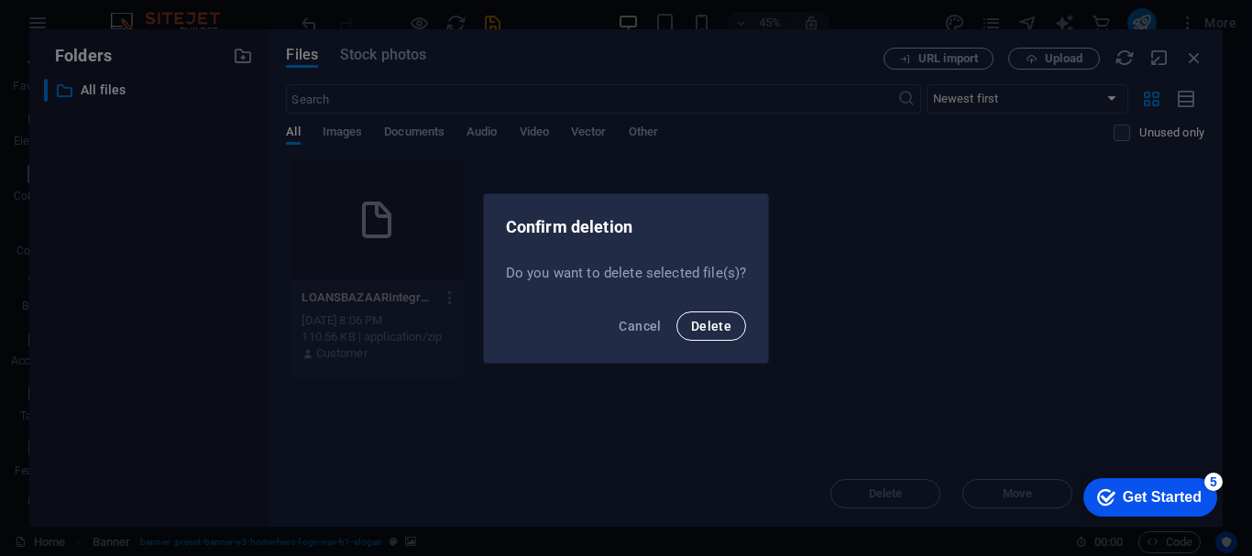
click at [704, 322] on span "Delete" at bounding box center [711, 326] width 40 height 15
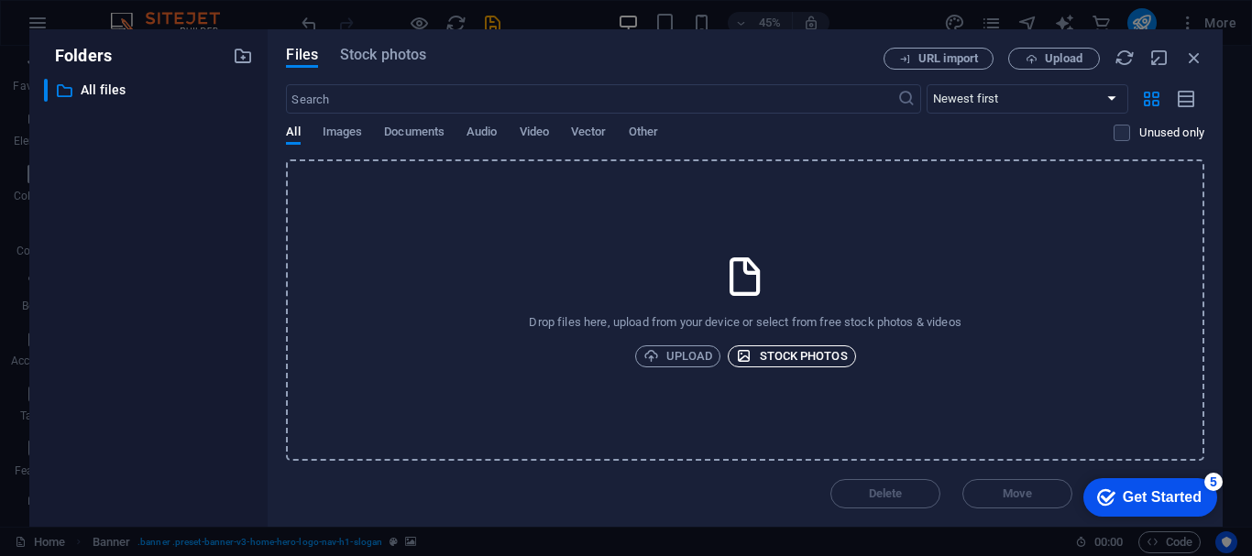
click at [752, 357] on span "Stock photos" at bounding box center [791, 357] width 111 height 22
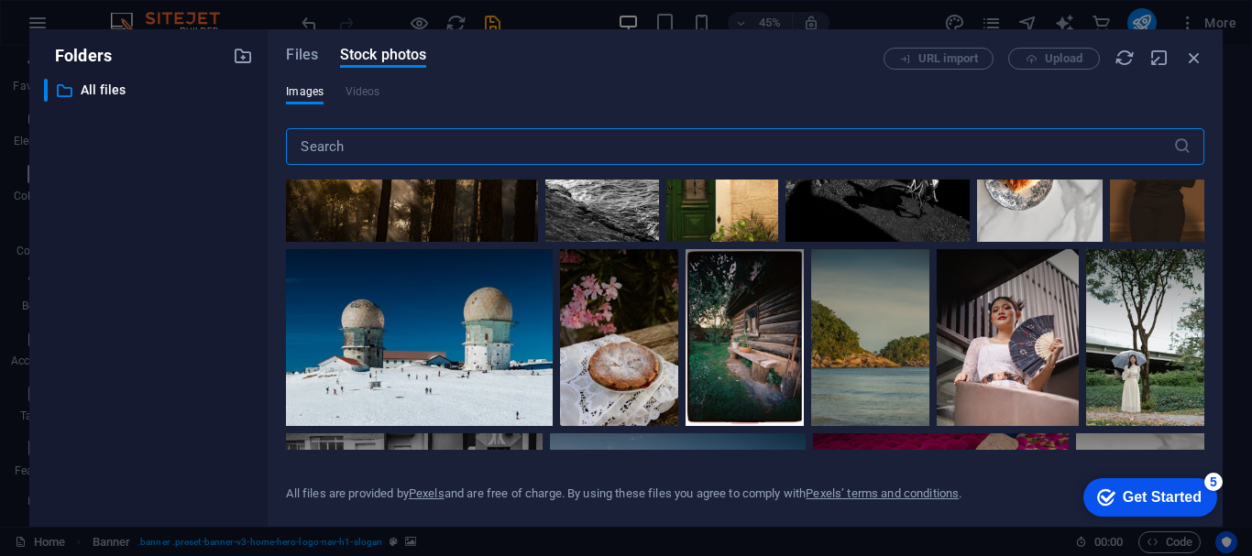
scroll to position [4648, 0]
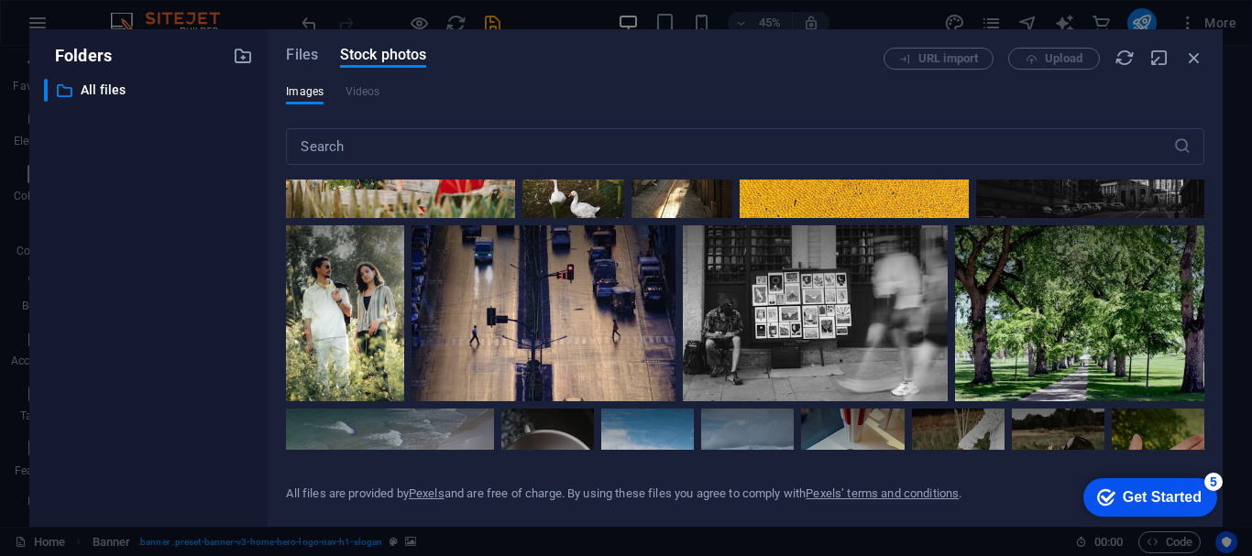
click at [1202, 305] on div "Files Stock photos URL import Upload Images Videos ​ All files are provided by …" at bounding box center [745, 278] width 955 height 498
click at [1120, 318] on div at bounding box center [1079, 313] width 249 height 176
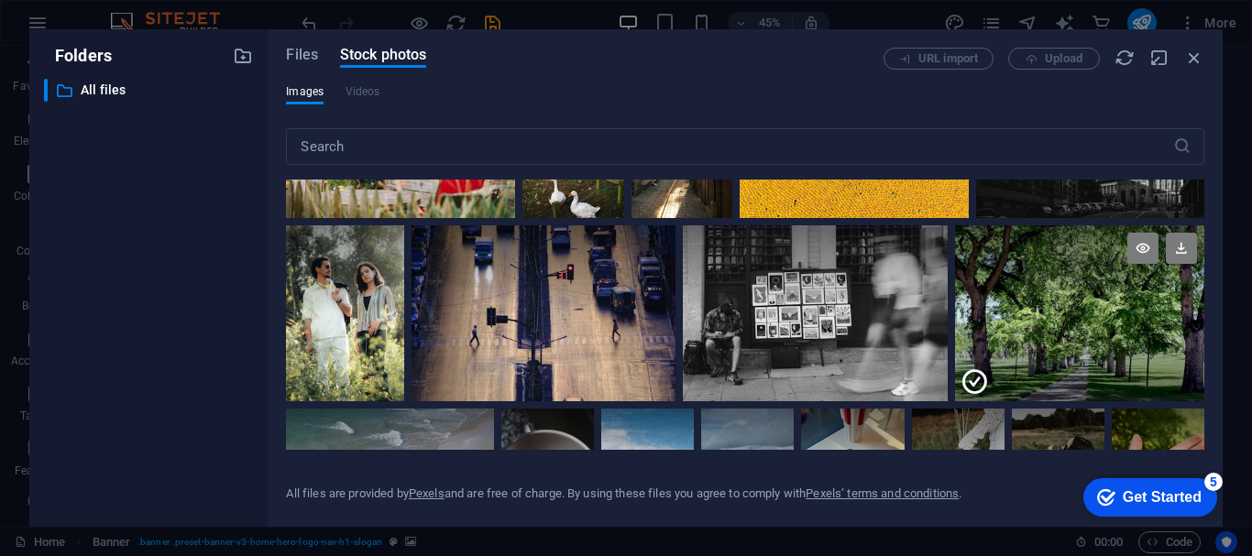
click at [1120, 318] on div at bounding box center [1079, 357] width 249 height 88
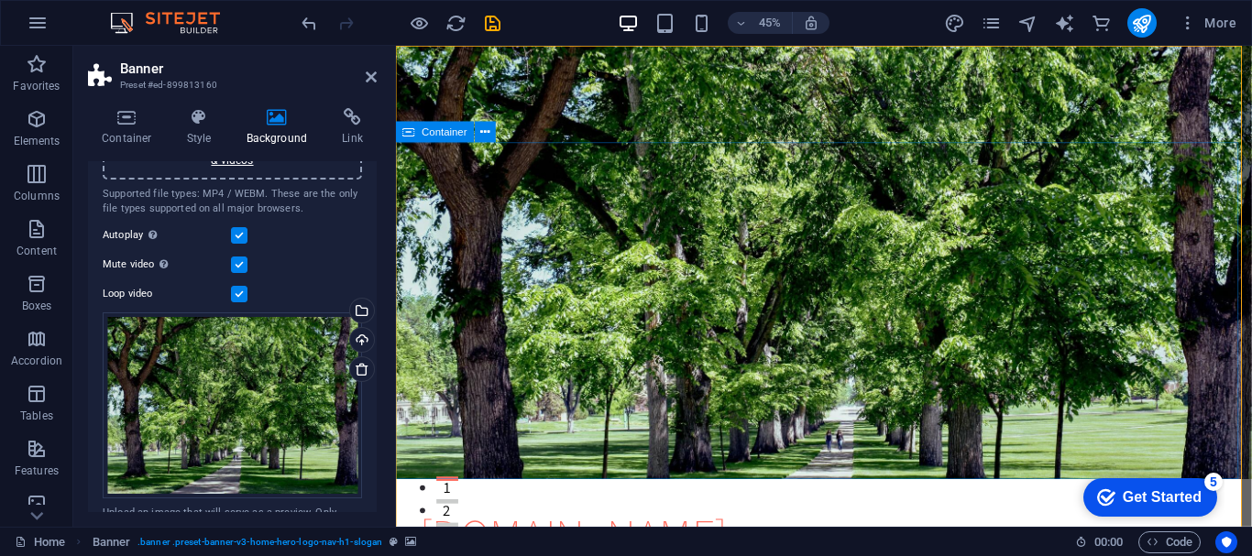
drag, startPoint x: 1180, startPoint y: 227, endPoint x: 1535, endPoint y: 300, distance: 362.0
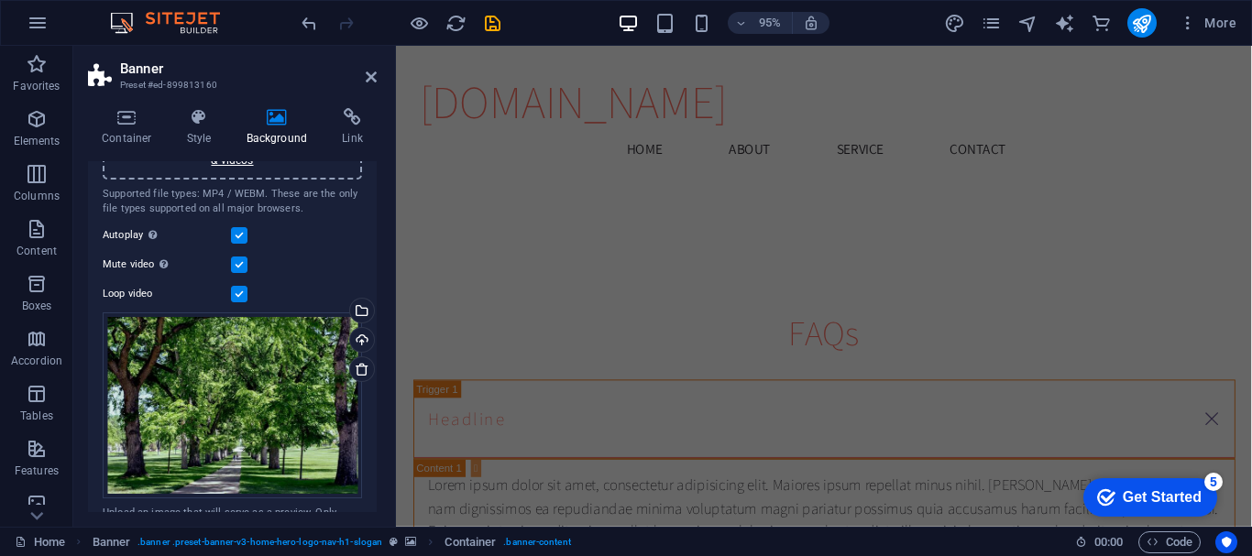
scroll to position [0, 0]
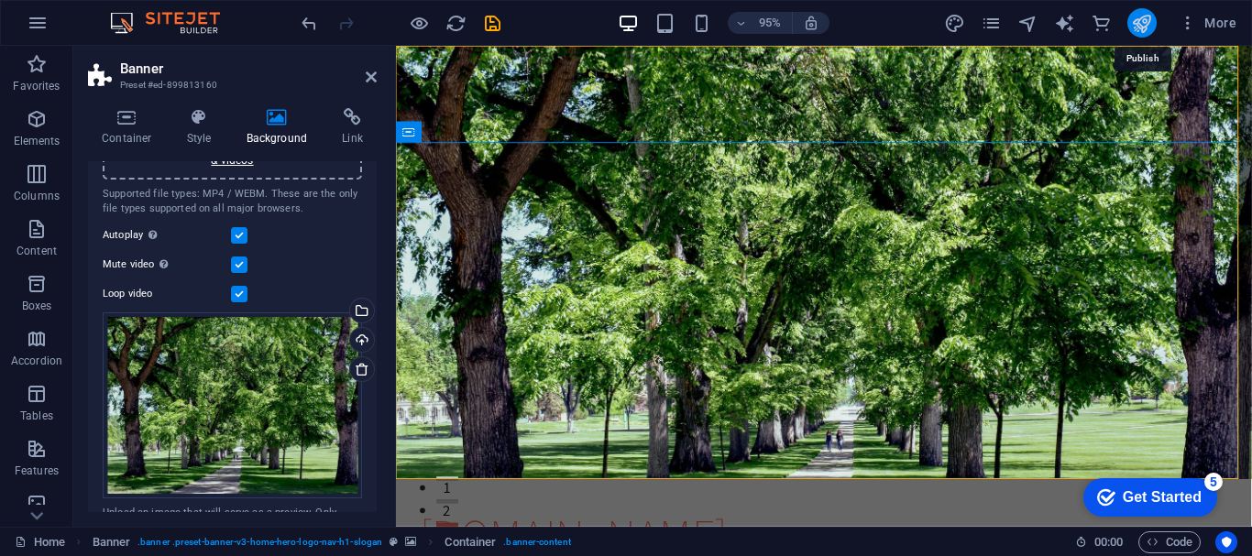
click at [1150, 30] on icon "publish" at bounding box center [1141, 23] width 21 height 21
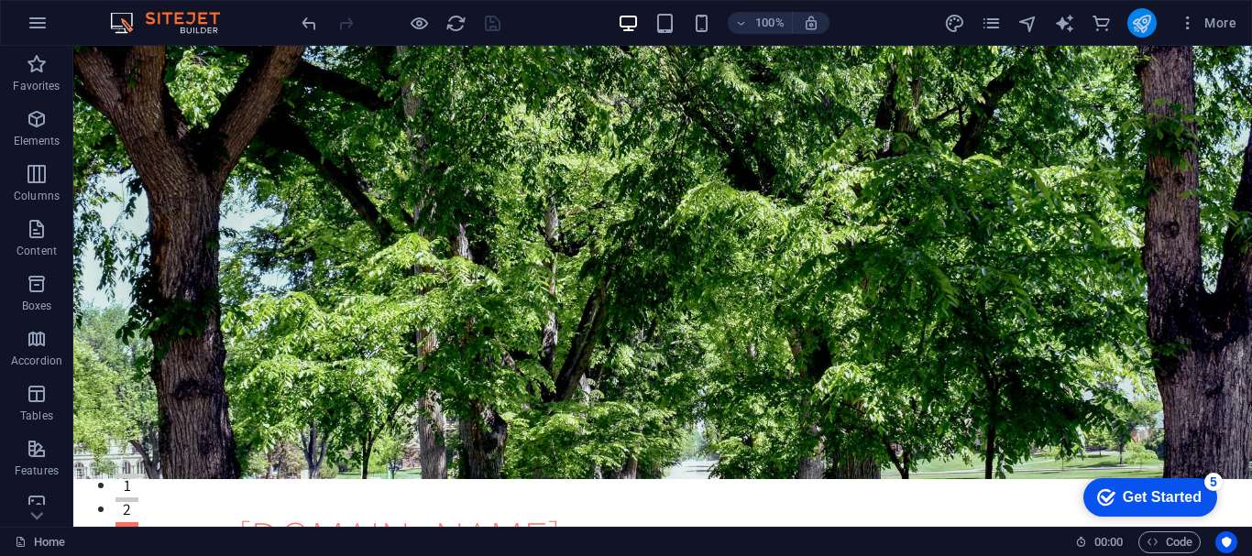
click at [1128, 24] on button "publish" at bounding box center [1141, 22] width 29 height 29
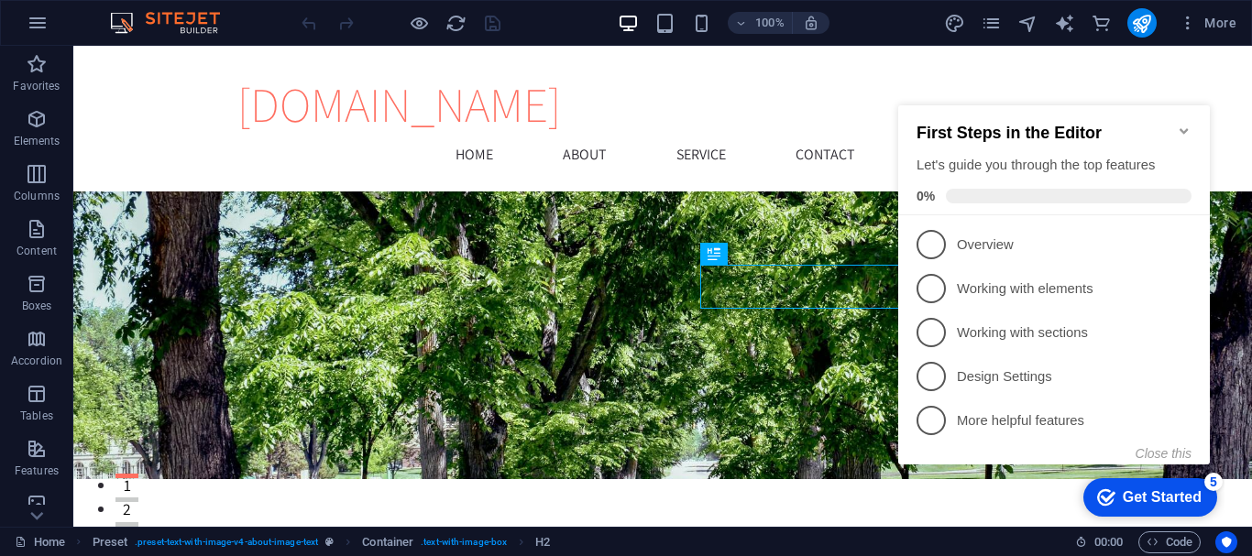
scroll to position [317, 0]
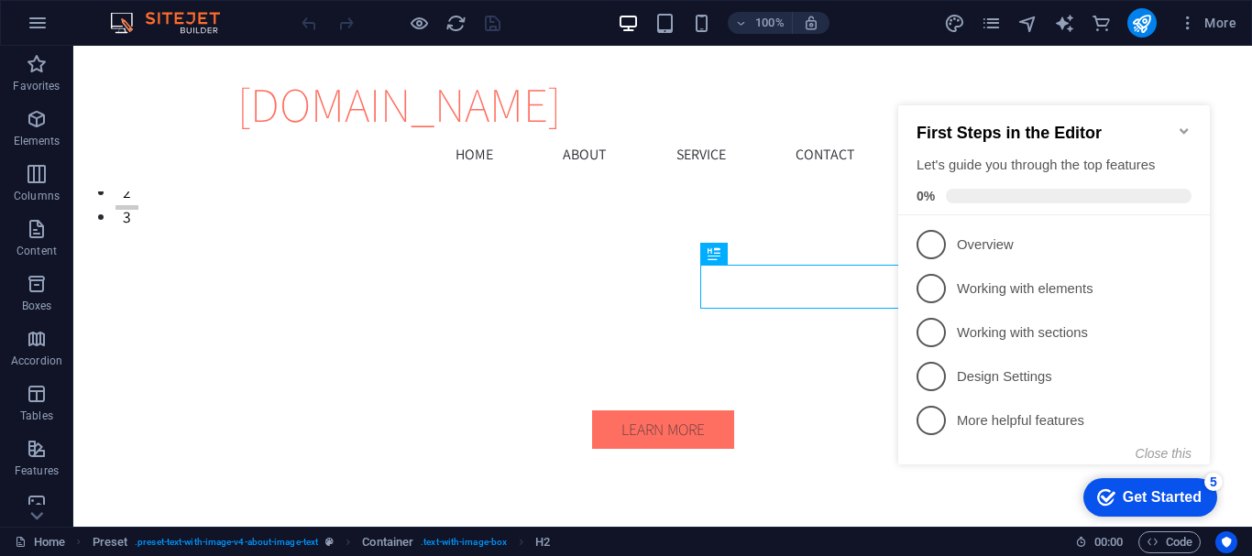
click at [1189, 125] on icon "Minimize checklist" at bounding box center [1184, 131] width 15 height 15
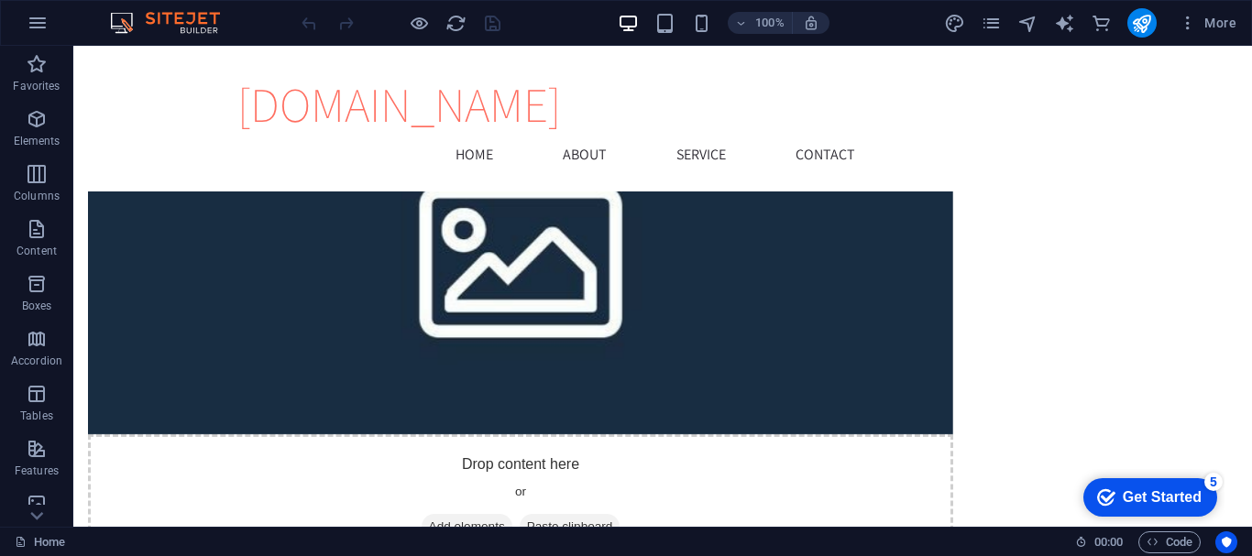
scroll to position [0, 0]
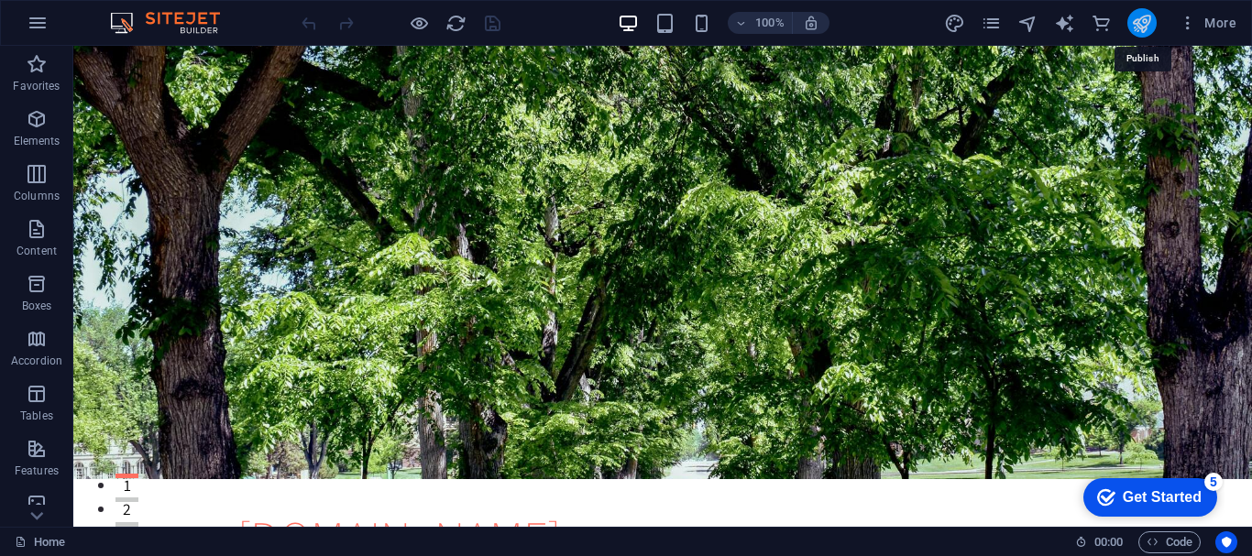
click at [1136, 30] on icon "publish" at bounding box center [1141, 23] width 21 height 21
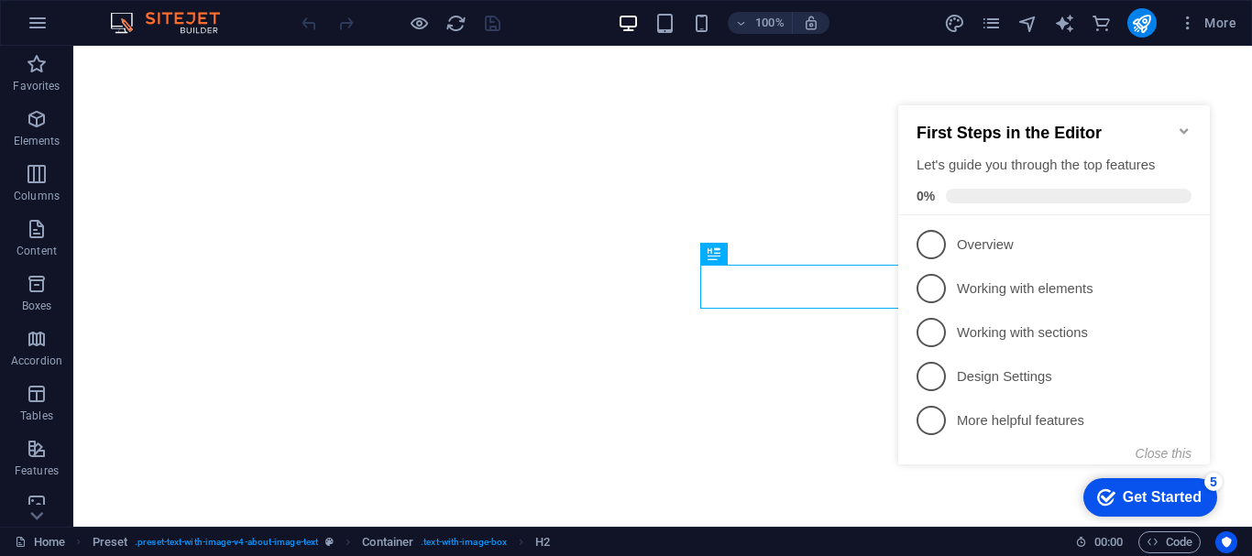
click at [1180, 124] on icon "Minimize checklist" at bounding box center [1184, 131] width 15 height 15
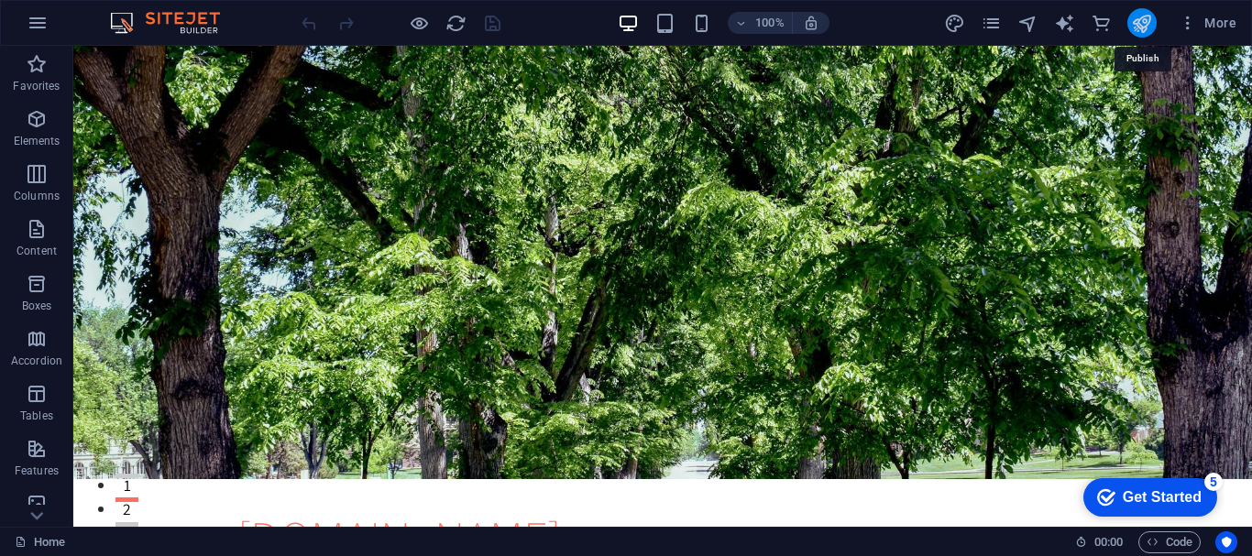
click at [1149, 30] on icon "publish" at bounding box center [1141, 23] width 21 height 21
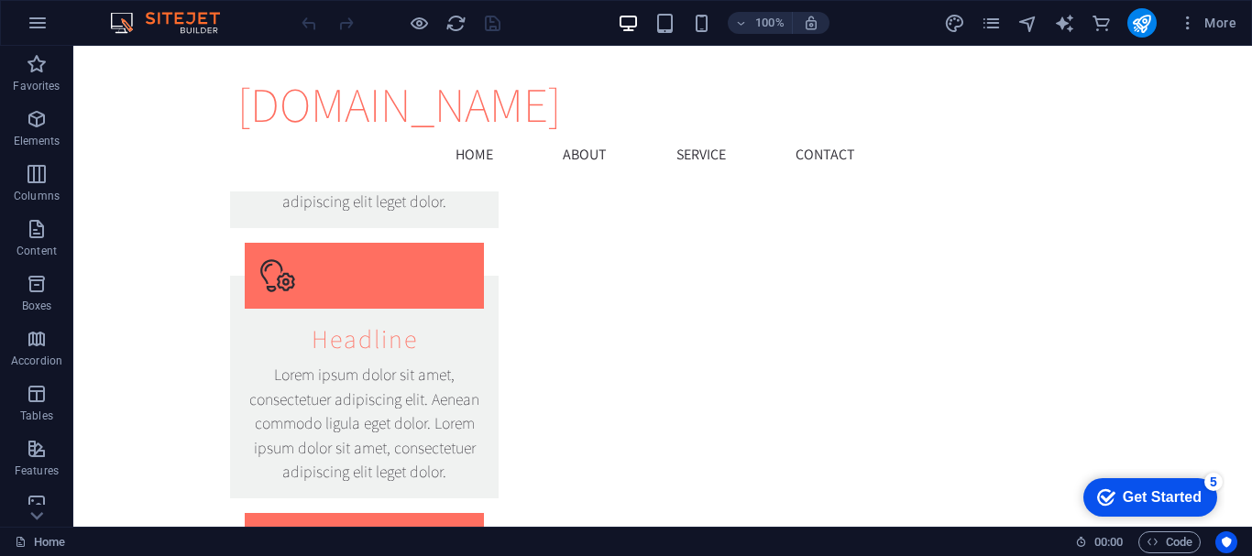
scroll to position [1955, 0]
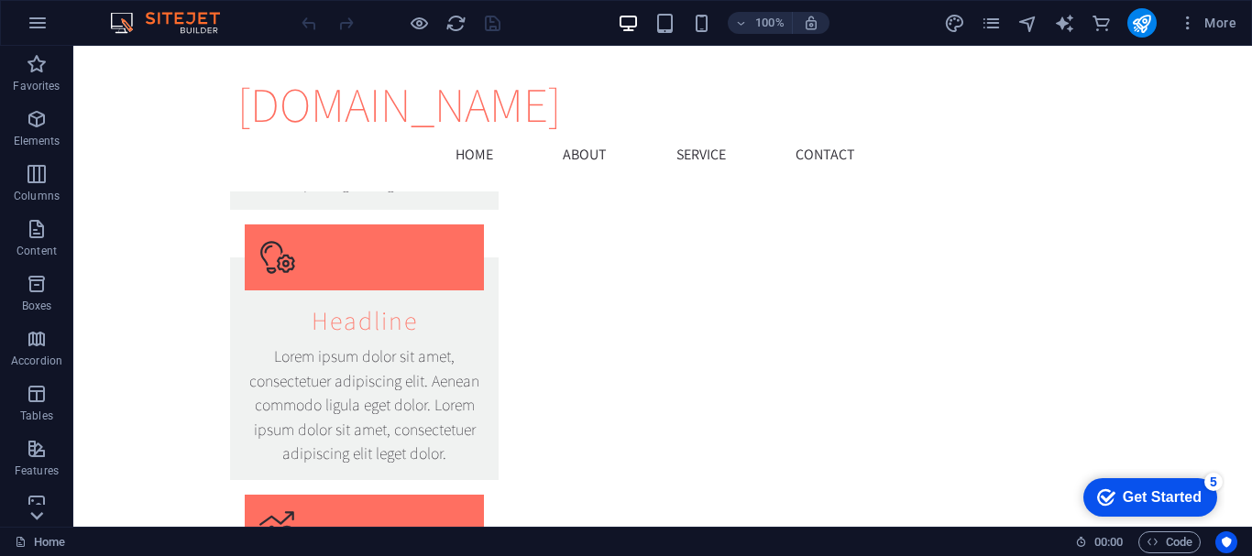
click at [37, 70] on icon at bounding box center [37, 57] width 26 height 26
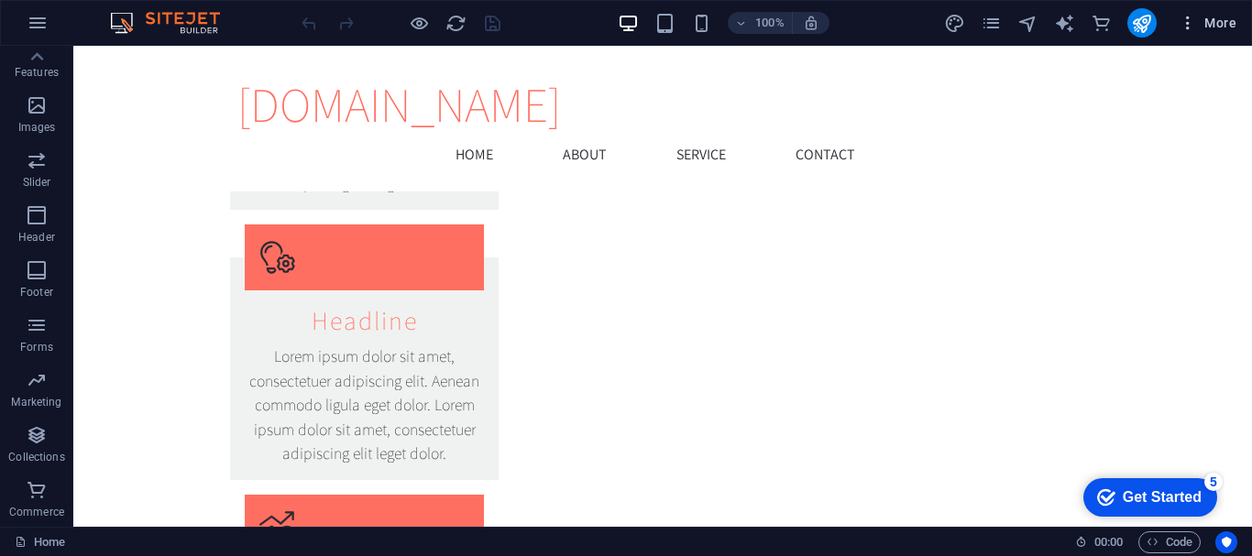
click at [1188, 17] on icon "button" at bounding box center [1188, 23] width 18 height 18
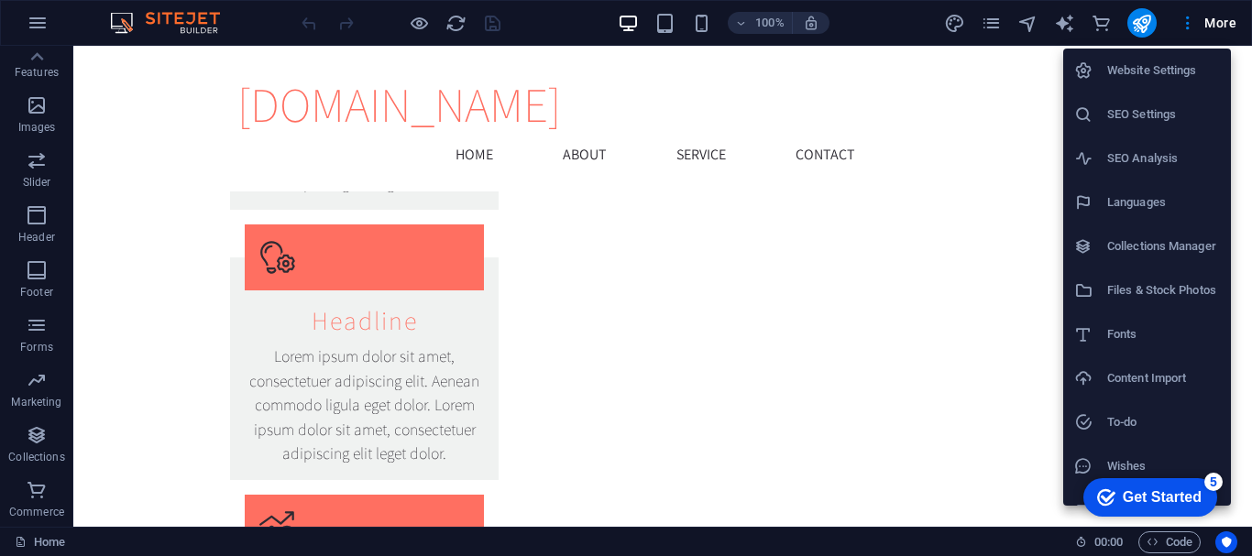
drag, startPoint x: 1248, startPoint y: 265, endPoint x: 1248, endPoint y: 293, distance: 28.4
click at [1248, 293] on div at bounding box center [626, 278] width 1252 height 556
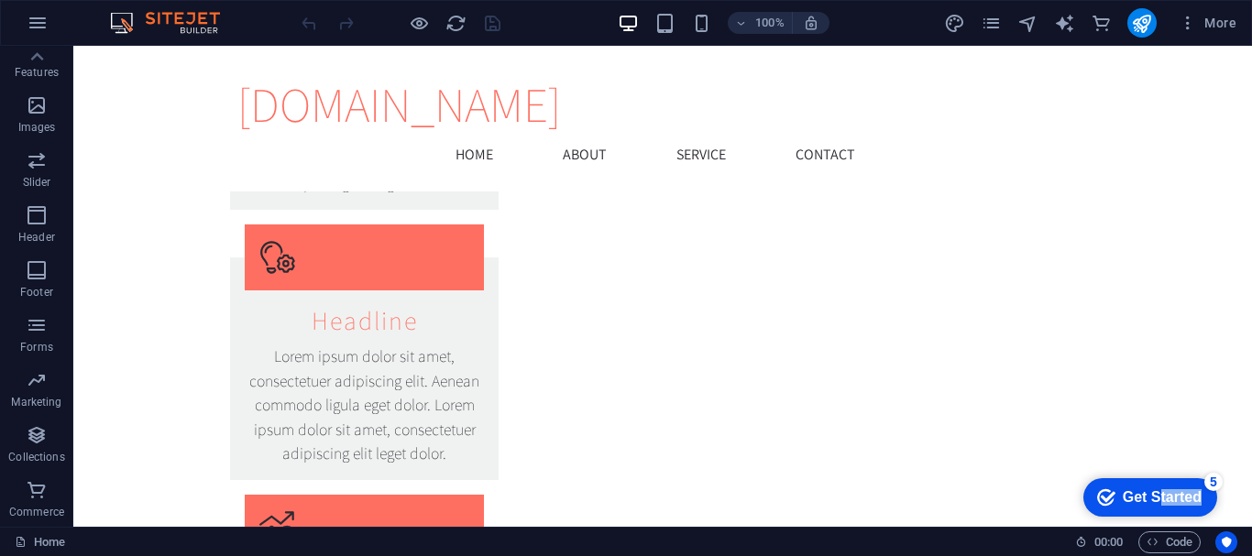
drag, startPoint x: 1152, startPoint y: 500, endPoint x: 1205, endPoint y: 412, distance: 102.8
click html "checkmark Get Started 5 First Steps in the Editor Let's guide you through the t…"
click at [1204, 19] on span "More" at bounding box center [1208, 23] width 58 height 18
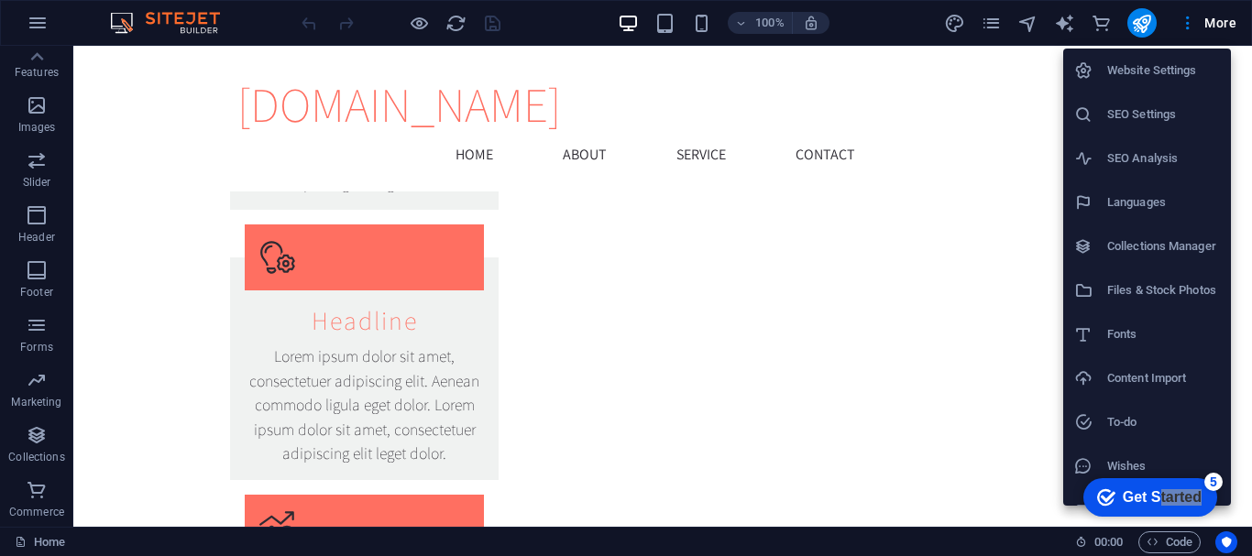
click at [1004, 95] on div at bounding box center [626, 278] width 1252 height 556
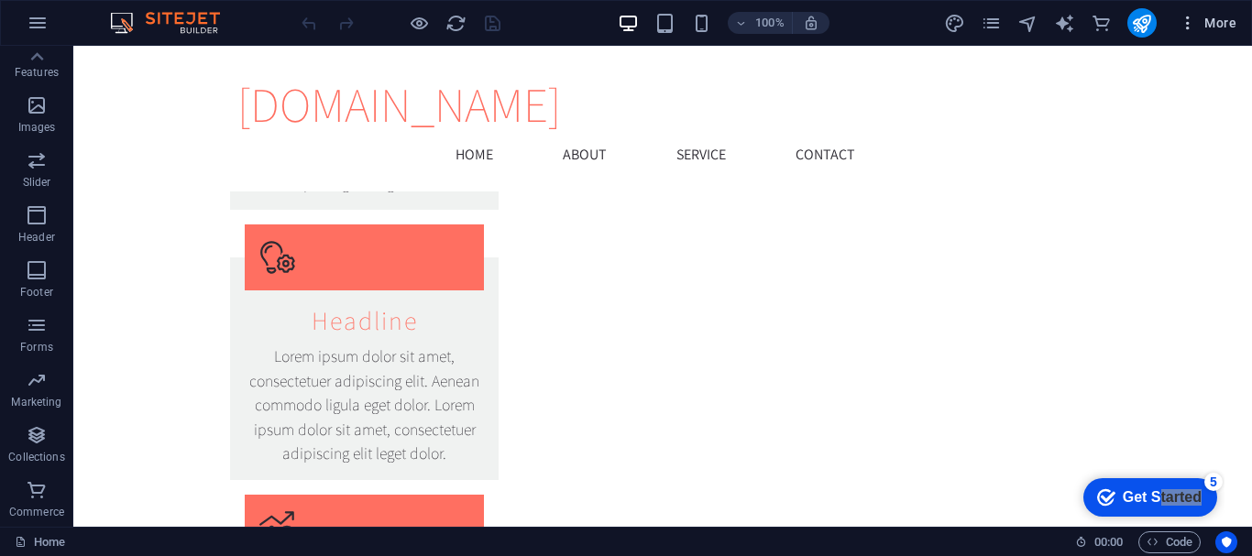
click at [1188, 24] on icon "button" at bounding box center [1188, 23] width 18 height 18
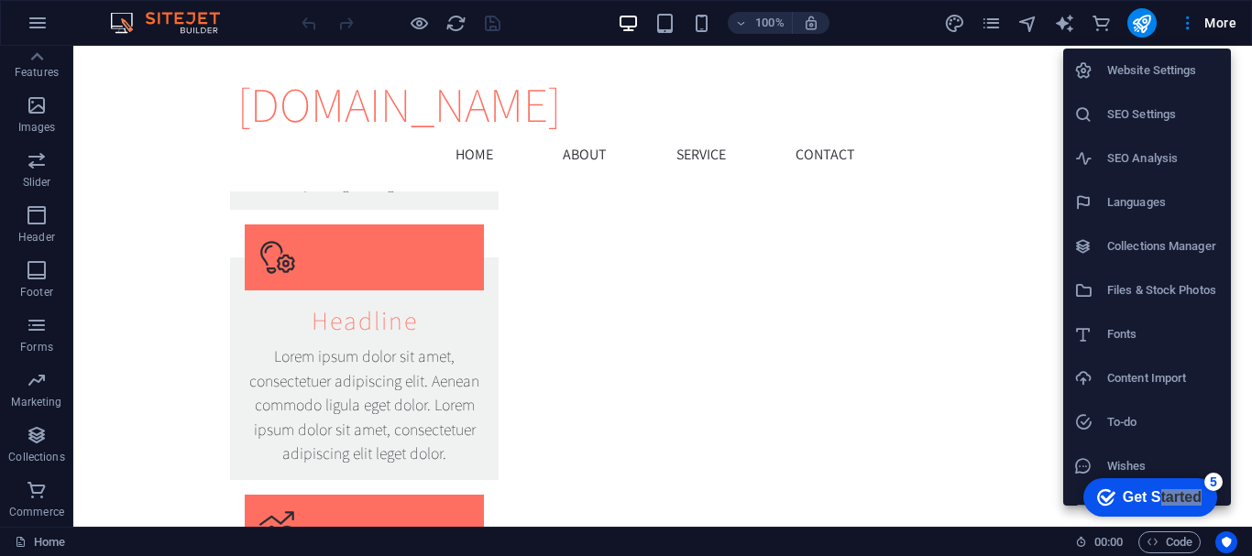
click at [1005, 93] on div at bounding box center [626, 278] width 1252 height 556
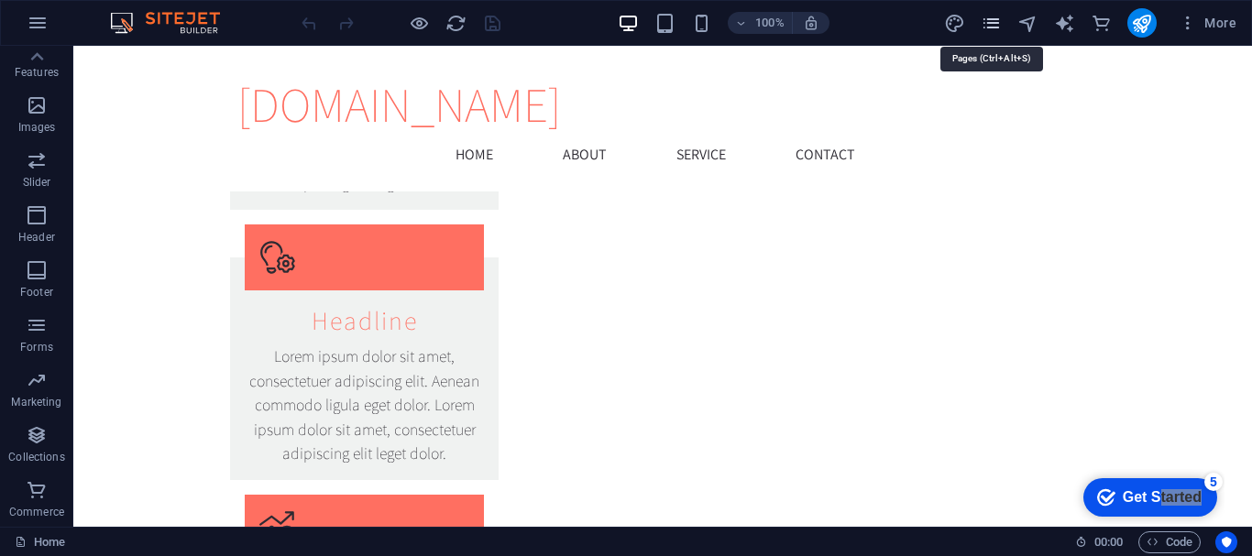
click at [995, 25] on icon "pages" at bounding box center [991, 23] width 21 height 21
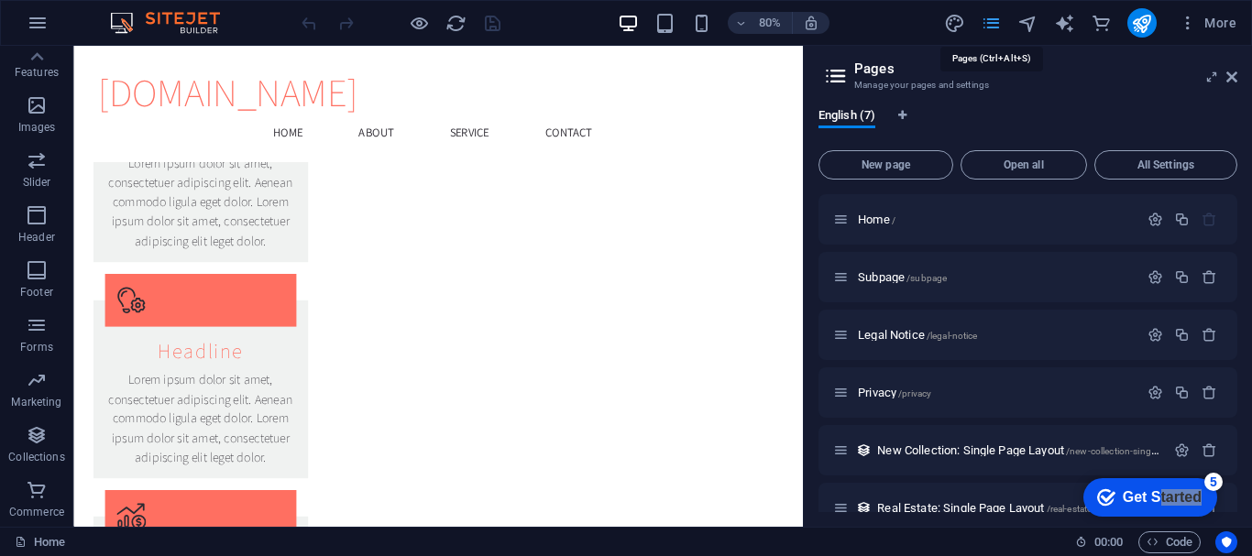
scroll to position [2063, 0]
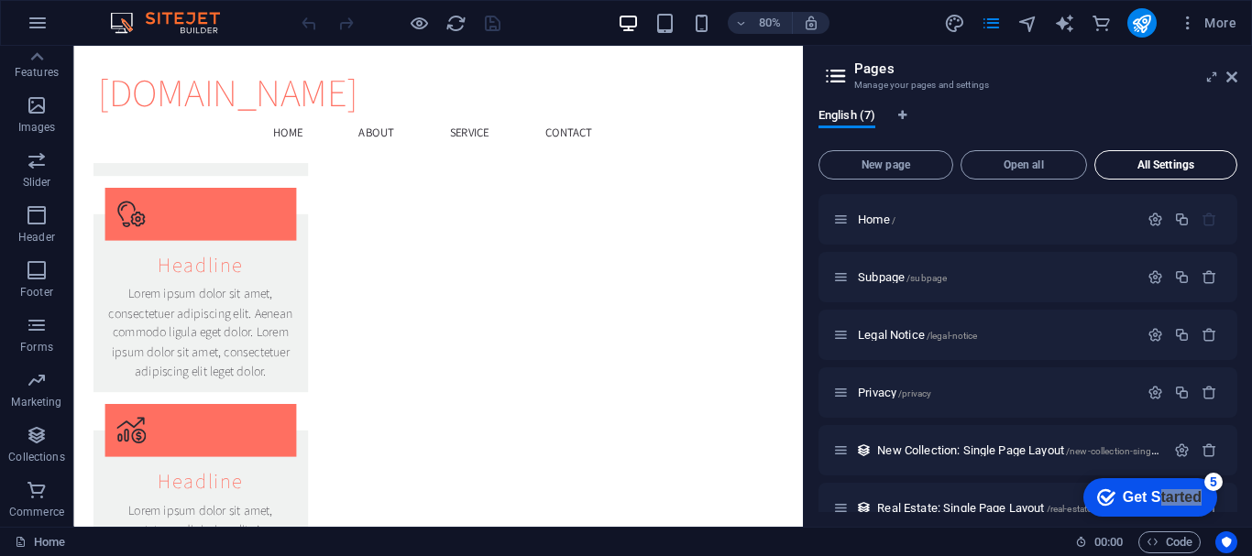
click at [1143, 161] on span "All Settings" at bounding box center [1166, 164] width 126 height 11
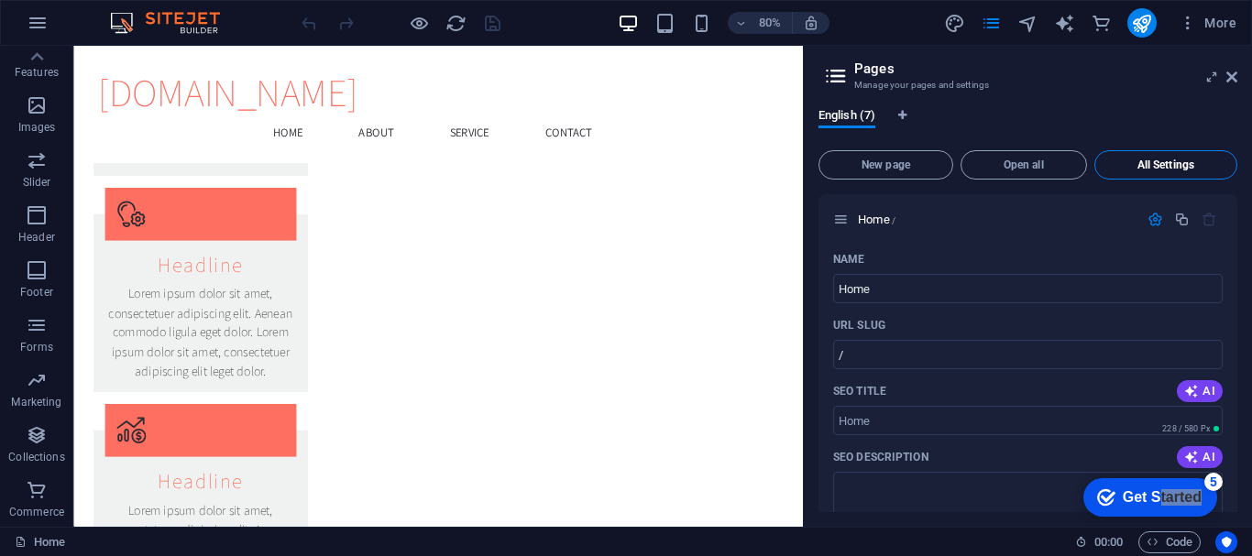
scroll to position [3219, 0]
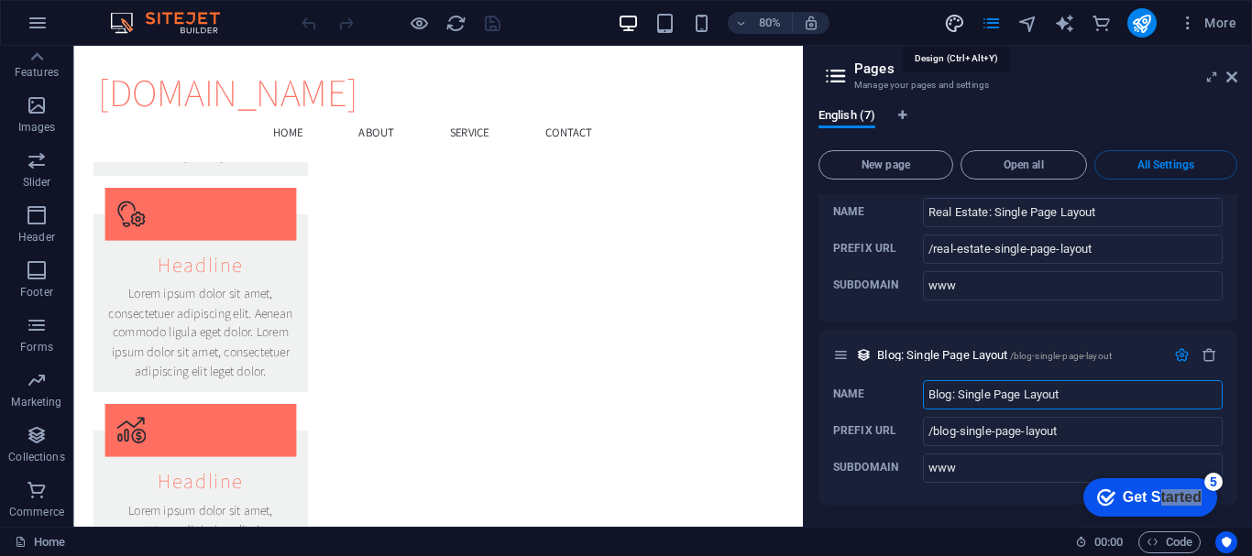
click at [950, 22] on icon "design" at bounding box center [954, 23] width 21 height 21
select select "rem"
select select "200"
select select "px"
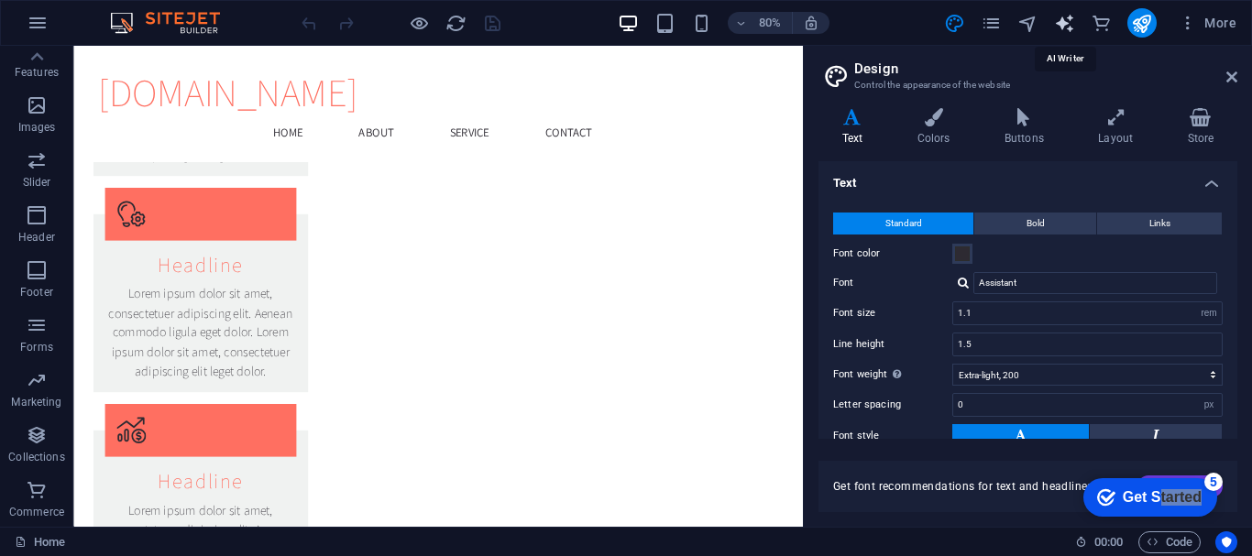
click at [1069, 16] on icon "text_generator" at bounding box center [1064, 23] width 21 height 21
select select "English"
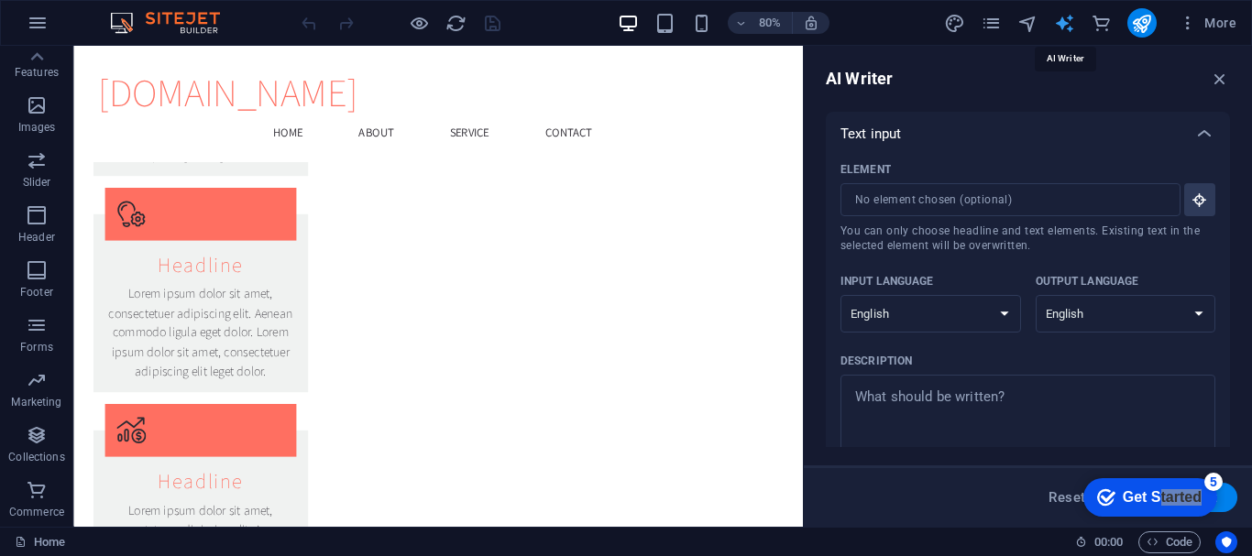
scroll to position [0, 0]
click at [1203, 201] on icon "button" at bounding box center [1199, 200] width 16 height 16
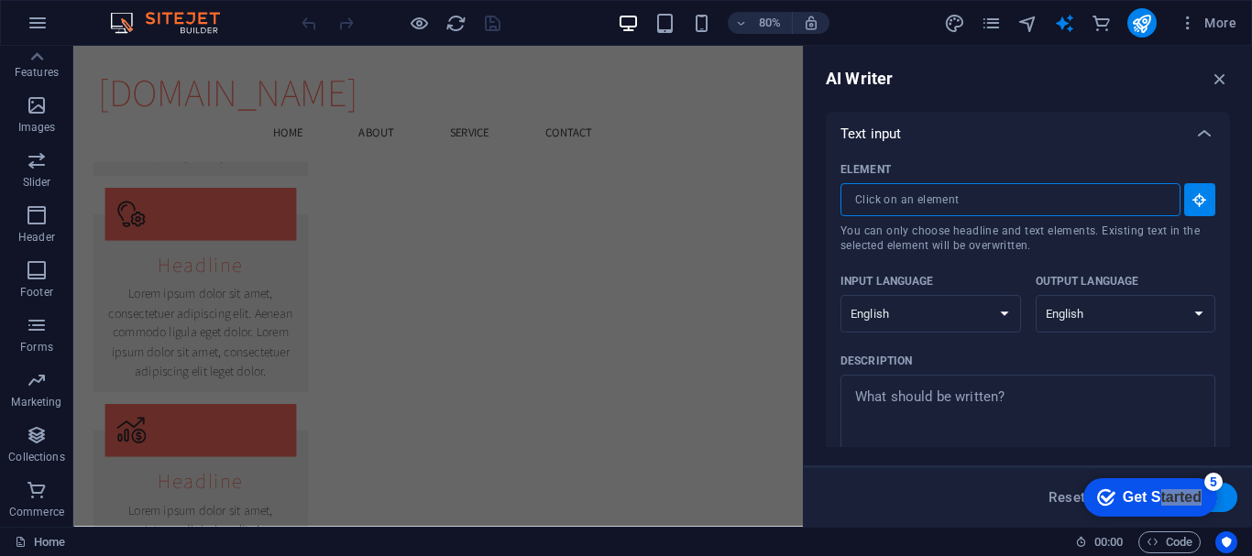
click at [1123, 203] on input "Element ​ You can only choose headline and text elements. Existing text in the …" at bounding box center [1003, 199] width 327 height 33
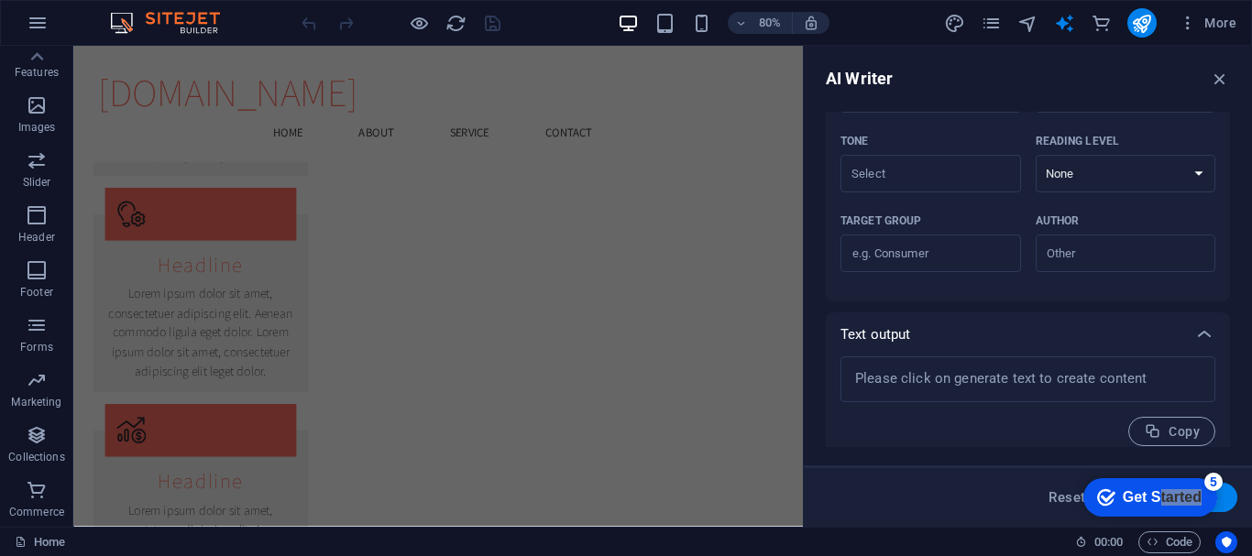
scroll to position [492, 0]
type textarea "x"
click at [1058, 379] on textarea at bounding box center [1028, 376] width 357 height 27
click at [1019, 384] on textarea at bounding box center [1028, 376] width 357 height 27
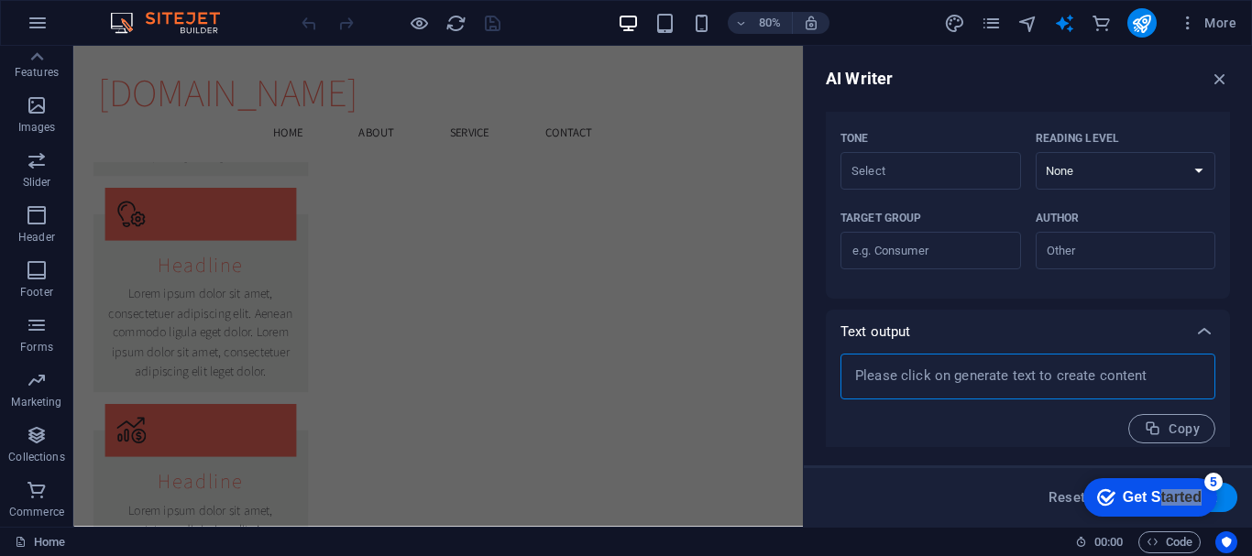
click at [1019, 384] on textarea at bounding box center [1028, 376] width 357 height 27
drag, startPoint x: 1019, startPoint y: 384, endPoint x: 1061, endPoint y: 364, distance: 46.7
click at [1061, 364] on textarea at bounding box center [1028, 376] width 357 height 27
type textarea "x"
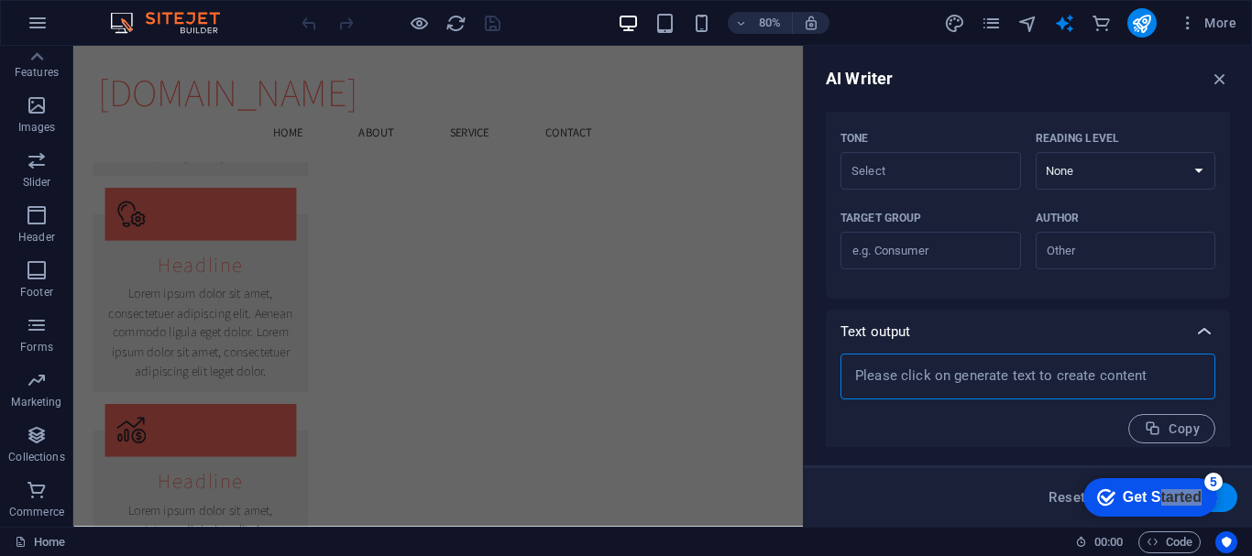
click at [1195, 326] on icon at bounding box center [1204, 332] width 22 height 22
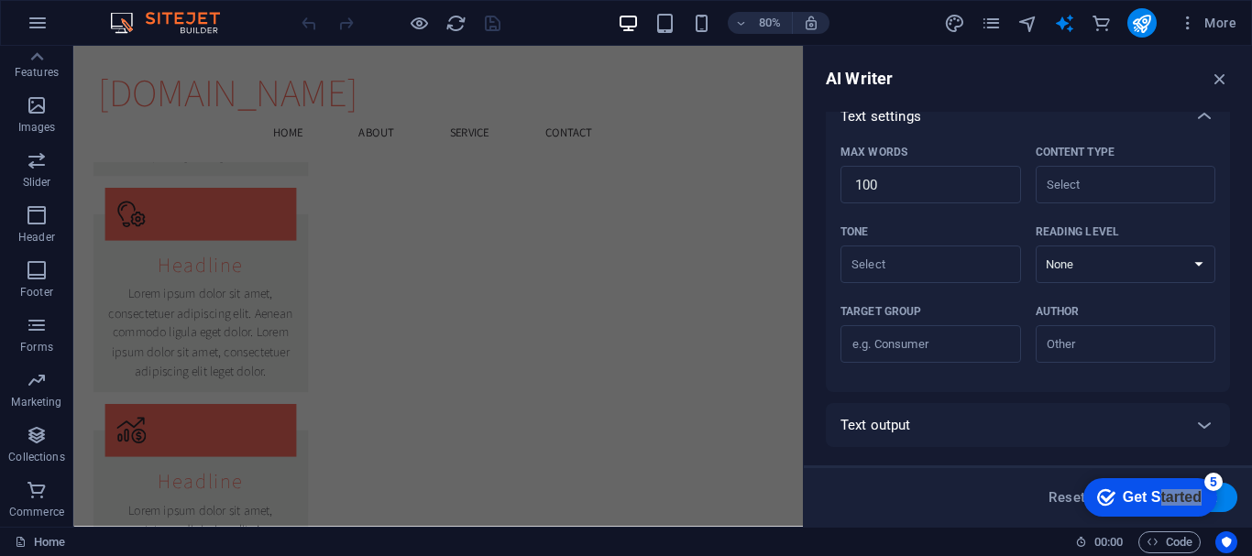
scroll to position [399, 0]
click at [450, 22] on icon "reload" at bounding box center [455, 23] width 21 height 21
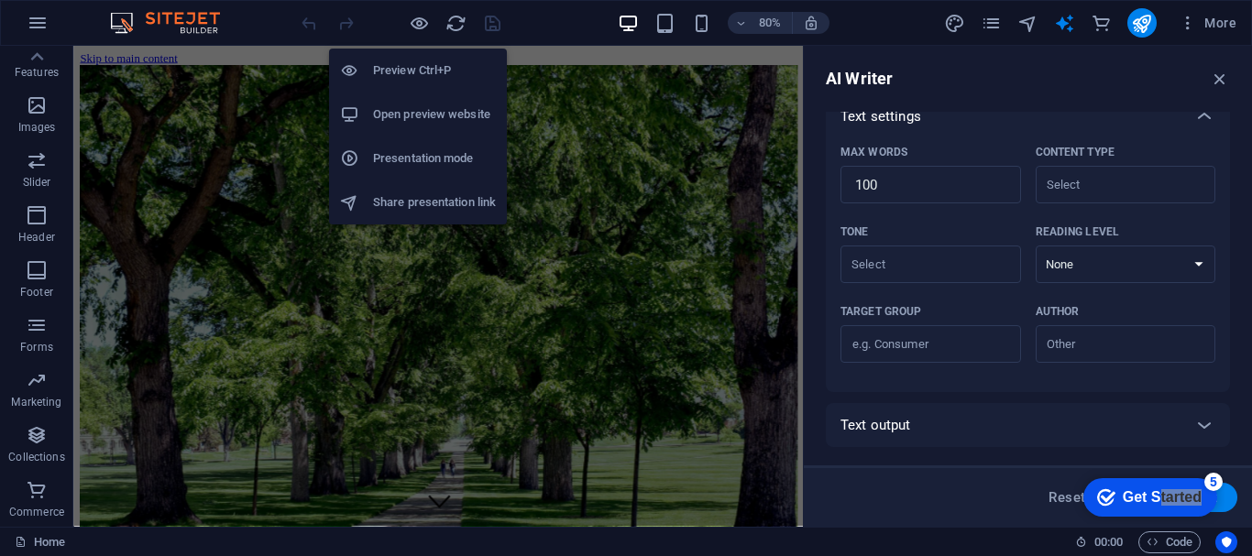
scroll to position [0, 0]
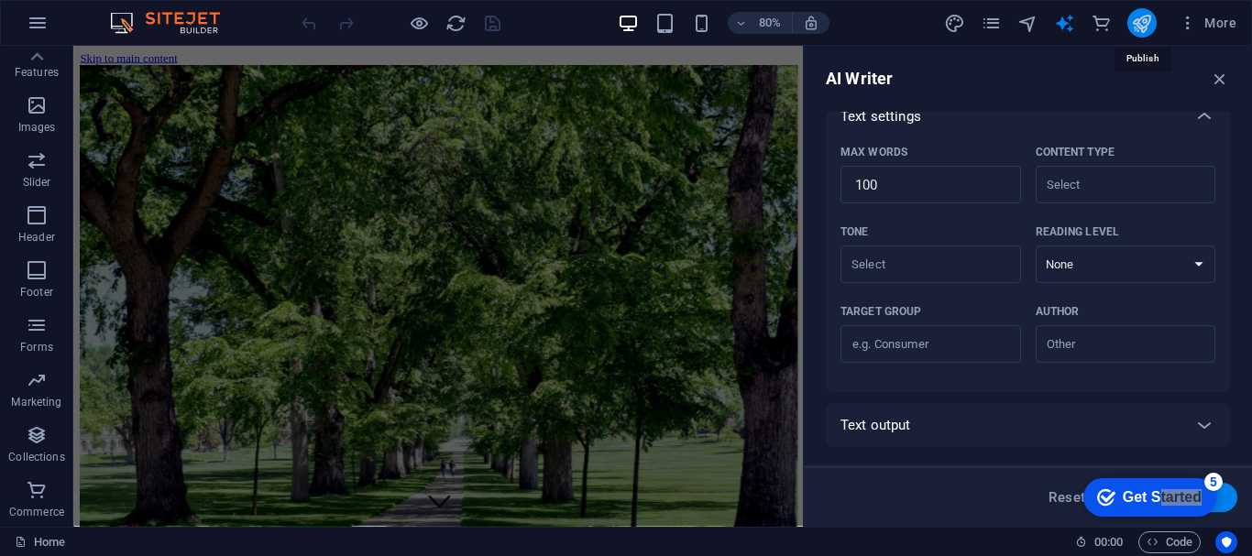
click at [1151, 16] on icon "publish" at bounding box center [1141, 23] width 21 height 21
